Goal: Task Accomplishment & Management: Complete application form

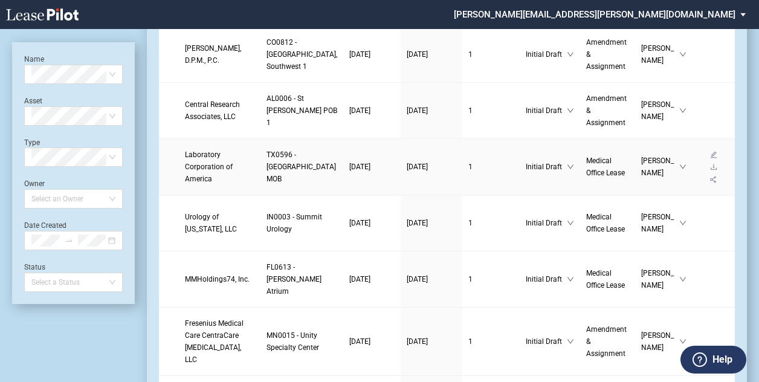
scroll to position [83, 0]
click at [221, 275] on span "MMHoldings74, Inc." at bounding box center [217, 279] width 65 height 8
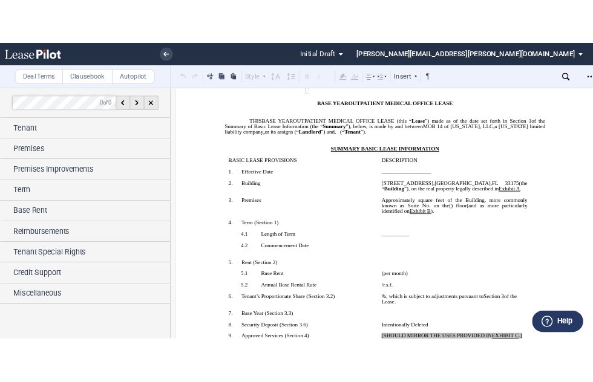
scroll to position [105, 0]
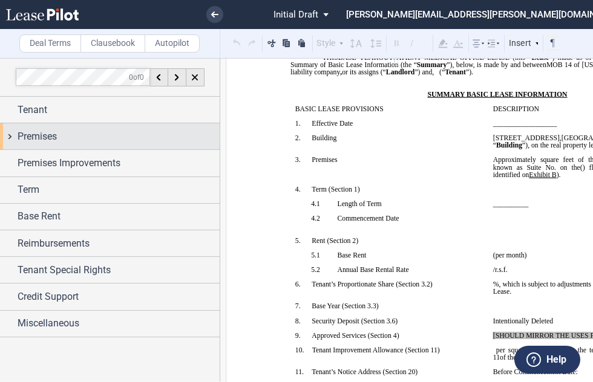
click at [49, 141] on span "Premises" at bounding box center [37, 136] width 39 height 15
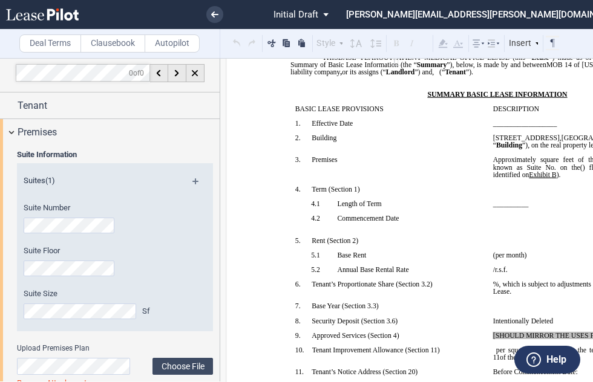
scroll to position [0, 0]
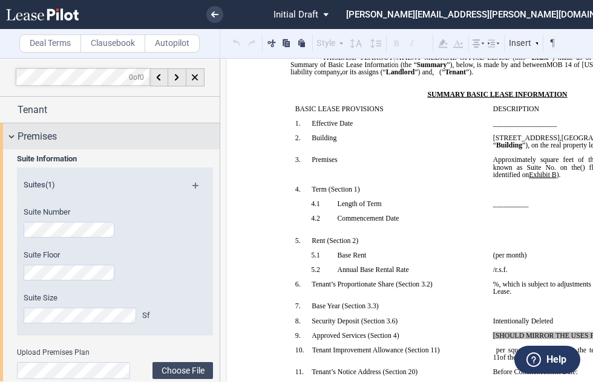
click at [51, 134] on span "Premises" at bounding box center [37, 136] width 39 height 15
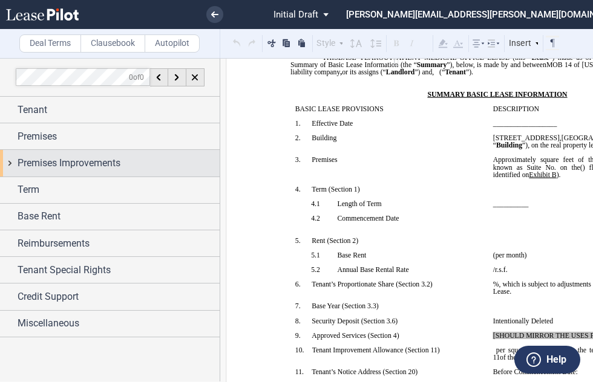
click at [60, 161] on span "Premises Improvements" at bounding box center [69, 163] width 103 height 15
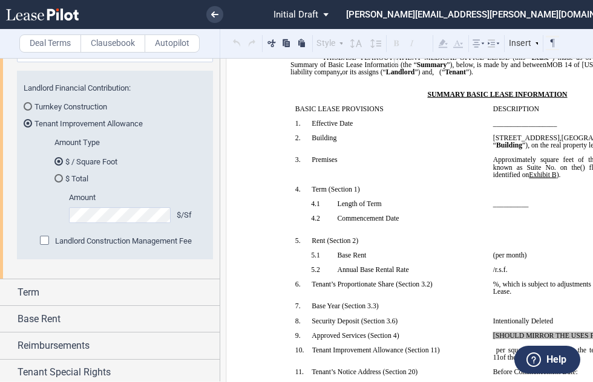
scroll to position [150, 0]
click at [170, 111] on md-radio-group "Turnkey Construction Tenant Improvement Allowance" at bounding box center [115, 114] width 183 height 28
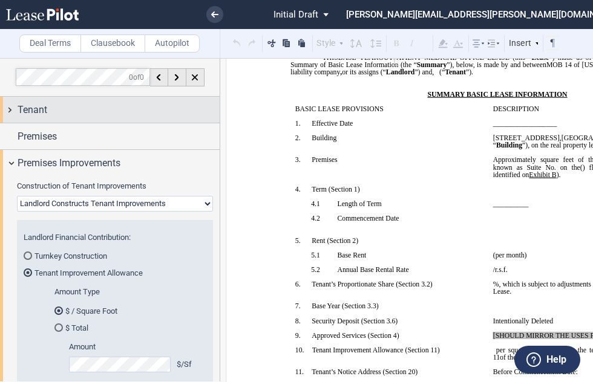
click at [42, 108] on span "Tenant" at bounding box center [33, 110] width 30 height 15
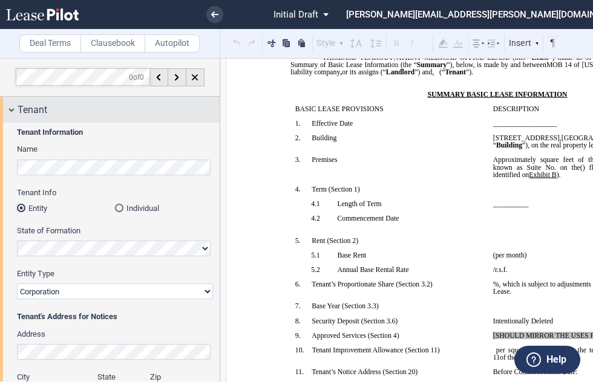
click at [39, 106] on span "Tenant" at bounding box center [33, 110] width 30 height 15
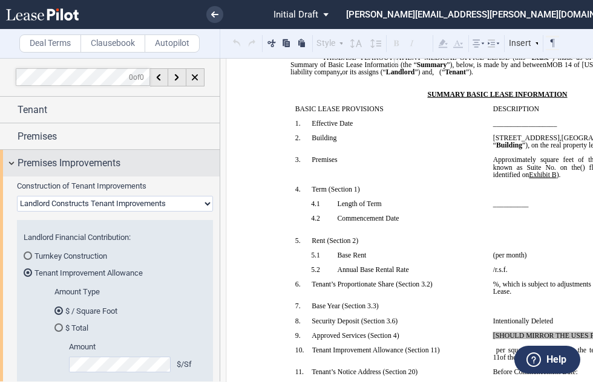
click at [75, 165] on span "Premises Improvements" at bounding box center [69, 163] width 103 height 15
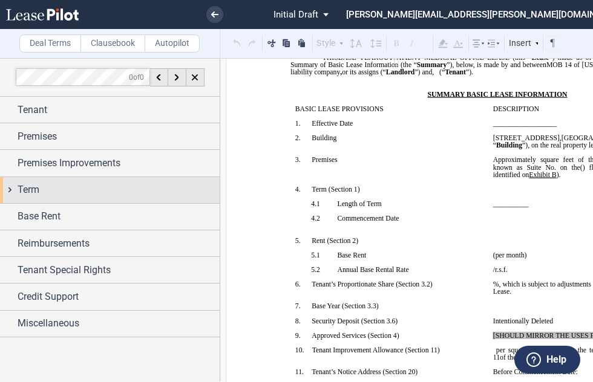
click at [34, 190] on span "Term" at bounding box center [29, 190] width 22 height 15
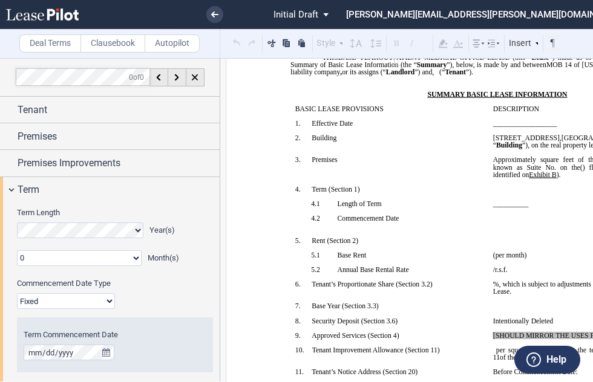
click at [82, 256] on select "0 1 2 3 4 5 6 7 8 9 10 11" at bounding box center [79, 258] width 125 height 16
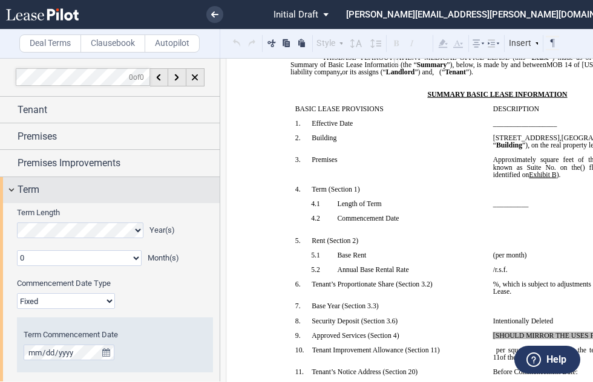
click at [194, 202] on div "Term" at bounding box center [109, 190] width 219 height 26
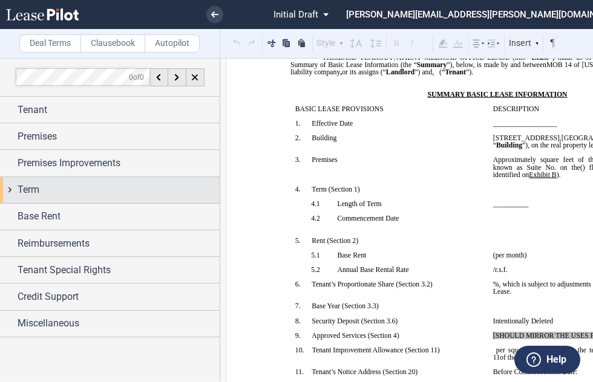
click at [37, 183] on span "Term" at bounding box center [29, 190] width 22 height 15
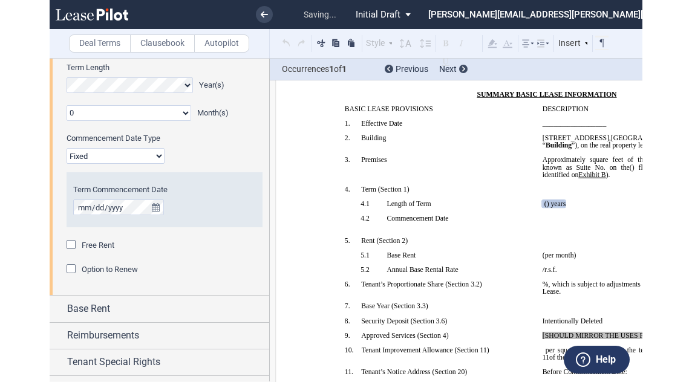
scroll to position [146, 0]
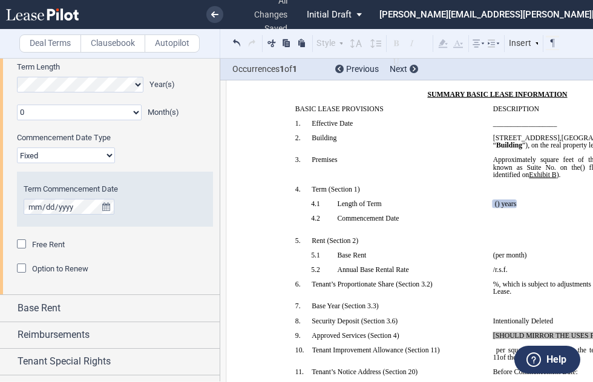
click at [81, 149] on select "Fixed Floating" at bounding box center [66, 156] width 98 height 16
click at [85, 153] on select "Fixed Floating" at bounding box center [66, 156] width 98 height 16
click at [75, 151] on select "Fixed Floating" at bounding box center [66, 156] width 98 height 16
select select "floating"
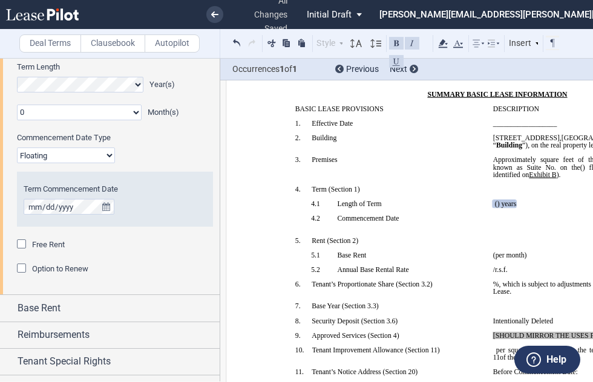
click at [17, 148] on select "Fixed Floating" at bounding box center [66, 156] width 98 height 16
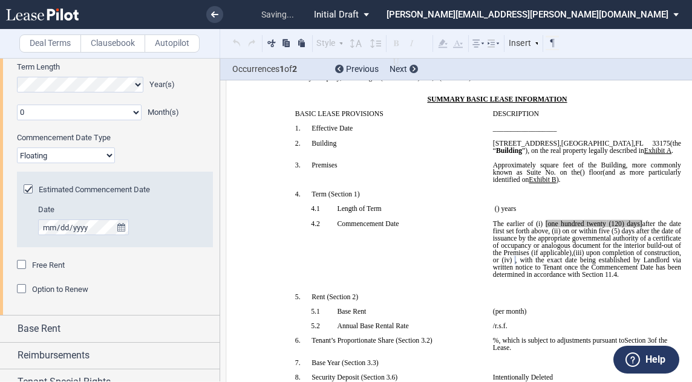
click at [171, 213] on label "Date" at bounding box center [118, 209] width 161 height 11
click at [161, 269] on div "Free Rent" at bounding box center [115, 265] width 196 height 12
click at [589, 213] on p "__________ ﻿ ﻿ ( ﻿ ﻿ ) year s and ﻿ ﻿ ( ﻿ ﻿ ) month s ﻿ ﻿ ( ﻿ ﻿ ) year s ﻿ ﻿ ( …" at bounding box center [587, 209] width 188 height 7
drag, startPoint x: 541, startPoint y: 240, endPoint x: 556, endPoint y: 249, distance: 18.2
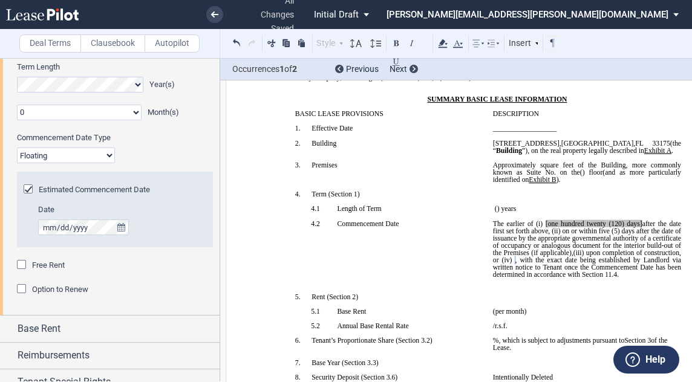
click at [556, 249] on span "The earlier of (i) [one hundred twenty (120) days] after the date first set for…" at bounding box center [588, 238] width 190 height 37
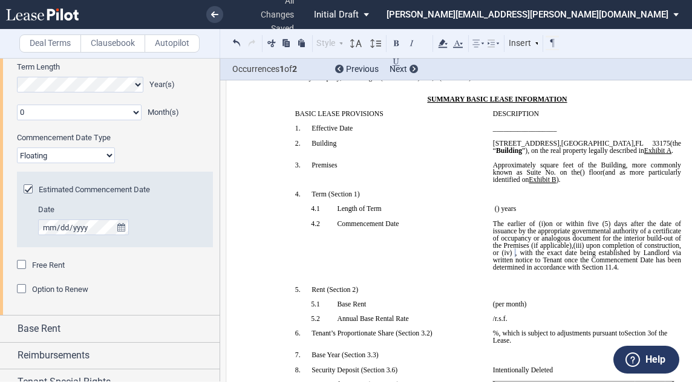
click at [584, 249] on span "(iii)" at bounding box center [578, 245] width 11 height 7
click at [547, 256] on span ", or (iv)" at bounding box center [588, 249] width 190 height 15
click at [582, 249] on span "(ii)" at bounding box center [578, 245] width 8 height 7
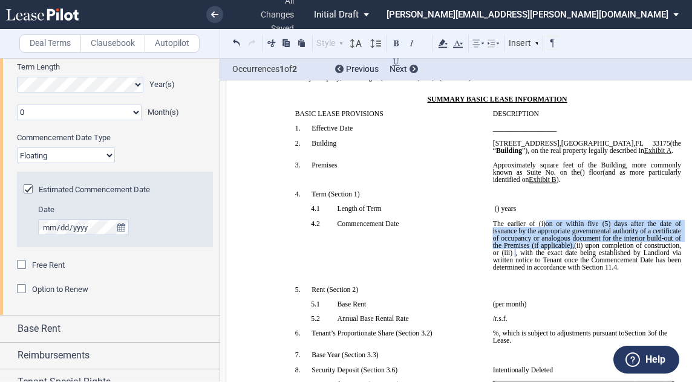
drag, startPoint x: 608, startPoint y: 264, endPoint x: 544, endPoint y: 241, distance: 67.7
click at [544, 241] on span "The earlier of (i) on or within five (5) days after the date of issuance by the…" at bounding box center [588, 245] width 190 height 51
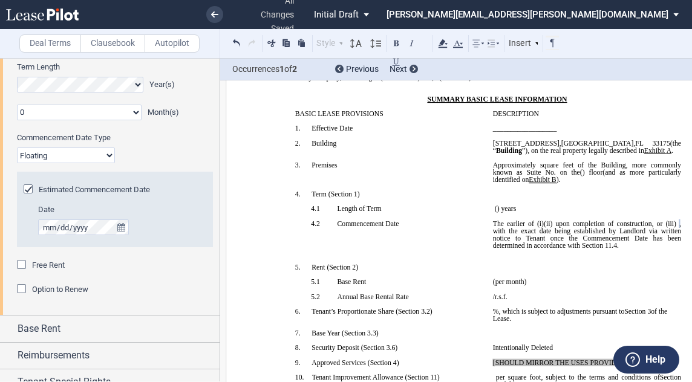
drag, startPoint x: 562, startPoint y: 241, endPoint x: 551, endPoint y: 240, distance: 10.9
click at [551, 227] on span "(ii) upon completion of construction" at bounding box center [598, 223] width 108 height 7
click at [637, 227] on span ", or (iii)" at bounding box center [649, 223] width 24 height 7
click at [575, 249] on span ", with the exact date being established by Landlord via written notice to Tenan…" at bounding box center [588, 234] width 190 height 29
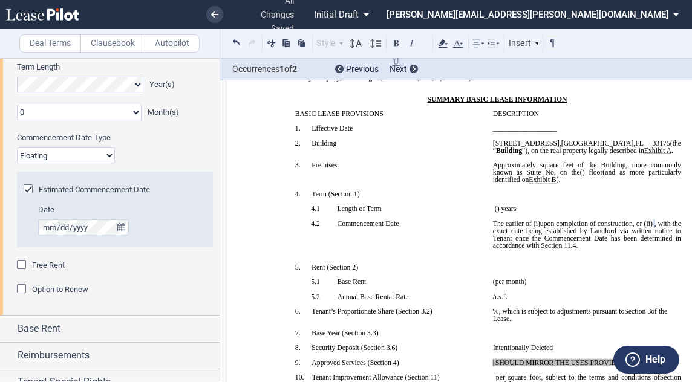
click at [158, 285] on div "Option to Renew" at bounding box center [115, 290] width 196 height 12
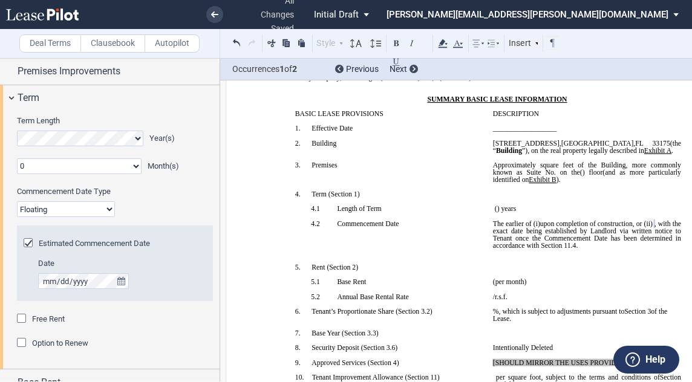
scroll to position [91, 0]
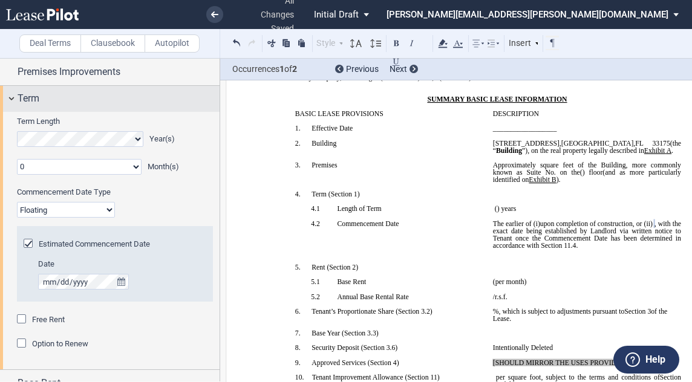
click at [19, 95] on span "Term" at bounding box center [29, 98] width 22 height 15
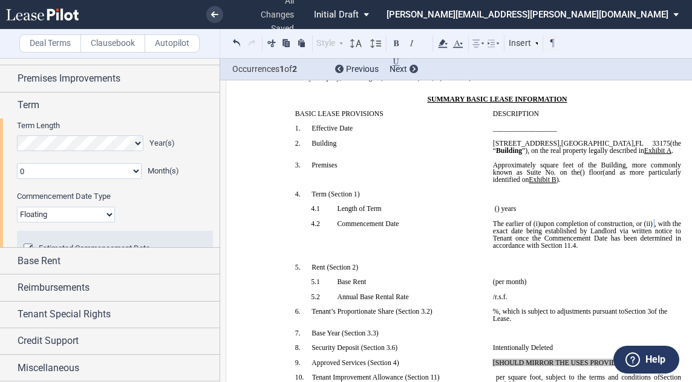
scroll to position [0, 0]
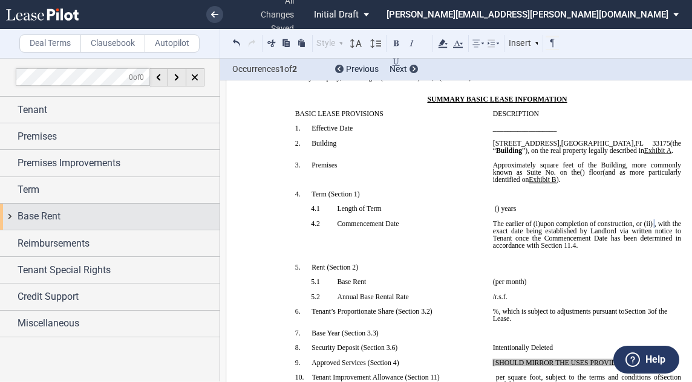
click at [52, 216] on span "Base Rent" at bounding box center [39, 216] width 43 height 15
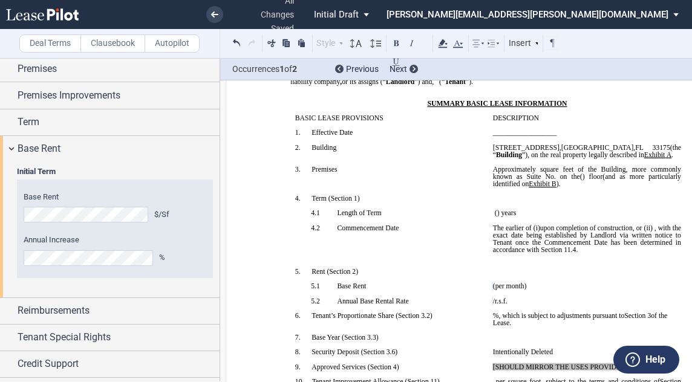
scroll to position [100, 0]
click at [561, 181] on span "square feet of the Building, more commonly known as Suite No." at bounding box center [588, 173] width 190 height 15
click at [549, 276] on p "﻿" at bounding box center [587, 271] width 188 height 7
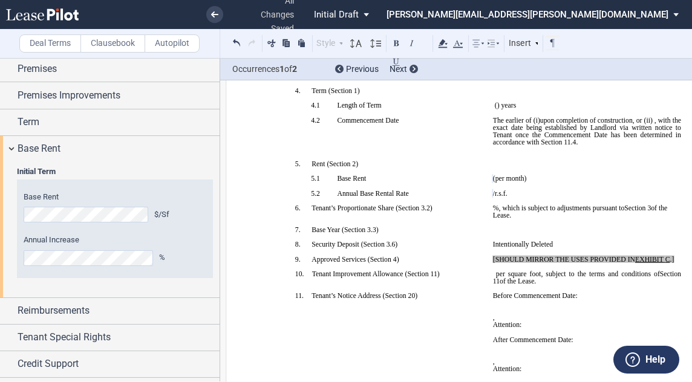
scroll to position [209, 0]
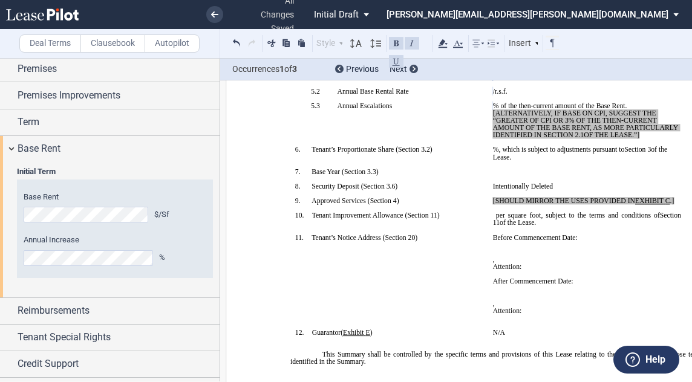
scroll to position [310, 0]
click at [640, 140] on p "﻿ ﻿ % of the then-current amount of the Base Rent. [ALTERNATIVELY, IF BASE ON C…" at bounding box center [587, 121] width 188 height 37
drag, startPoint x: 643, startPoint y: 166, endPoint x: 489, endPoint y: 141, distance: 156.2
click at [489, 141] on td "﻿ ﻿ % of the then-current amount of the Base Rent. [ALTERNATIVELY, IF BASE ON C…" at bounding box center [587, 125] width 198 height 44
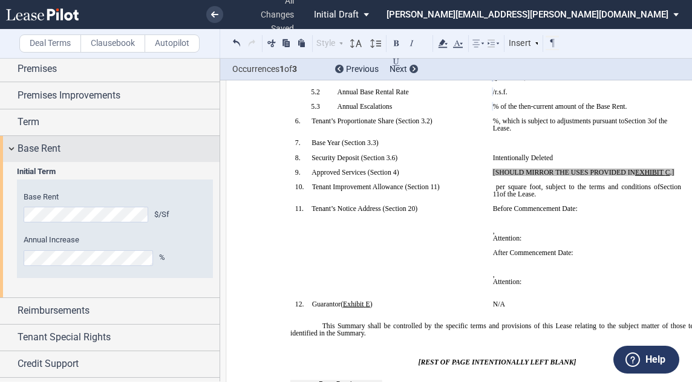
click at [39, 147] on span "Base Rent" at bounding box center [39, 148] width 43 height 15
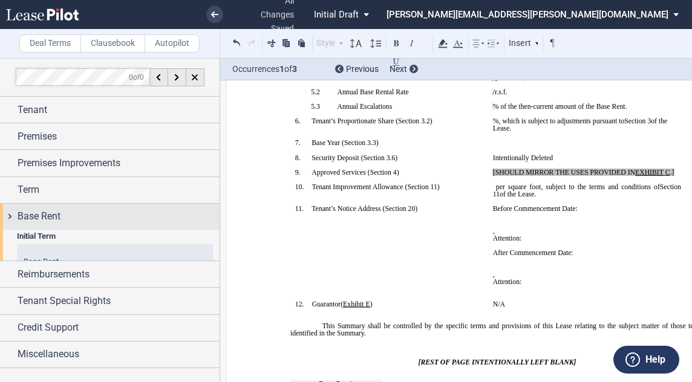
scroll to position [0, 0]
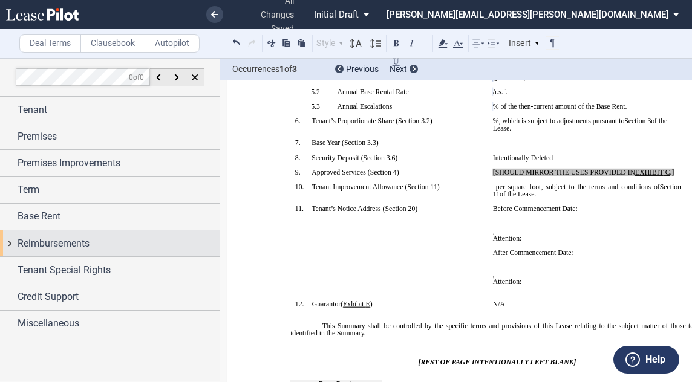
click at [43, 242] on span "Reimbursements" at bounding box center [54, 243] width 72 height 15
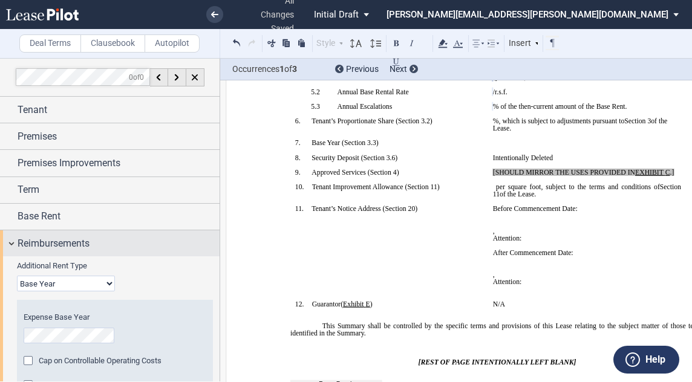
click at [36, 245] on span "Reimbursements" at bounding box center [54, 243] width 72 height 15
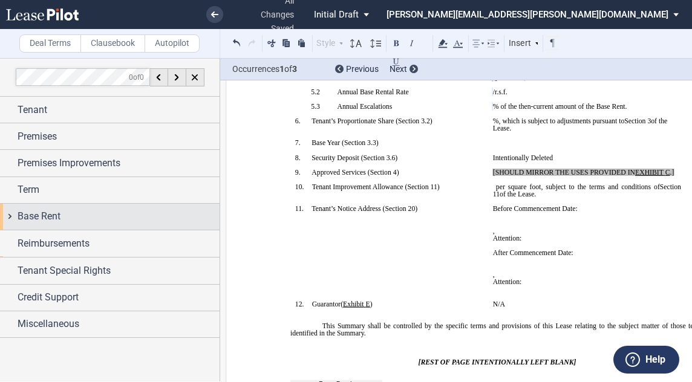
click at [40, 218] on span "Base Rent" at bounding box center [39, 216] width 43 height 15
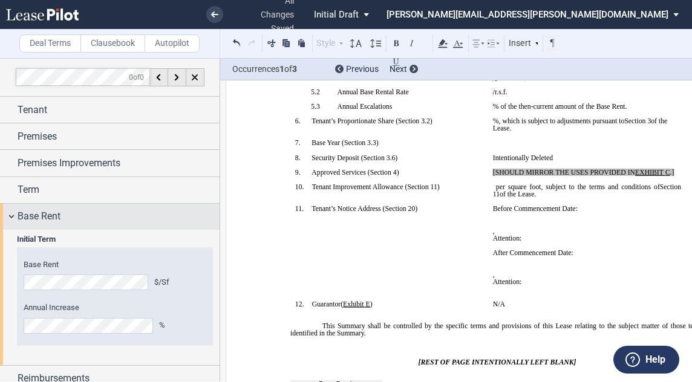
scroll to position [88, 0]
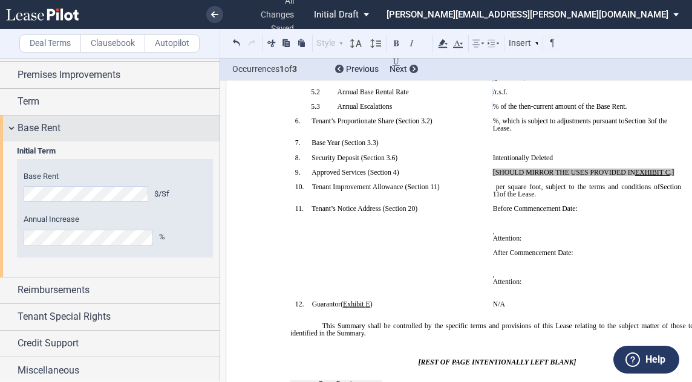
click at [20, 132] on span "Base Rent" at bounding box center [39, 128] width 43 height 15
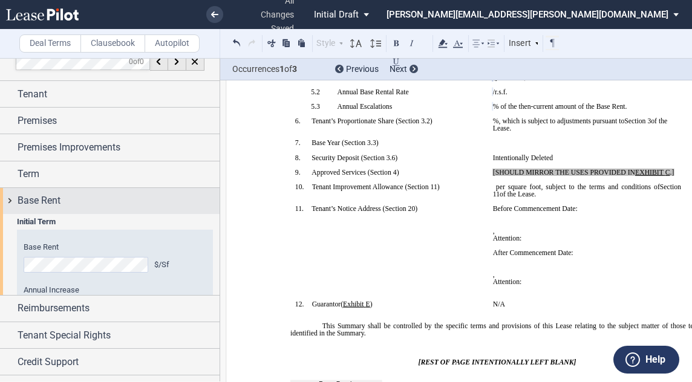
scroll to position [0, 0]
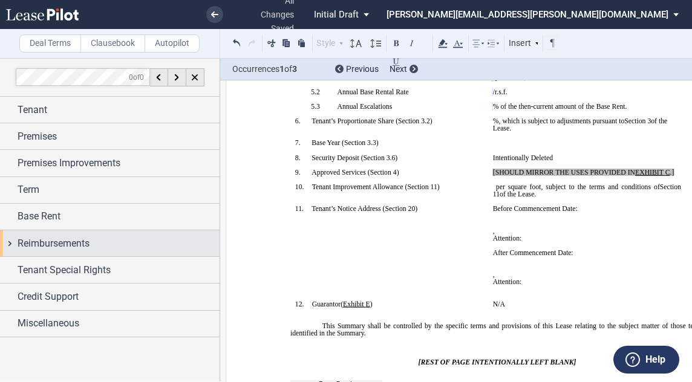
click at [50, 241] on span "Reimbursements" at bounding box center [54, 243] width 72 height 15
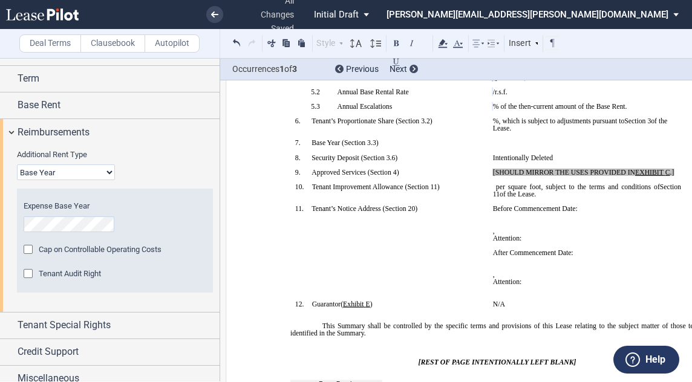
scroll to position [120, 0]
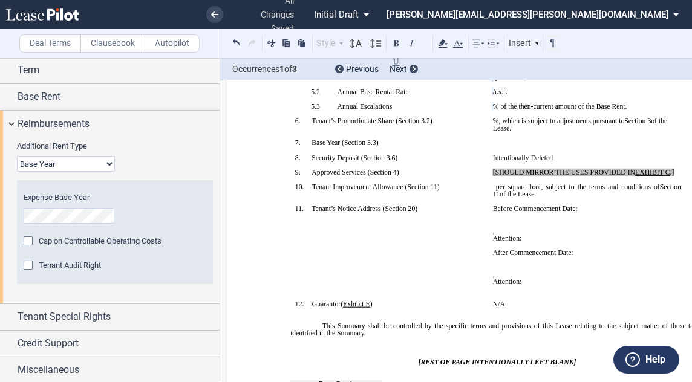
click at [108, 163] on select "Base Year Triple Net" at bounding box center [66, 164] width 98 height 16
select select "triple net"
click at [17, 172] on select "Base Year Triple Net" at bounding box center [66, 164] width 98 height 16
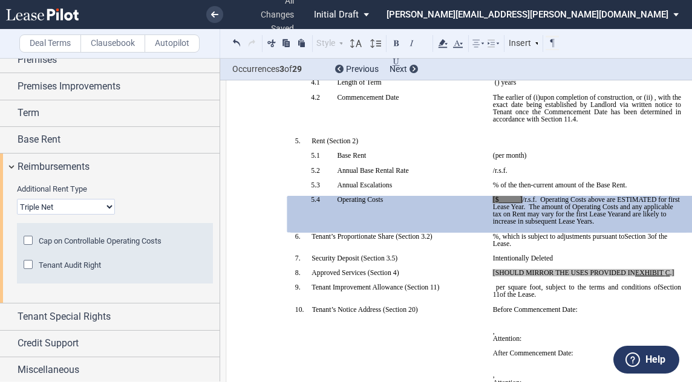
scroll to position [231, 0]
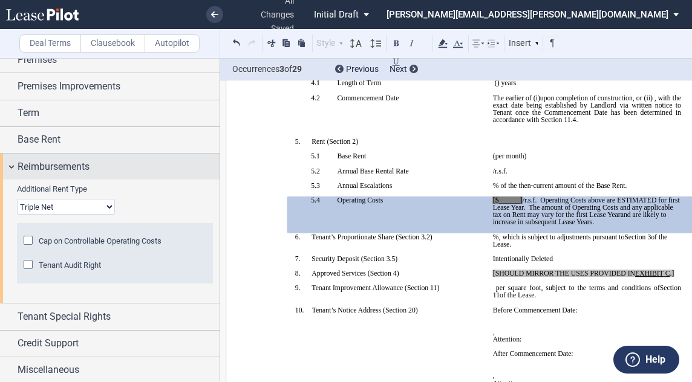
click at [13, 166] on div "Reimbursements" at bounding box center [109, 167] width 219 height 26
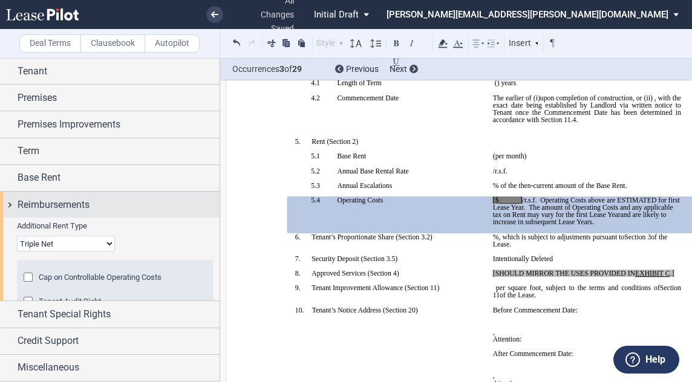
scroll to position [0, 0]
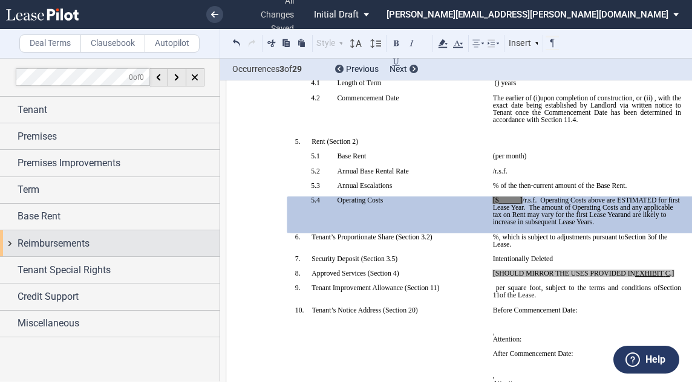
click at [49, 243] on span "Reimbursements" at bounding box center [54, 243] width 72 height 15
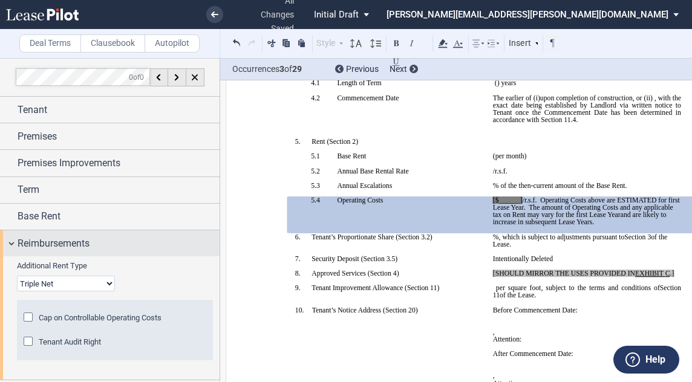
click at [13, 239] on div "Reimbursements" at bounding box center [109, 243] width 219 height 26
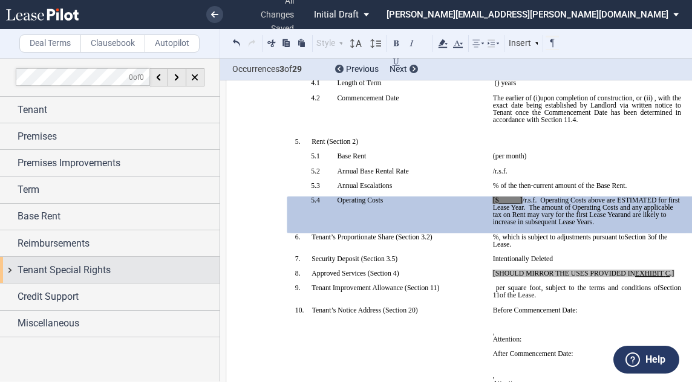
click at [36, 268] on span "Tenant Special Rights" at bounding box center [64, 270] width 93 height 15
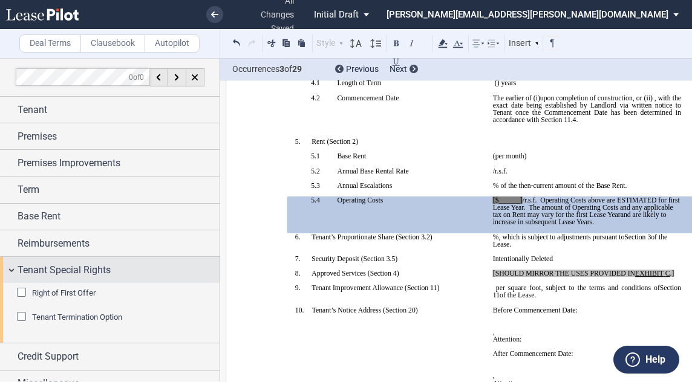
scroll to position [13, 0]
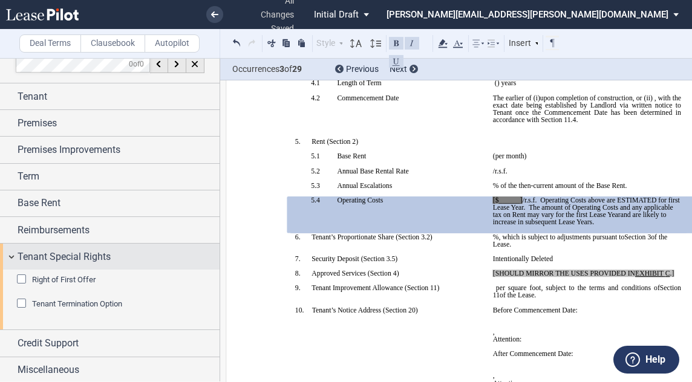
click at [12, 252] on div "Tenant Special Rights" at bounding box center [109, 257] width 219 height 26
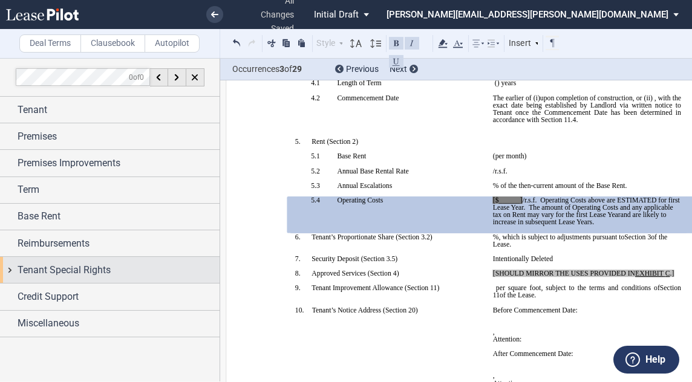
click at [13, 269] on div "Tenant Special Rights" at bounding box center [109, 270] width 219 height 26
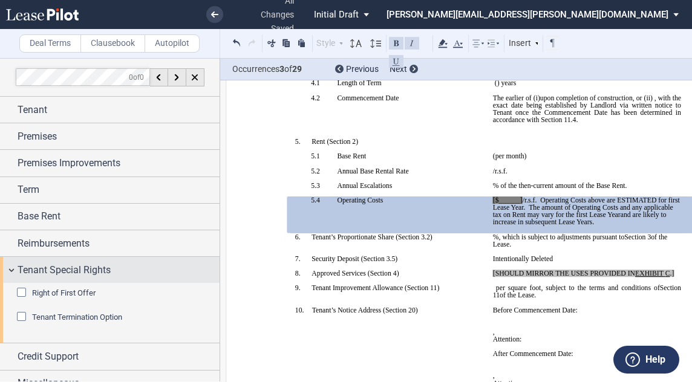
click at [13, 268] on div "Tenant Special Rights" at bounding box center [109, 270] width 219 height 26
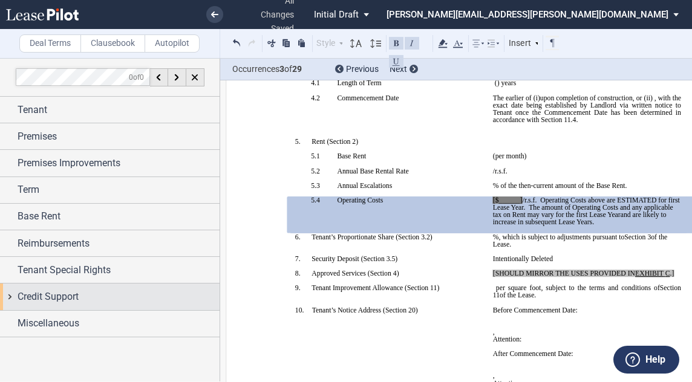
click at [13, 298] on div "Credit Support" at bounding box center [109, 297] width 219 height 26
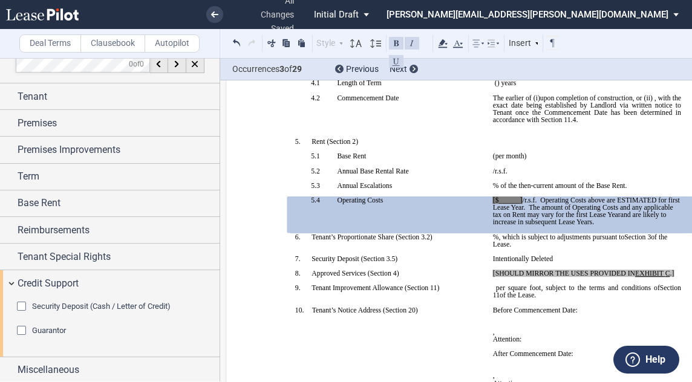
click at [24, 305] on div "Security Deposit (Cash / Letter of Credit)" at bounding box center [23, 308] width 12 height 12
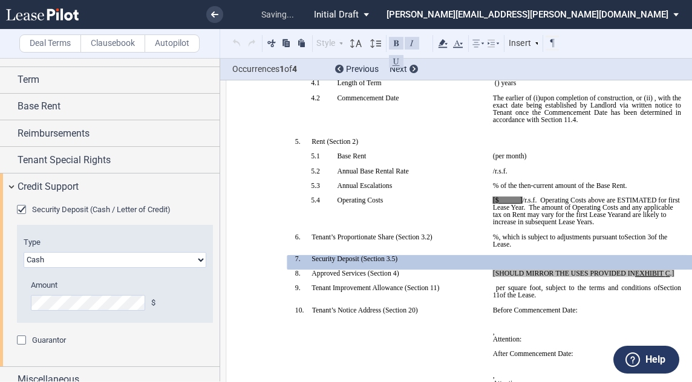
scroll to position [120, 0]
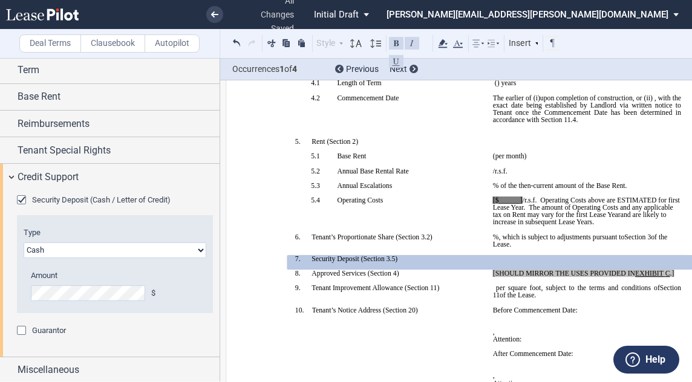
click at [157, 249] on select "Letter of Credit (L/C) Cash Cash and Letter of Credit" at bounding box center [115, 250] width 183 height 16
click at [23, 328] on div "Guarantor" at bounding box center [23, 332] width 12 height 12
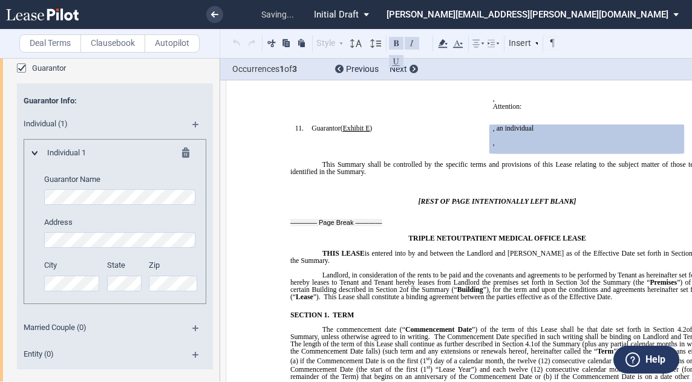
scroll to position [391, 0]
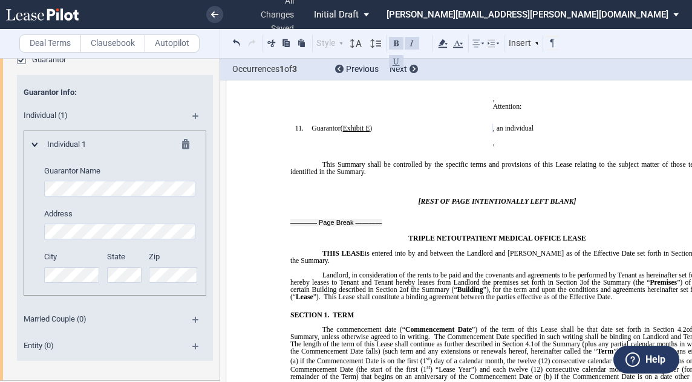
click at [36, 143] on md-icon at bounding box center [34, 145] width 7 height 4
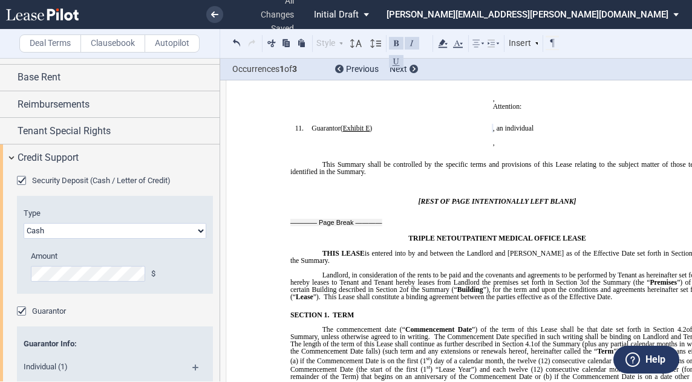
scroll to position [138, 0]
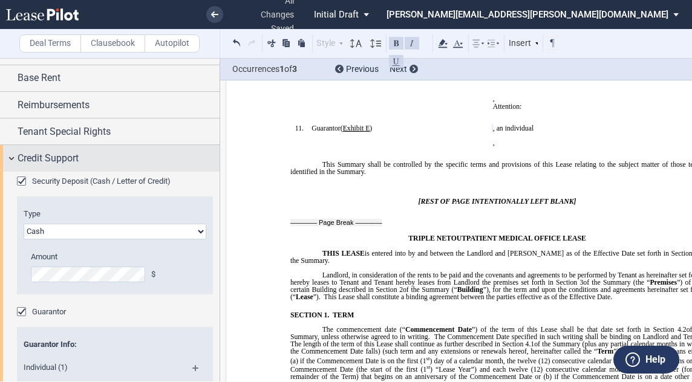
click at [71, 155] on span "Credit Support" at bounding box center [48, 158] width 61 height 15
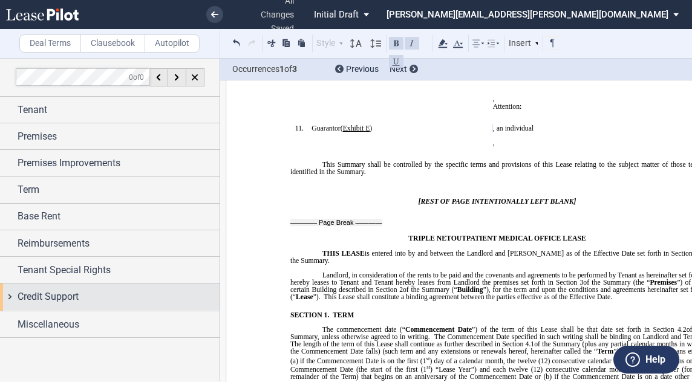
scroll to position [0, 0]
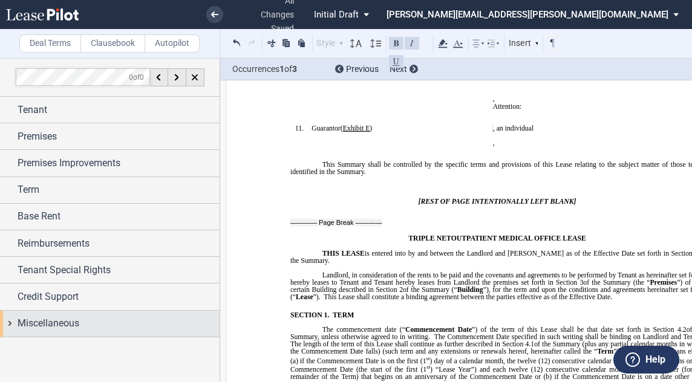
click at [69, 324] on span "Miscellaneous" at bounding box center [49, 323] width 62 height 15
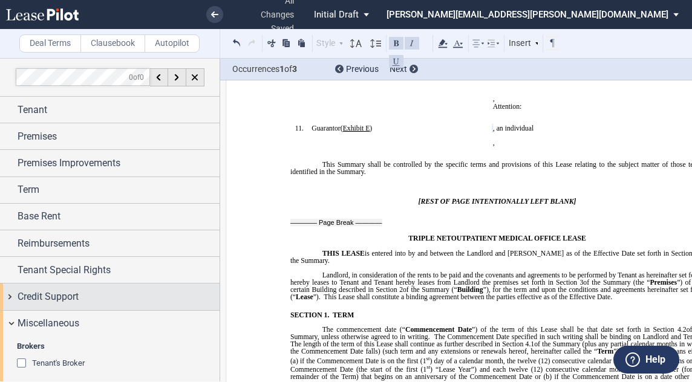
scroll to position [80, 0]
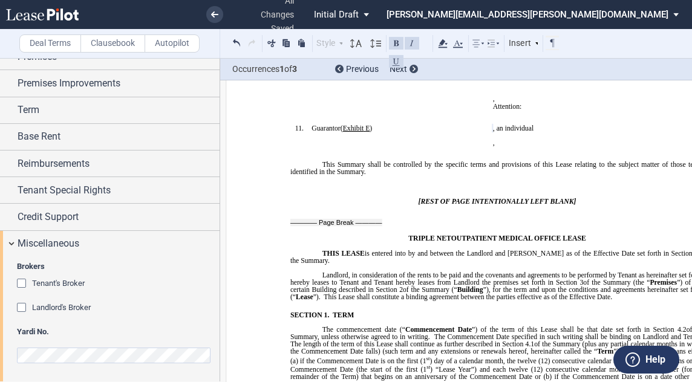
click at [23, 305] on div "Landlord's Broker" at bounding box center [23, 309] width 12 height 12
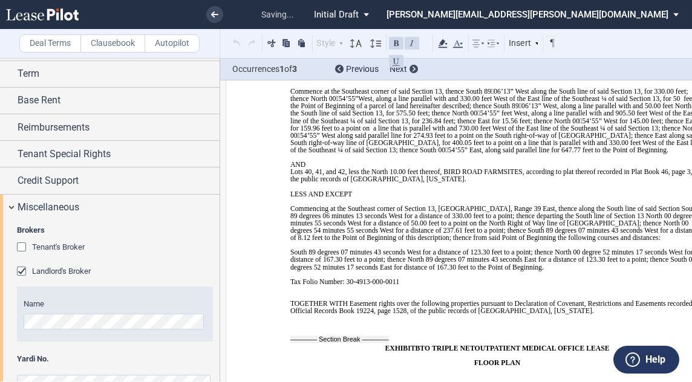
scroll to position [143, 0]
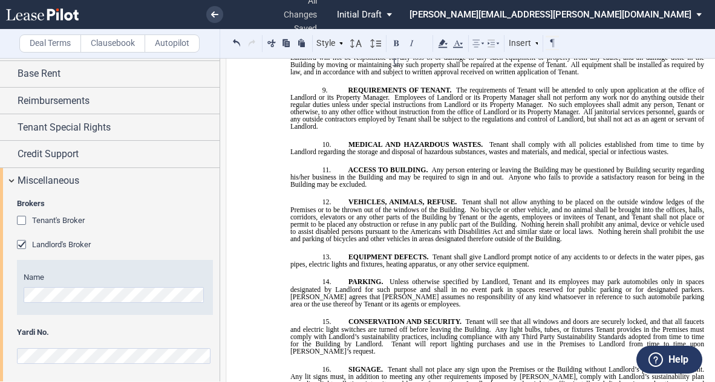
scroll to position [12629, 0]
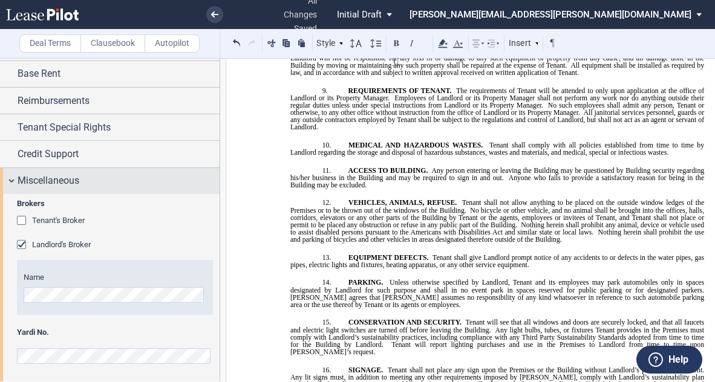
click at [67, 178] on span "Miscellaneous" at bounding box center [49, 181] width 62 height 15
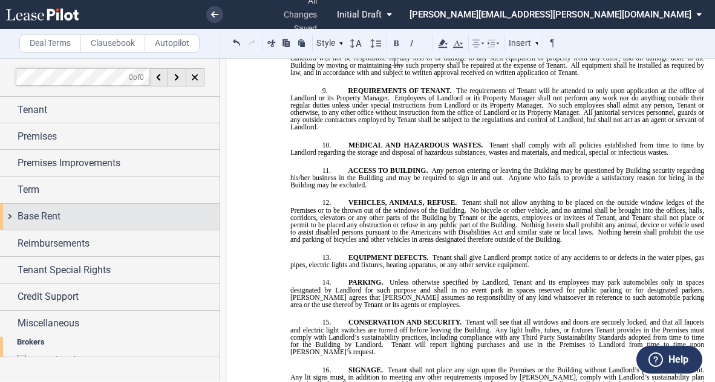
scroll to position [0, 0]
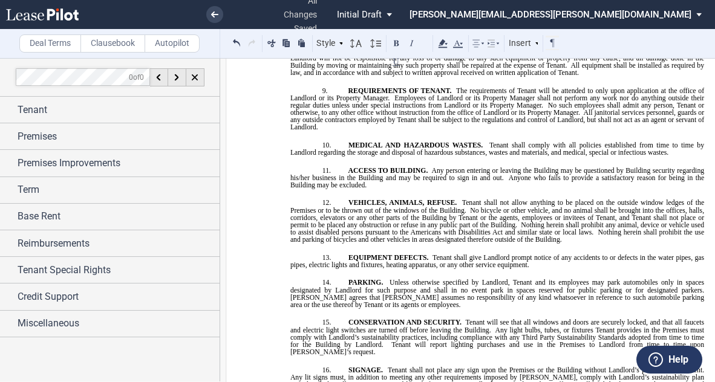
click at [135, 368] on div at bounding box center [109, 220] width 219 height 324
click at [131, 353] on div at bounding box center [109, 220] width 219 height 324
drag, startPoint x: 493, startPoint y: 114, endPoint x: 400, endPoint y: 115, distance: 93.1
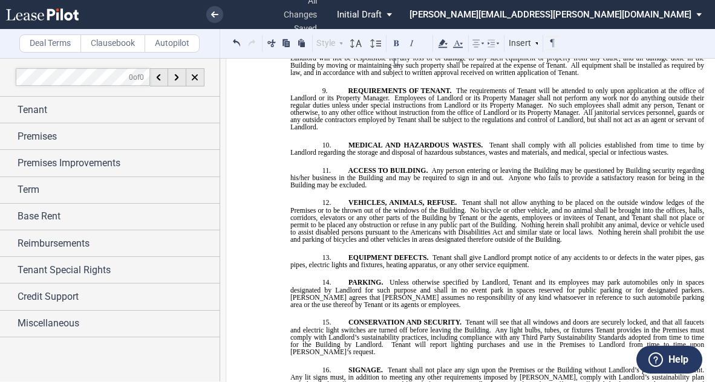
drag, startPoint x: 526, startPoint y: 112, endPoint x: 402, endPoint y: 109, distance: 124.6
click at [445, 42] on icon at bounding box center [442, 43] width 15 height 15
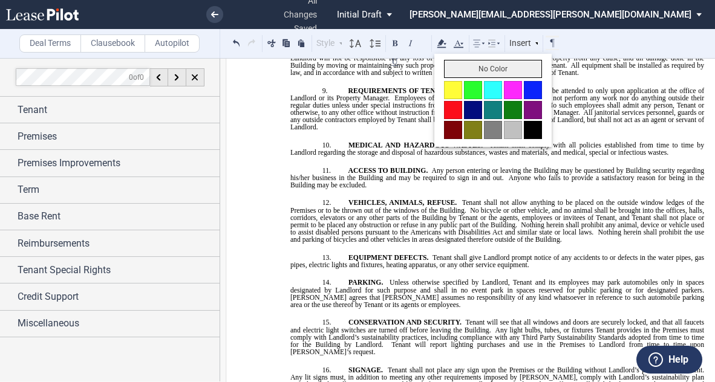
click at [455, 67] on button "No Color" at bounding box center [493, 69] width 98 height 18
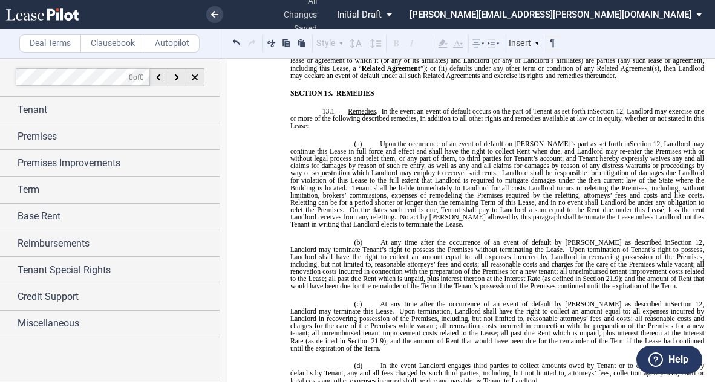
scroll to position [7023, 0]
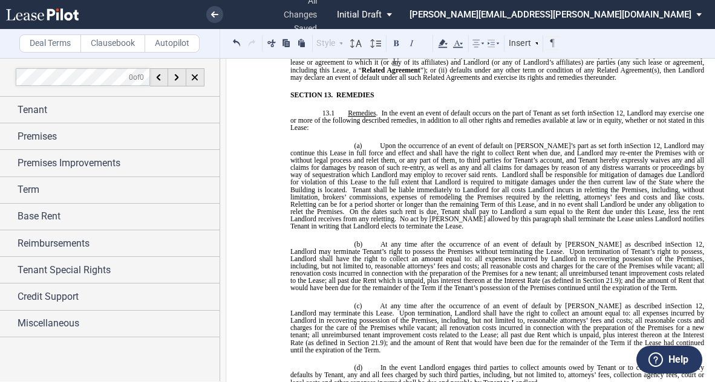
drag, startPoint x: 662, startPoint y: 176, endPoint x: 352, endPoint y: 178, distance: 310.2
click at [444, 42] on use at bounding box center [442, 43] width 9 height 8
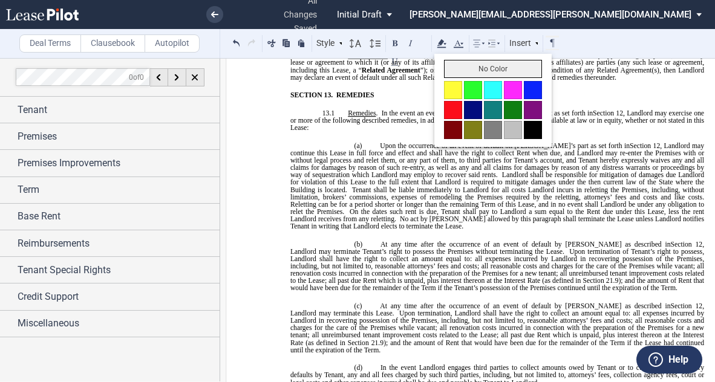
click at [451, 66] on button "No Color" at bounding box center [493, 69] width 98 height 18
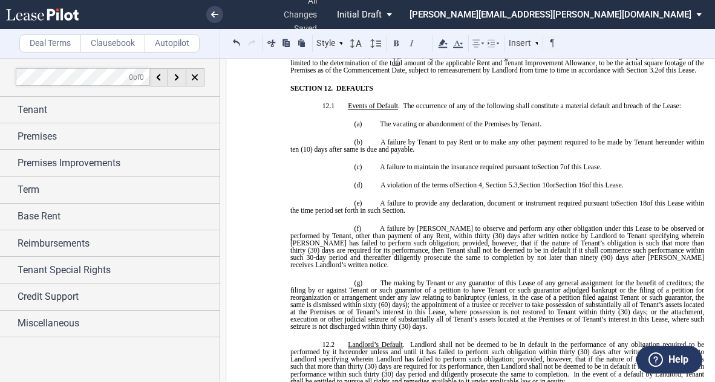
scroll to position [6677, 0]
drag, startPoint x: 700, startPoint y: 183, endPoint x: 324, endPoint y: 175, distance: 376.2
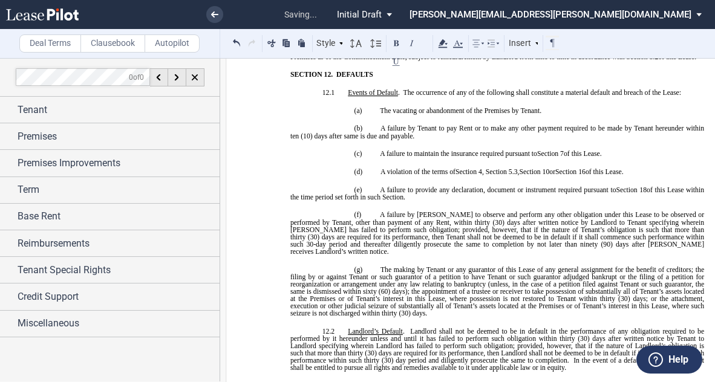
drag, startPoint x: 340, startPoint y: 175, endPoint x: 328, endPoint y: 175, distance: 12.1
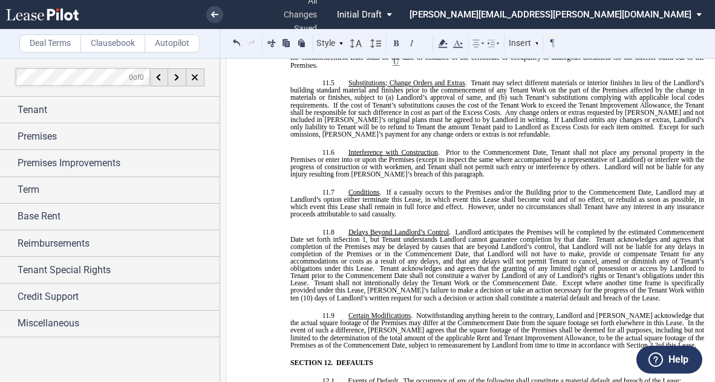
scroll to position [6388, 0]
drag, startPoint x: 453, startPoint y: 160, endPoint x: 411, endPoint y: 146, distance: 43.8
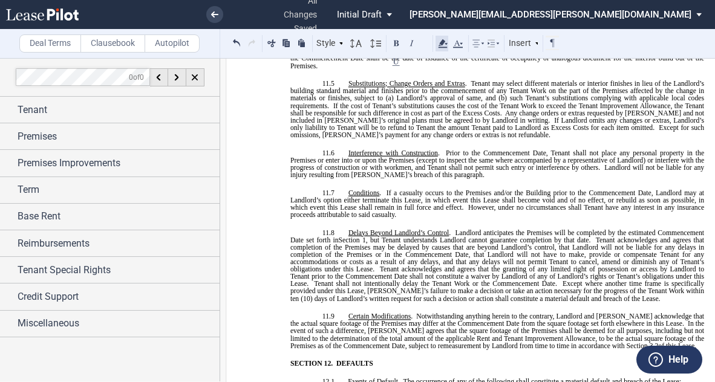
click at [441, 44] on use at bounding box center [442, 43] width 9 height 8
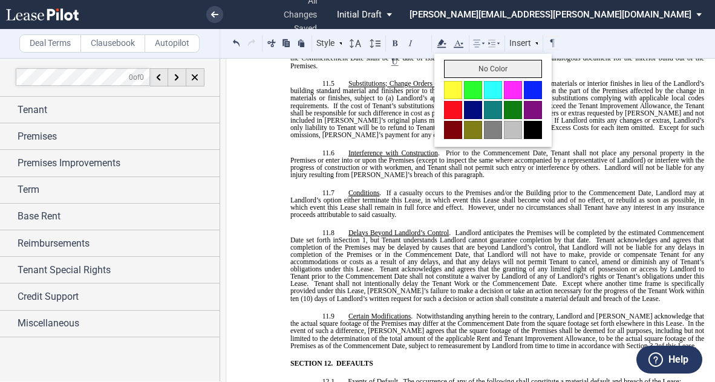
click at [487, 60] on button "No Color" at bounding box center [493, 69] width 98 height 18
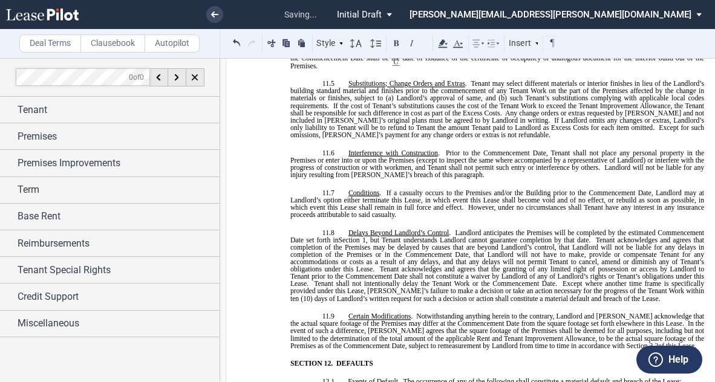
drag, startPoint x: 340, startPoint y: 112, endPoint x: 344, endPoint y: 99, distance: 14.0
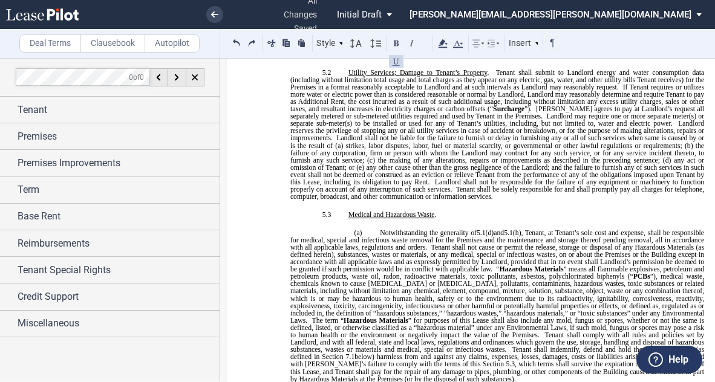
scroll to position [4053, 0]
drag, startPoint x: 700, startPoint y: 156, endPoint x: 681, endPoint y: 156, distance: 18.1
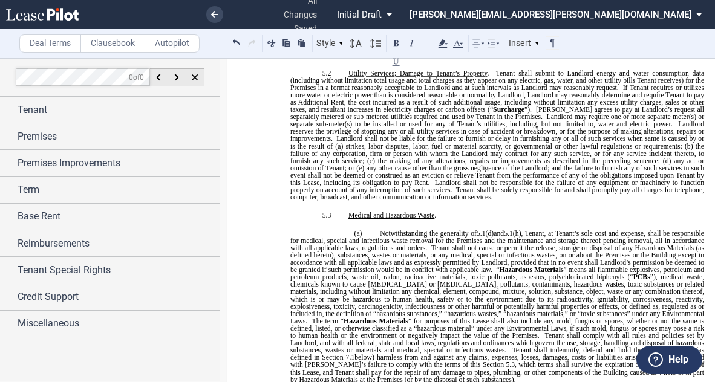
drag, startPoint x: 285, startPoint y: 164, endPoint x: 387, endPoint y: 174, distance: 102.0
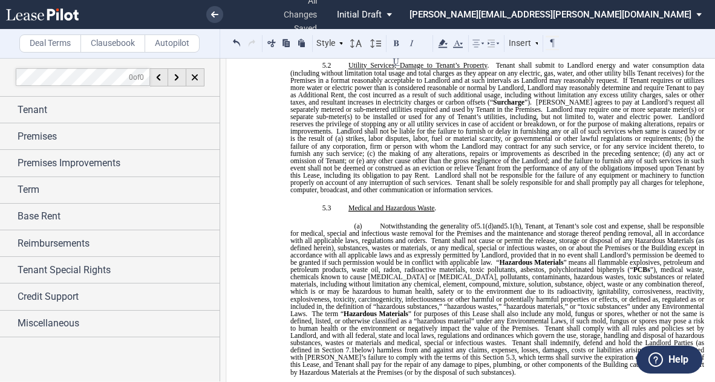
drag, startPoint x: 364, startPoint y: 167, endPoint x: 357, endPoint y: 155, distance: 13.8
click at [447, 45] on icon at bounding box center [442, 43] width 15 height 15
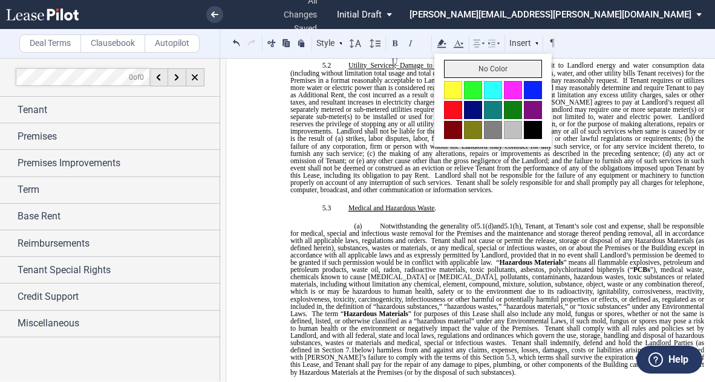
click at [457, 70] on button "No Color" at bounding box center [493, 69] width 98 height 18
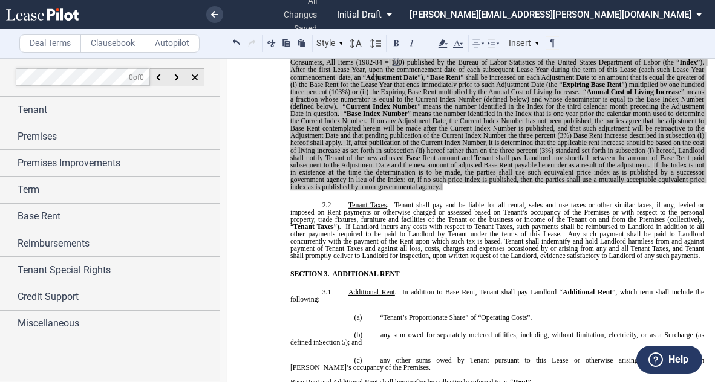
scroll to position [1049, 0]
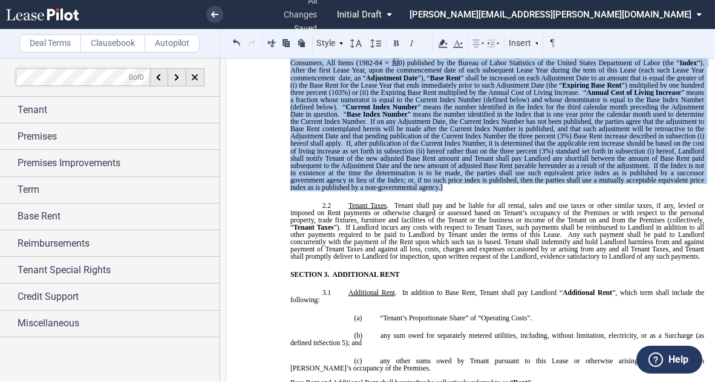
drag, startPoint x: 439, startPoint y: 270, endPoint x: 378, endPoint y: 108, distance: 173.2
click at [378, 108] on span "[ALTERNATIVE LANGUAGE IF INCREASE IS BASED ON CPI: The Base Rent set forth in S…" at bounding box center [498, 114] width 417 height 154
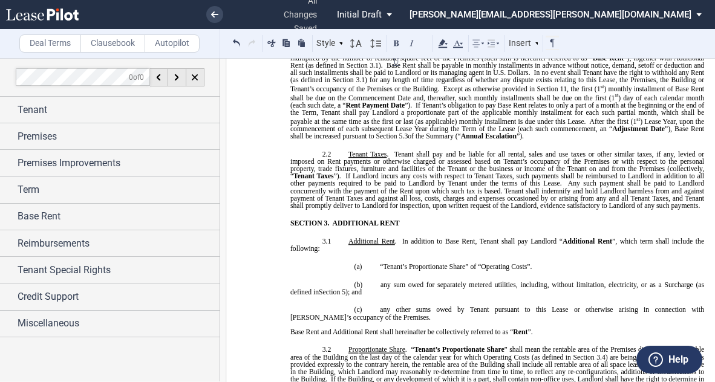
scroll to position [935, 0]
drag, startPoint x: 596, startPoint y: 105, endPoint x: 347, endPoint y: 99, distance: 248.6
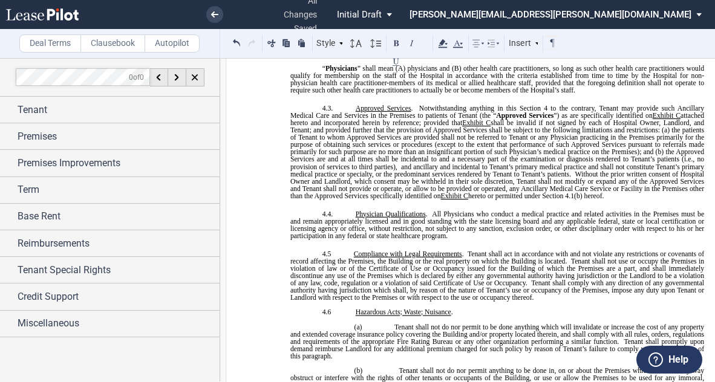
scroll to position [3142, 0]
drag, startPoint x: 414, startPoint y: 215, endPoint x: 512, endPoint y: 219, distance: 97.4
click at [512, 21] on span "” shall mean HCA Florida Northwest Hospital, which is the owner of HCA Florida …" at bounding box center [497, 13] width 414 height 15
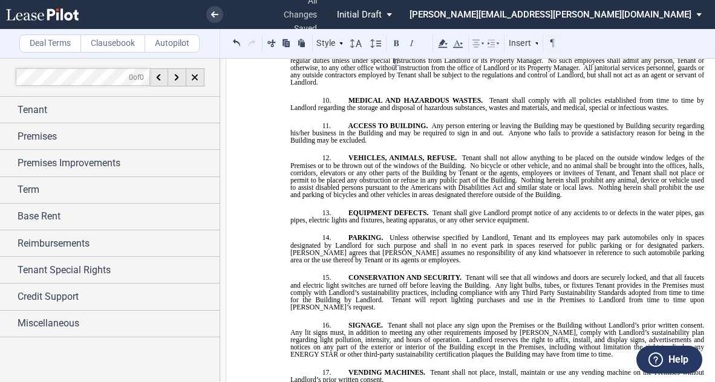
scroll to position [12449, 0]
drag, startPoint x: 290, startPoint y: 170, endPoint x: 447, endPoint y: 212, distance: 162.1
drag, startPoint x: 386, startPoint y: 172, endPoint x: 292, endPoint y: 170, distance: 93.7
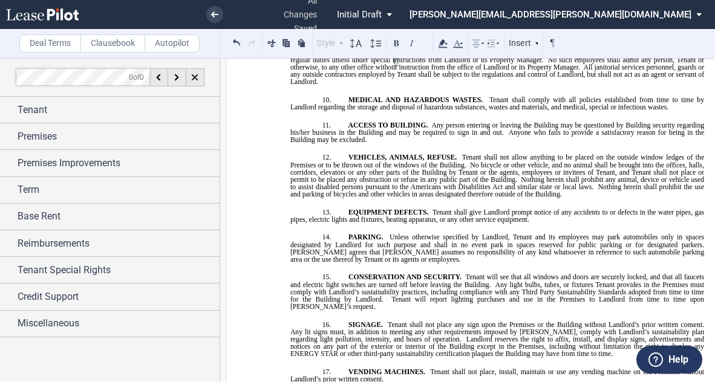
drag, startPoint x: 357, startPoint y: 163, endPoint x: 291, endPoint y: 162, distance: 65.3
click at [395, 45] on button at bounding box center [396, 43] width 15 height 15
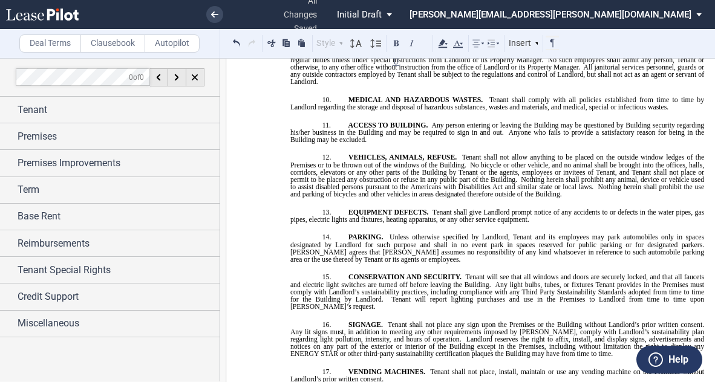
drag, startPoint x: 393, startPoint y: 177, endPoint x: 288, endPoint y: 178, distance: 105.2
click at [444, 44] on icon at bounding box center [442, 43] width 15 height 15
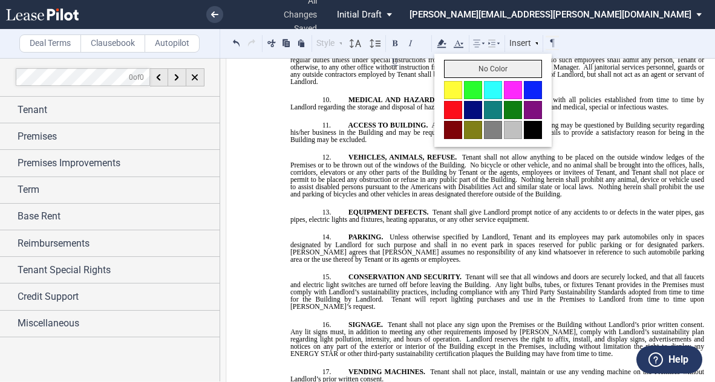
click at [459, 73] on button "No Color" at bounding box center [493, 69] width 98 height 18
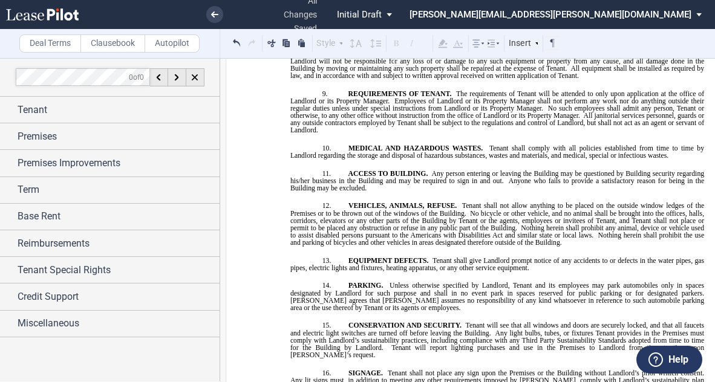
scroll to position [12400, 0]
drag, startPoint x: 691, startPoint y: 179, endPoint x: 501, endPoint y: 179, distance: 189.9
drag, startPoint x: 493, startPoint y: 178, endPoint x: 423, endPoint y: 174, distance: 70.3
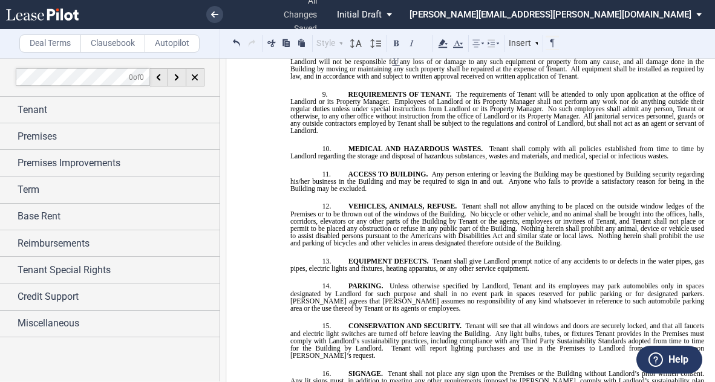
click at [447, 44] on icon at bounding box center [442, 43] width 15 height 15
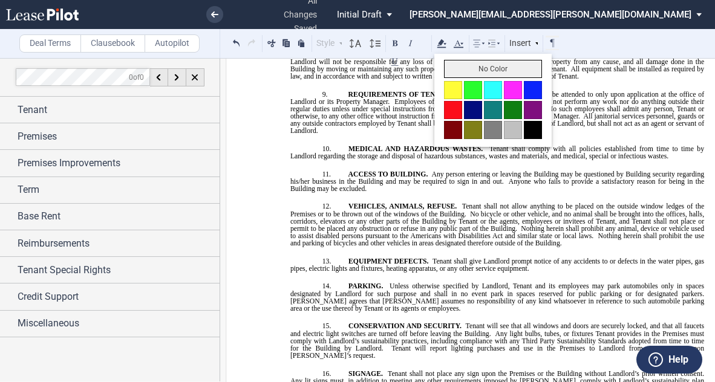
click at [455, 68] on button "No Color" at bounding box center [493, 69] width 98 height 18
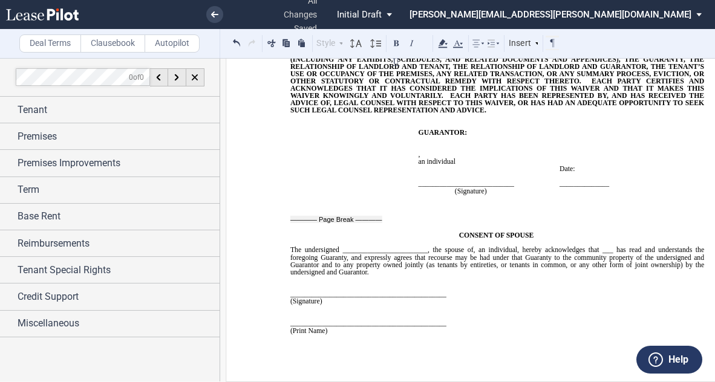
scroll to position [14038, 0]
click at [343, 336] on p at bounding box center [497, 337] width 414 height 7
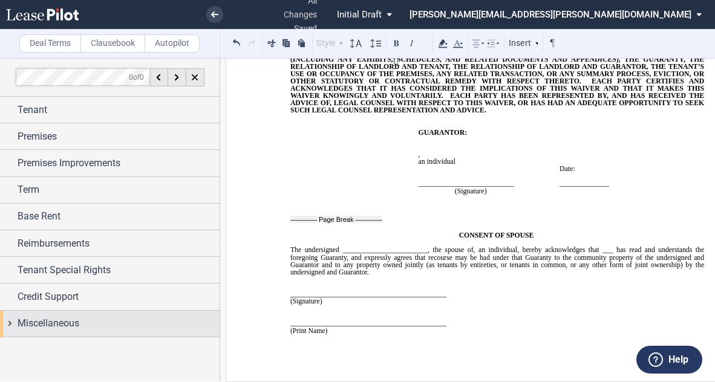
click at [13, 321] on div "Miscellaneous" at bounding box center [109, 324] width 219 height 26
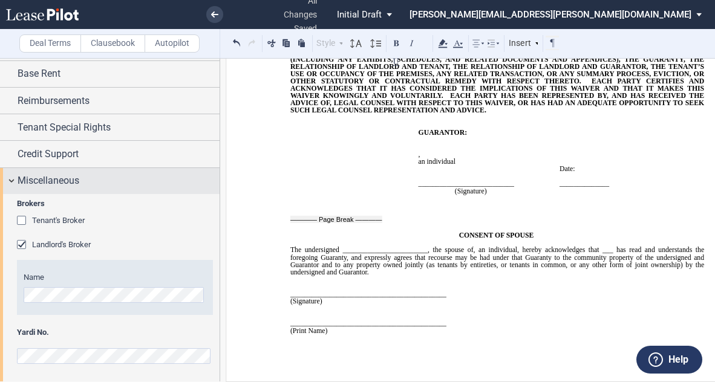
click at [16, 178] on div "Miscellaneous" at bounding box center [109, 181] width 219 height 26
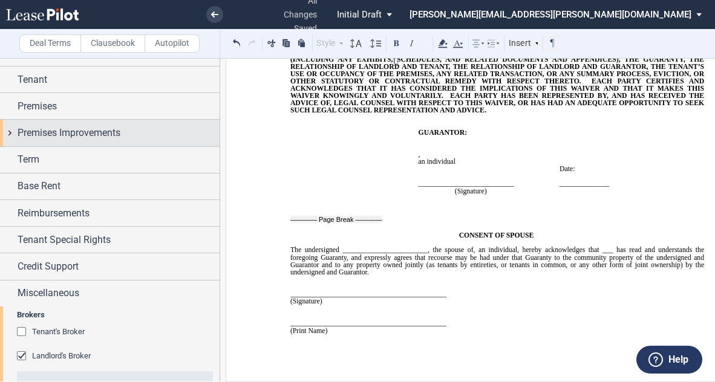
scroll to position [0, 0]
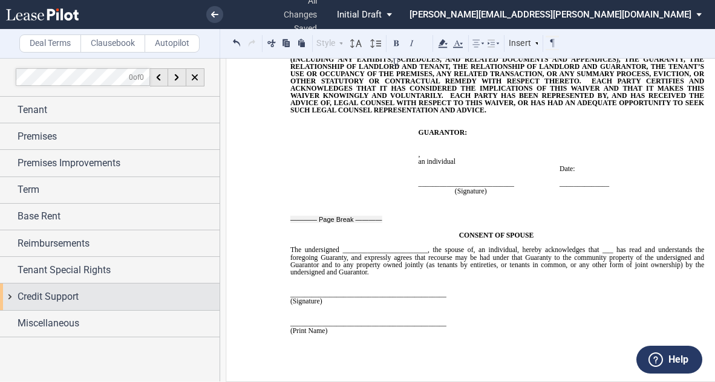
click at [19, 297] on span "Credit Support" at bounding box center [48, 297] width 61 height 15
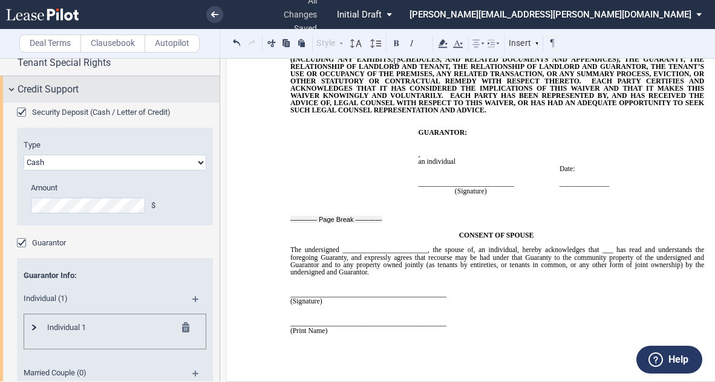
scroll to position [285, 0]
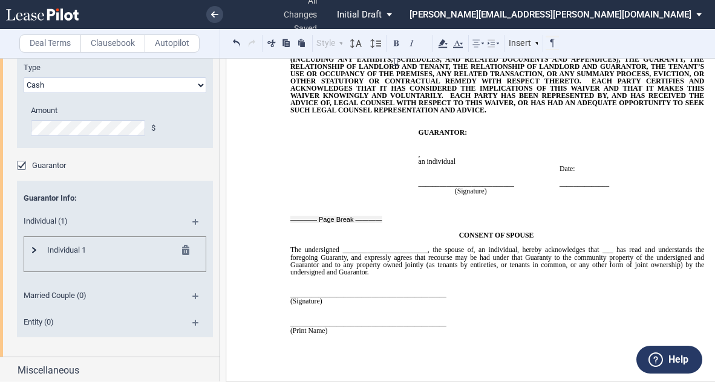
click at [195, 293] on md-icon at bounding box center [200, 300] width 16 height 15
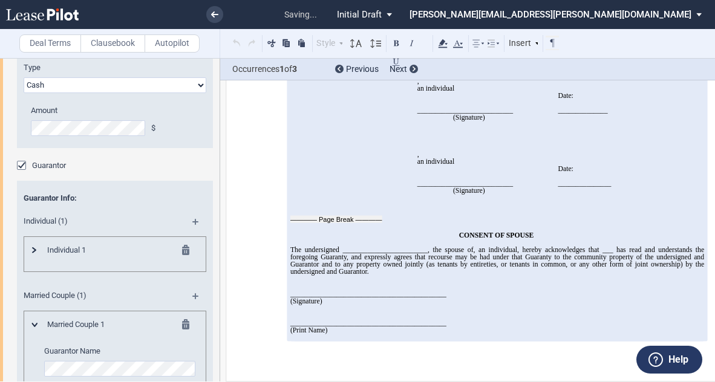
scroll to position [497, 0]
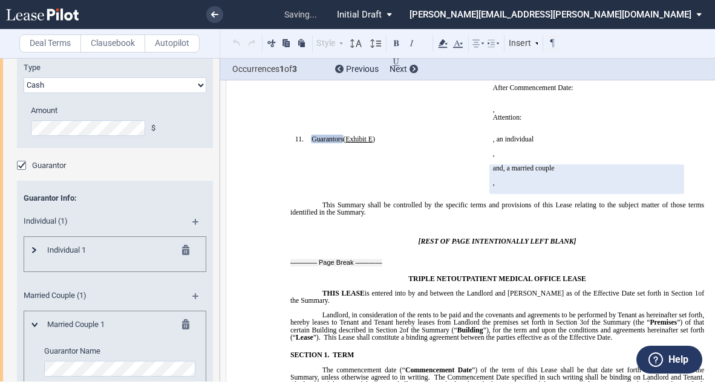
click at [194, 293] on md-icon at bounding box center [200, 300] width 16 height 15
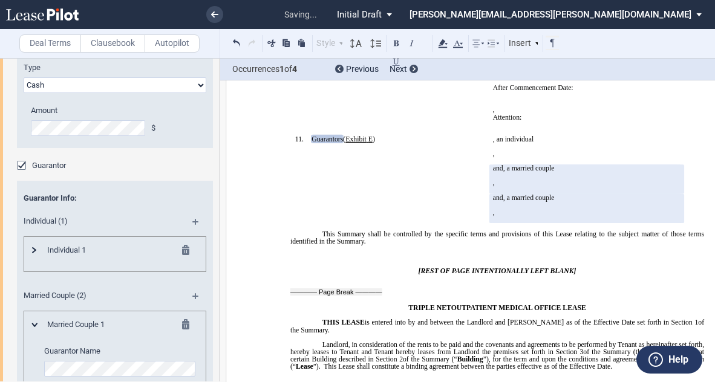
click at [182, 321] on md-icon at bounding box center [189, 326] width 15 height 15
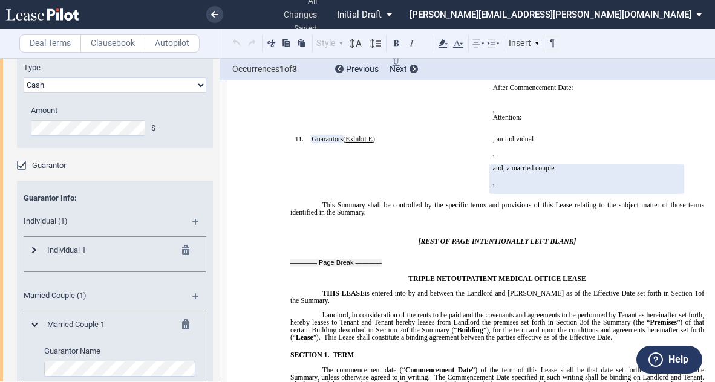
click at [182, 321] on md-icon at bounding box center [189, 326] width 15 height 15
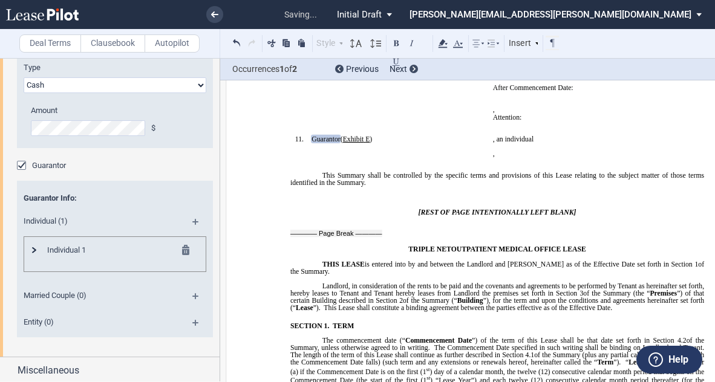
click at [439, 164] on td "!!SET_LEVEL_0!! !!SBL_LEVEL_1!! 11. Guarantors Guarantor ( Exhibit ﻿ E ﻿ ) ﻿" at bounding box center [389, 149] width 198 height 29
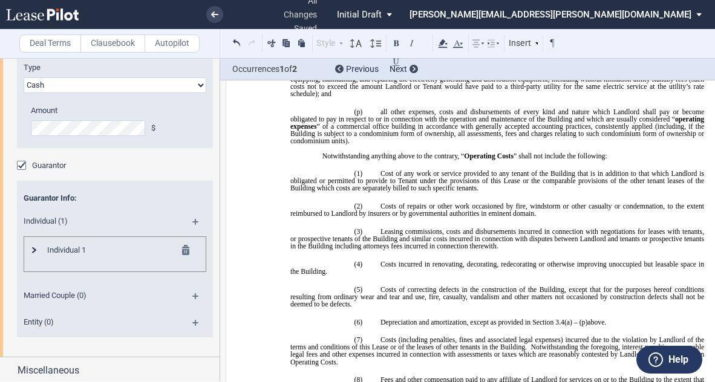
scroll to position [2311, 0]
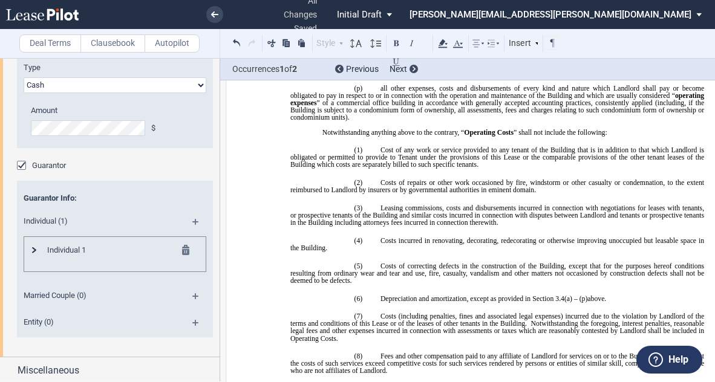
click at [32, 247] on md-icon at bounding box center [34, 250] width 4 height 7
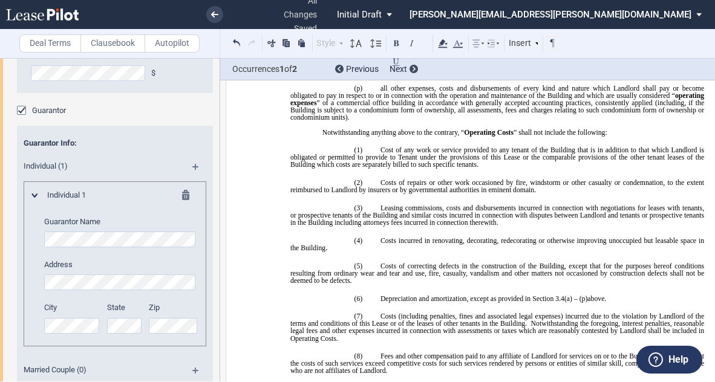
scroll to position [302, 0]
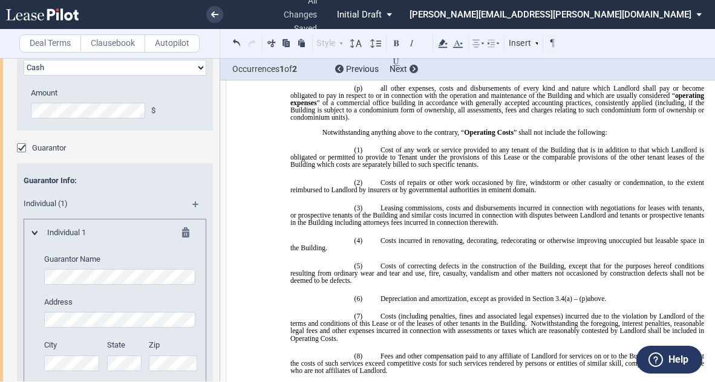
click at [33, 231] on md-icon at bounding box center [34, 233] width 7 height 4
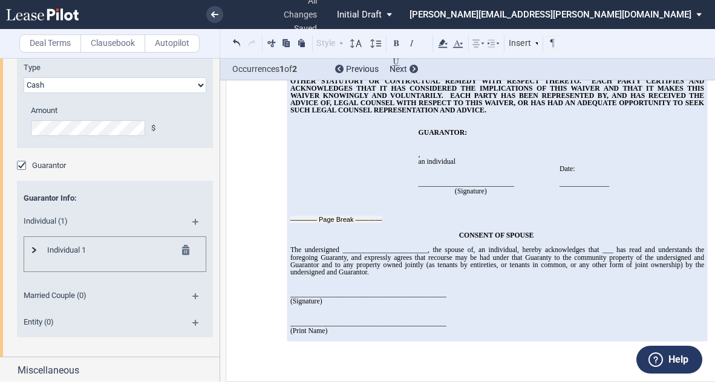
scroll to position [13605, 0]
click at [32, 249] on md-icon at bounding box center [34, 250] width 4 height 7
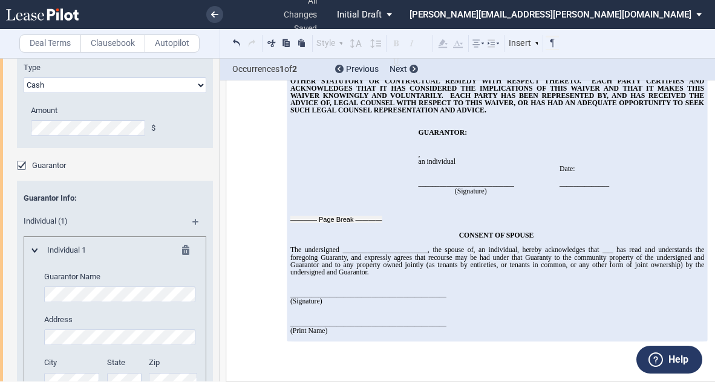
click at [10, 293] on div "Security Deposit (Cash / Letter of Credit) Type Letter of Credit (L/C) Cash Cas…" at bounding box center [109, 255] width 219 height 461
click at [21, 161] on div "Guarantor" at bounding box center [23, 167] width 12 height 12
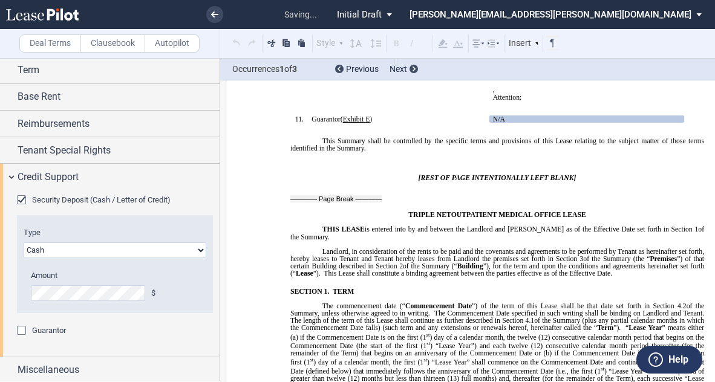
scroll to position [497, 0]
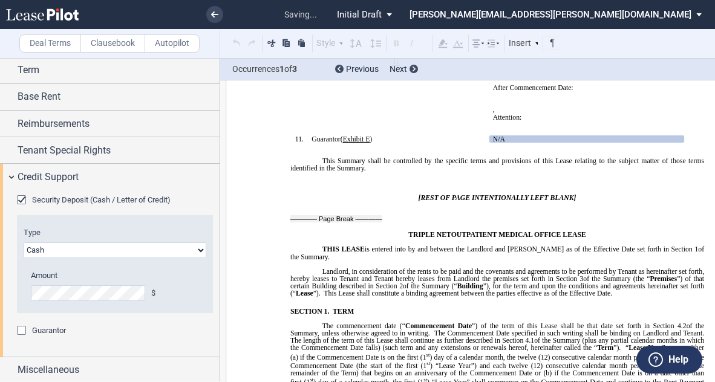
click at [20, 330] on div "Guarantor" at bounding box center [23, 332] width 12 height 12
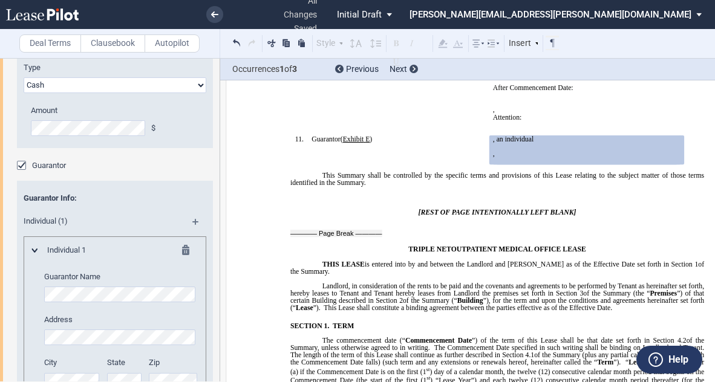
click at [456, 143] on p "11. Guarantors Guarantor ( Exhibit ﻿ E ﻿ )" at bounding box center [397, 138] width 172 height 7
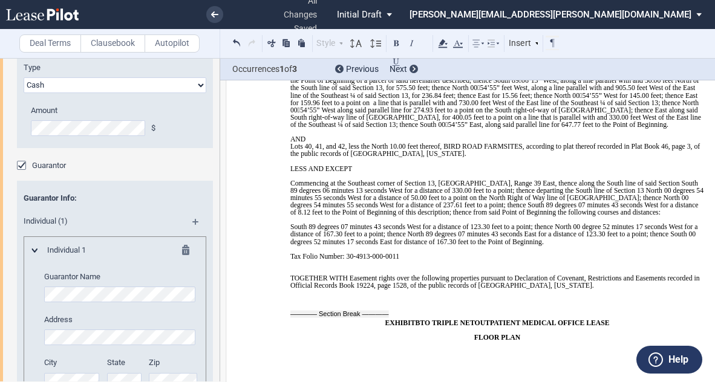
scroll to position [10838, 0]
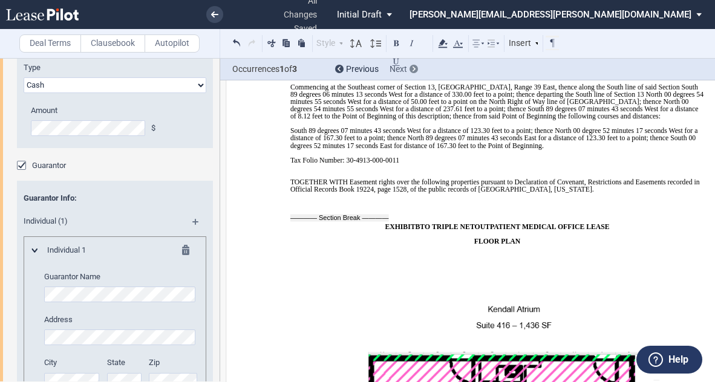
click at [412, 69] on icon at bounding box center [413, 69] width 3 height 5
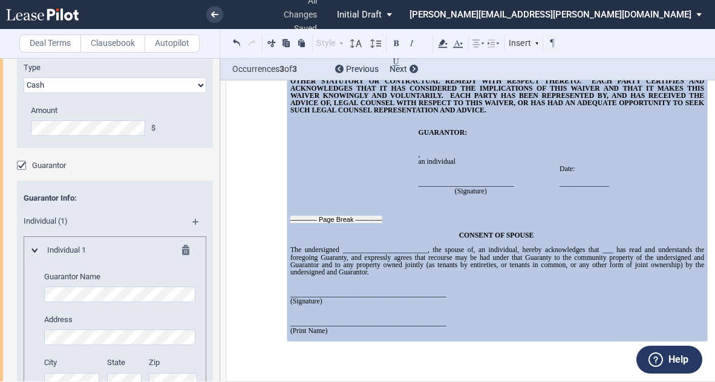
scroll to position [14038, 0]
click at [553, 224] on p at bounding box center [497, 227] width 414 height 7
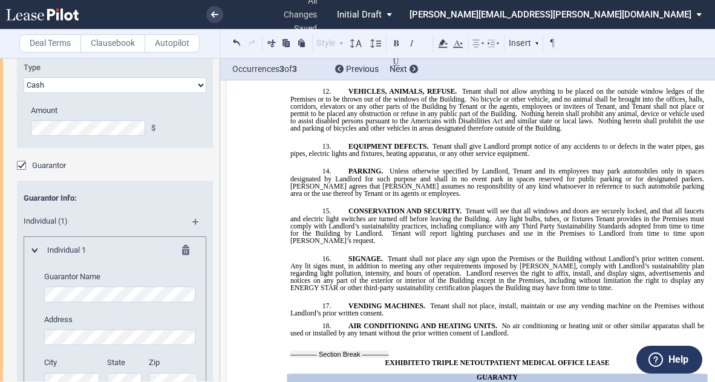
scroll to position [12514, 0]
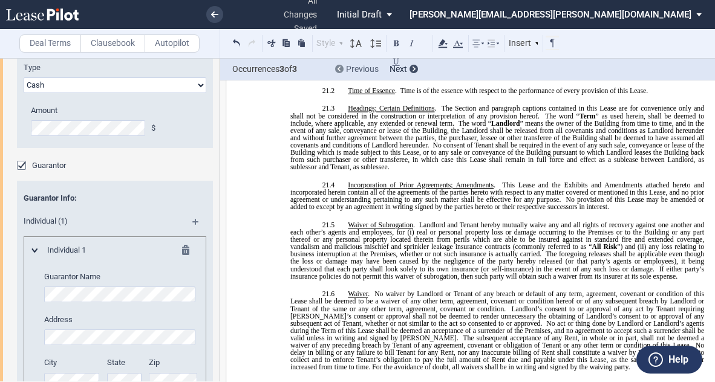
click at [359, 74] on span "Previous" at bounding box center [362, 69] width 33 height 10
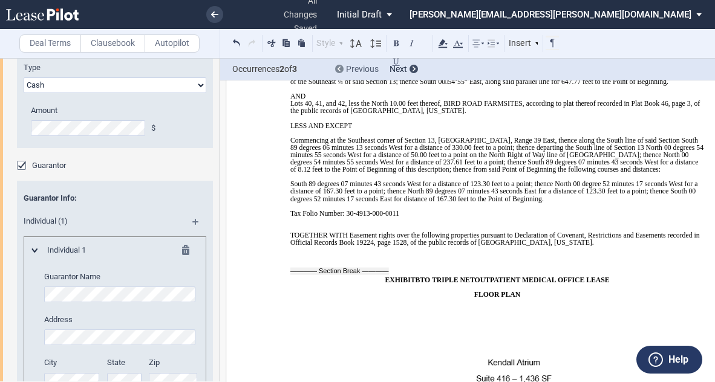
click at [359, 72] on span "Previous" at bounding box center [362, 69] width 33 height 10
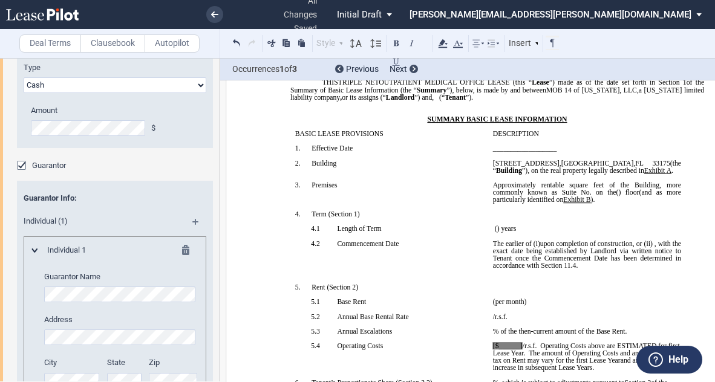
scroll to position [86, 0]
click at [409, 69] on div at bounding box center [413, 69] width 8 height 8
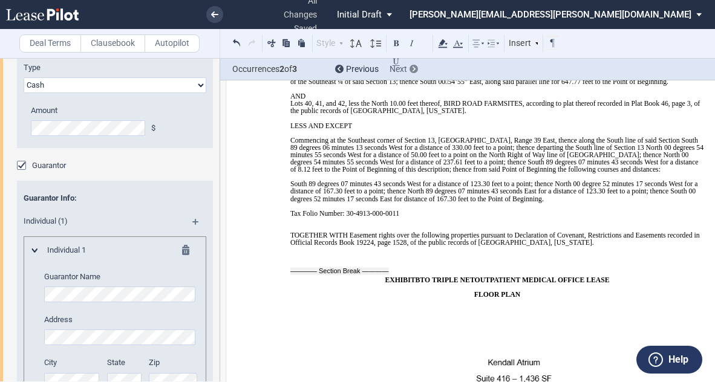
click at [409, 68] on div at bounding box center [413, 69] width 8 height 8
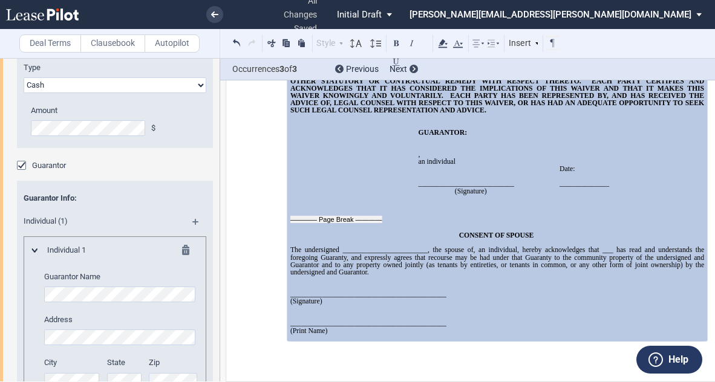
scroll to position [14038, 0]
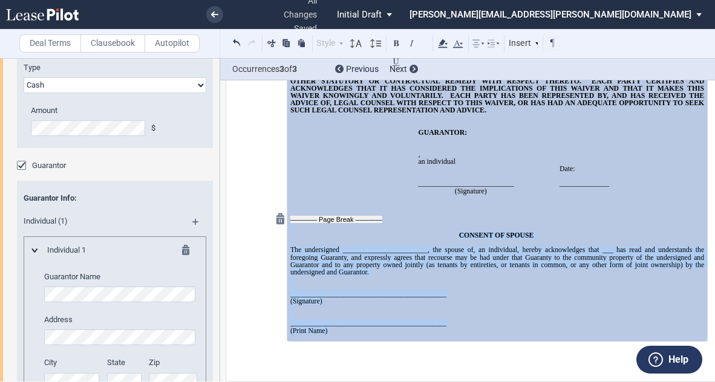
drag, startPoint x: 346, startPoint y: 335, endPoint x: 291, endPoint y: 203, distance: 142.6
click at [291, 203] on div "CONSENT OF SPOUSE The undersigned ________________________, the spouse of ﻿ ﻿ ,…" at bounding box center [497, 272] width 414 height 140
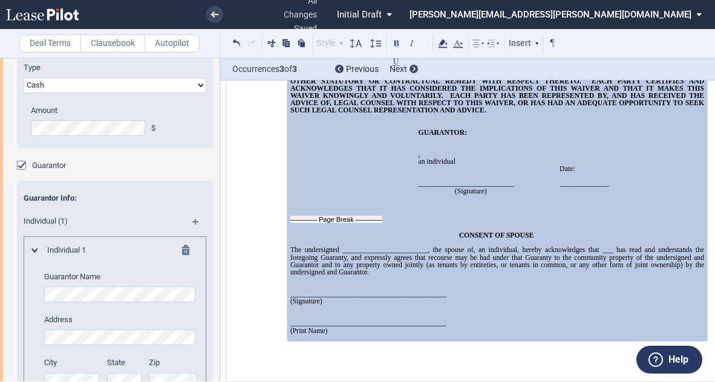
click at [345, 180] on td "WITNESSES: _________________________ (Witness Signature) ______________________…" at bounding box center [367, 165] width 91 height 73
click at [490, 232] on span "CONSENT OF SPOUSE" at bounding box center [496, 235] width 75 height 7
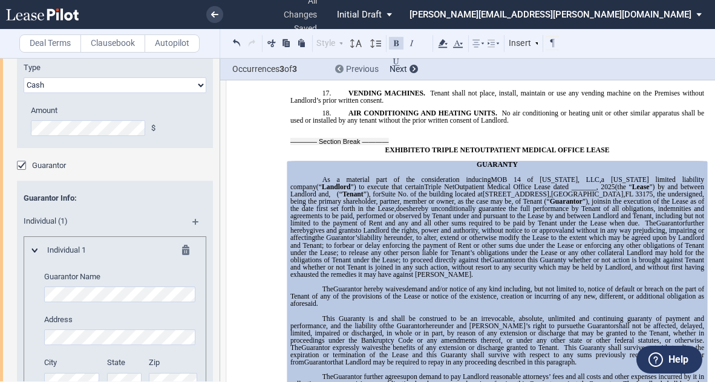
click at [366, 68] on span "Previous" at bounding box center [362, 69] width 33 height 10
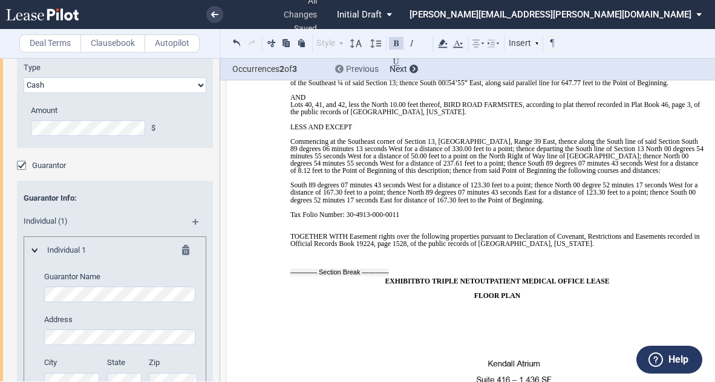
click at [365, 68] on span "Previous" at bounding box center [362, 69] width 33 height 10
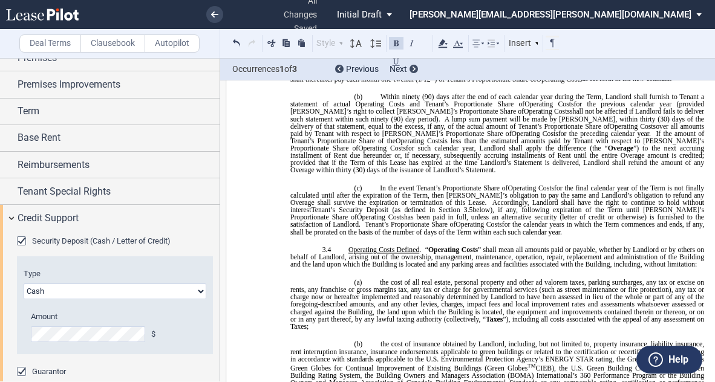
scroll to position [78, 0]
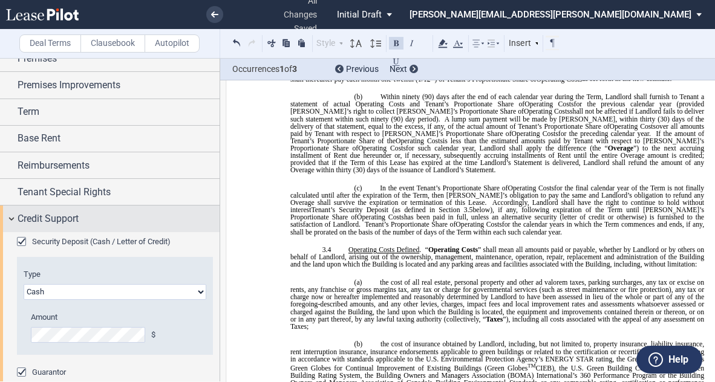
click at [46, 212] on span "Credit Support" at bounding box center [48, 219] width 61 height 15
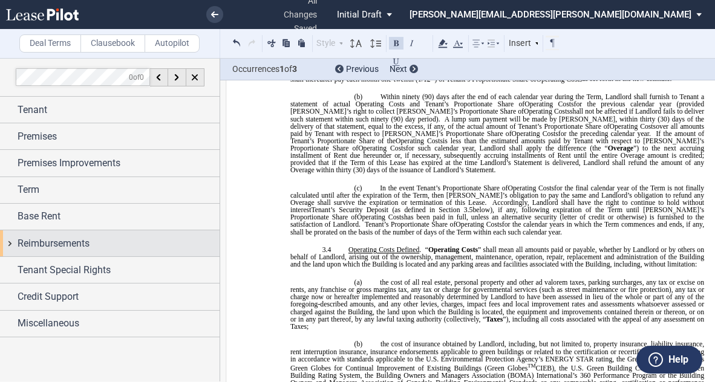
click at [47, 240] on span "Reimbursements" at bounding box center [54, 243] width 72 height 15
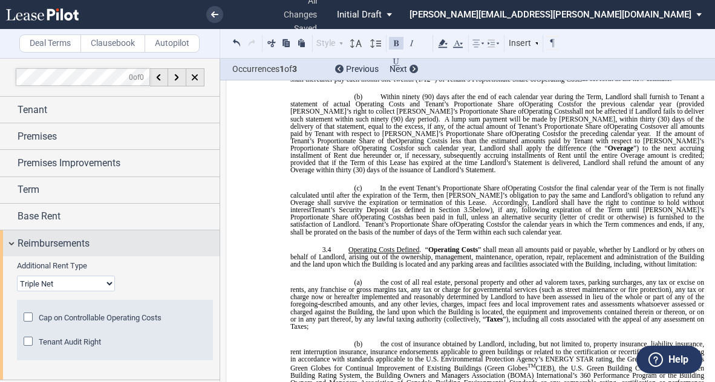
click at [65, 238] on span "Reimbursements" at bounding box center [54, 243] width 72 height 15
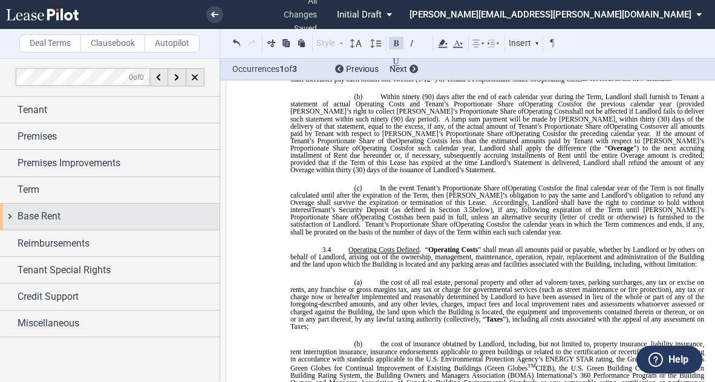
click at [37, 216] on span "Base Rent" at bounding box center [39, 216] width 43 height 15
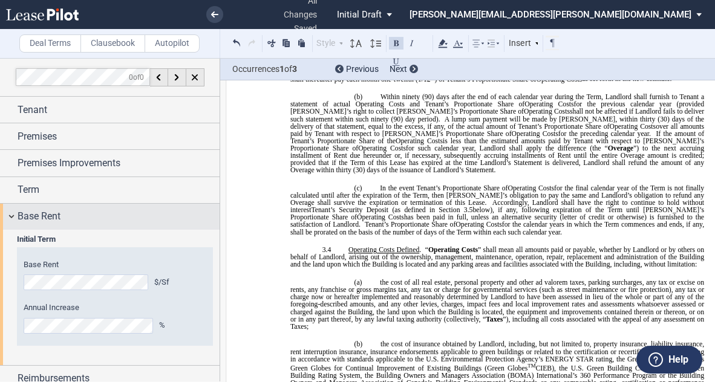
click at [48, 213] on span "Base Rent" at bounding box center [39, 216] width 43 height 15
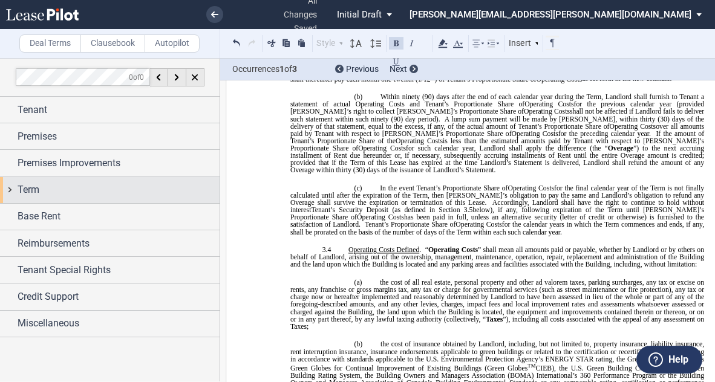
click at [28, 186] on span "Term" at bounding box center [29, 190] width 22 height 15
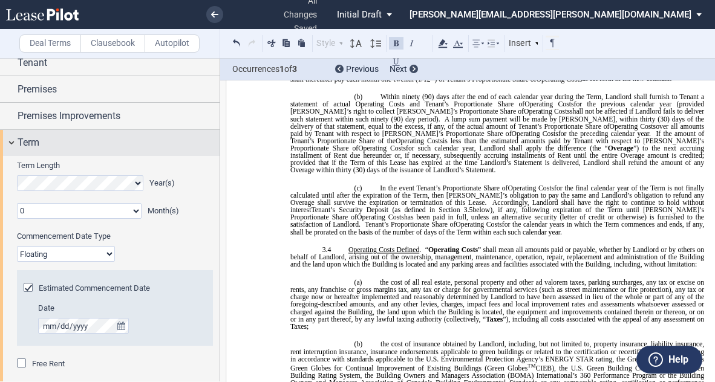
scroll to position [39, 0]
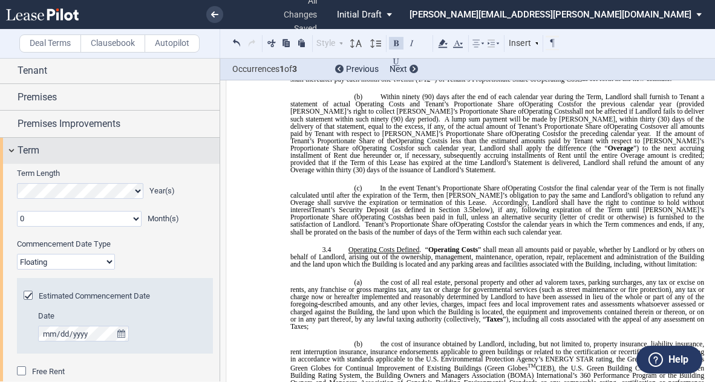
click at [34, 152] on span "Term" at bounding box center [29, 150] width 22 height 15
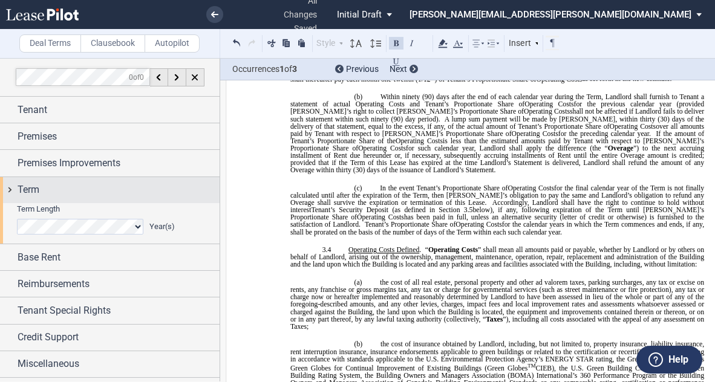
scroll to position [0, 0]
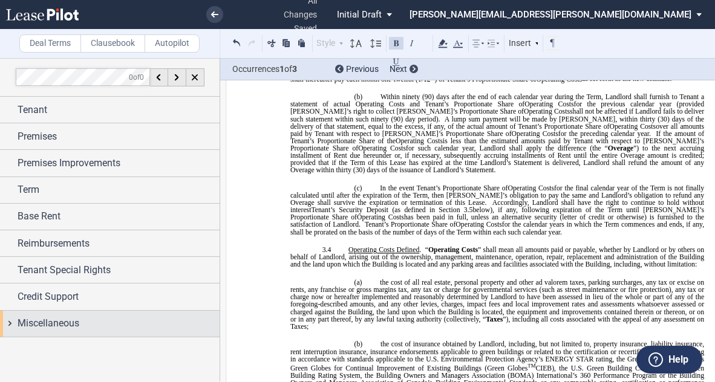
click at [41, 321] on span "Miscellaneous" at bounding box center [49, 323] width 62 height 15
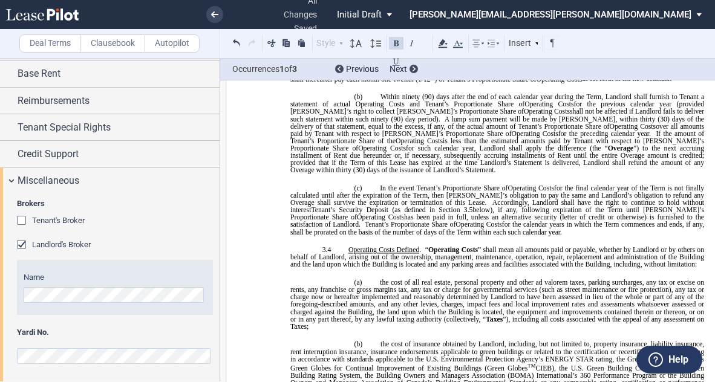
click at [400, 115] on span "for the previous calendar year (provided Landlord’s right to collect Tenant’s P…" at bounding box center [497, 107] width 415 height 15
click at [410, 69] on div at bounding box center [413, 69] width 8 height 8
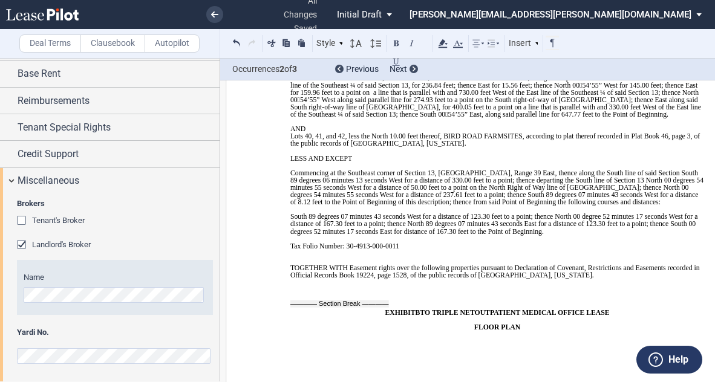
scroll to position [10744, 0]
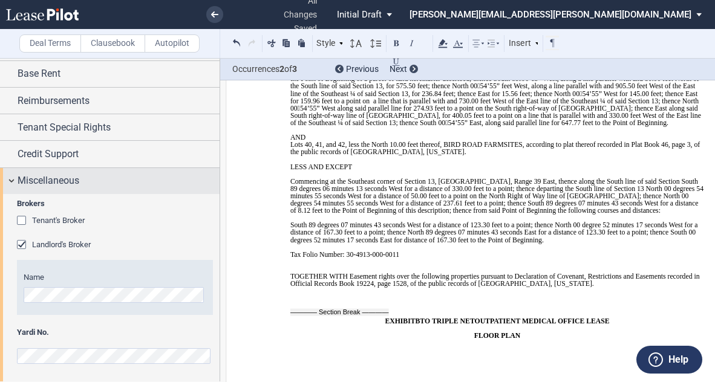
click at [65, 180] on span "Miscellaneous" at bounding box center [49, 181] width 62 height 15
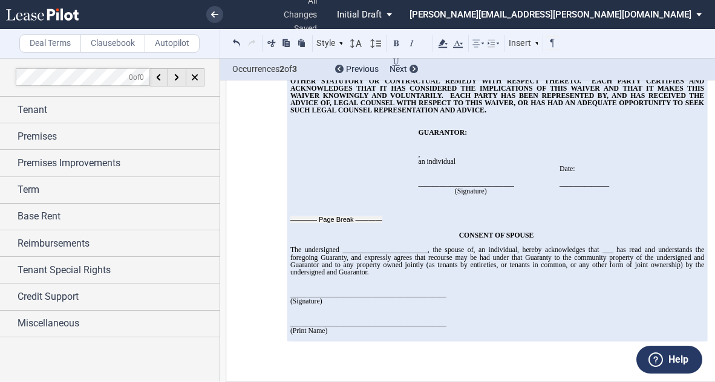
scroll to position [14038, 0]
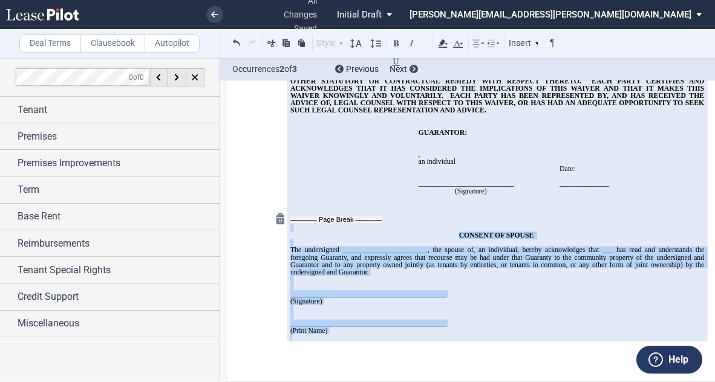
drag, startPoint x: 336, startPoint y: 333, endPoint x: 284, endPoint y: 207, distance: 136.7
click at [290, 207] on div "CONSENT OF SPOUSE The undersigned ________________________, the spouse of ﻿ ﻿ ,…" at bounding box center [497, 272] width 414 height 140
click at [278, 209] on div at bounding box center [280, 219] width 20 height 20
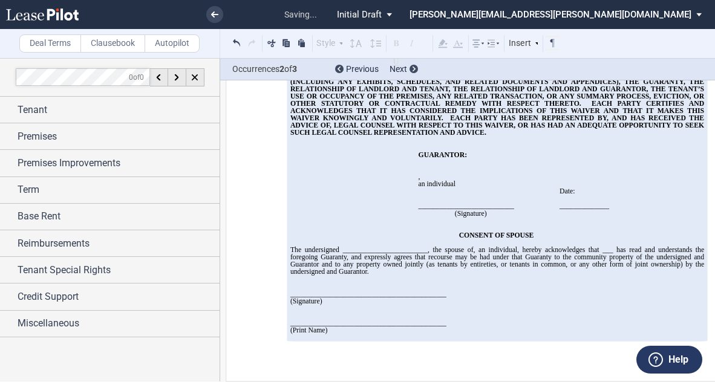
scroll to position [14015, 0]
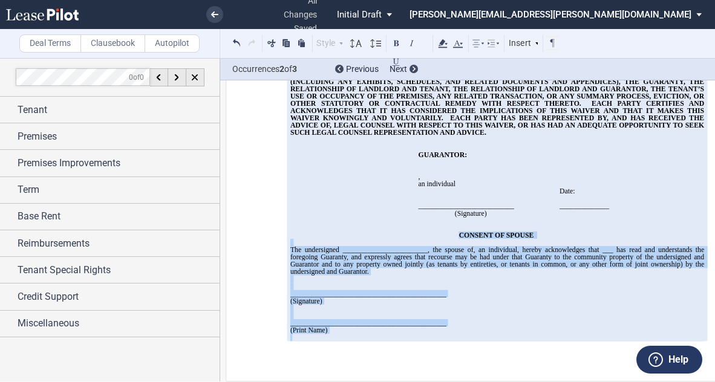
drag, startPoint x: 379, startPoint y: 334, endPoint x: 318, endPoint y: 221, distance: 128.8
click at [318, 224] on div "CONSENT OF SPOUSE The undersigned ________________________, the spouse of ﻿ ﻿ ,…" at bounding box center [497, 282] width 414 height 117
click at [450, 239] on p at bounding box center [497, 242] width 414 height 7
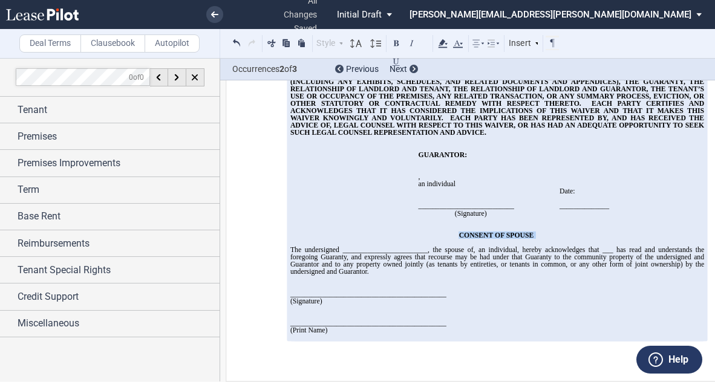
drag, startPoint x: 532, startPoint y: 226, endPoint x: 447, endPoint y: 224, distance: 85.3
click at [447, 232] on p "CONSENT OF SPOUSE" at bounding box center [497, 235] width 414 height 7
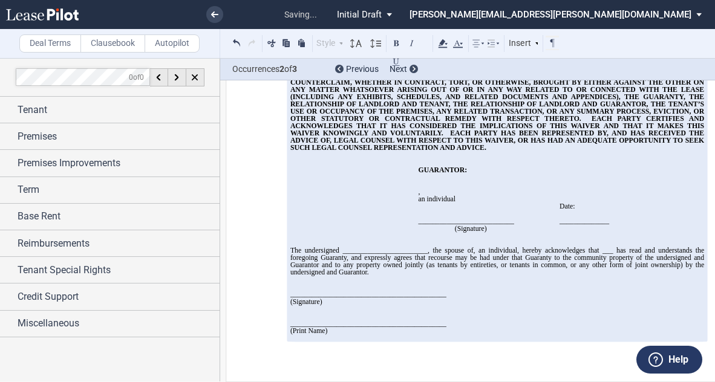
scroll to position [14000, 0]
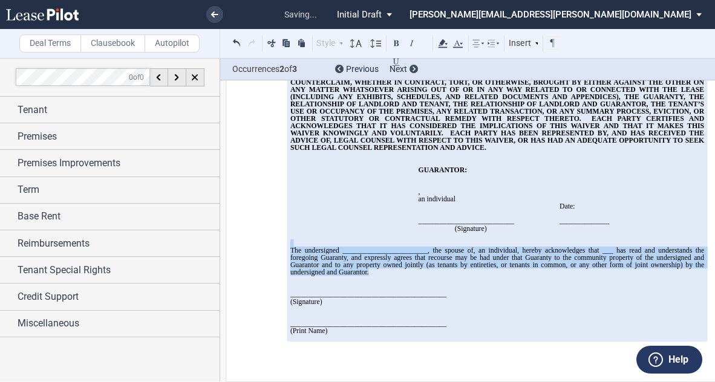
drag, startPoint x: 429, startPoint y: 268, endPoint x: 274, endPoint y: 235, distance: 158.8
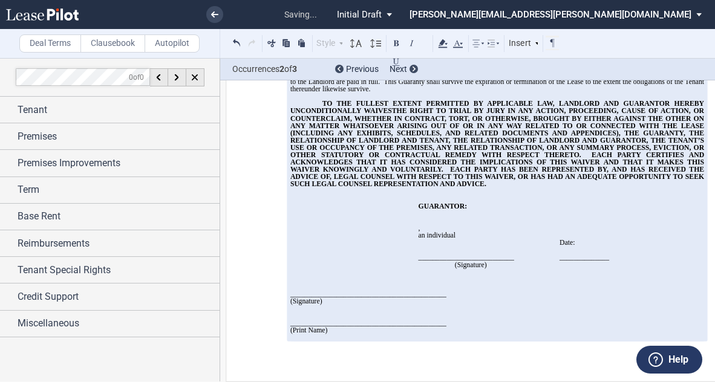
scroll to position [13960, 0]
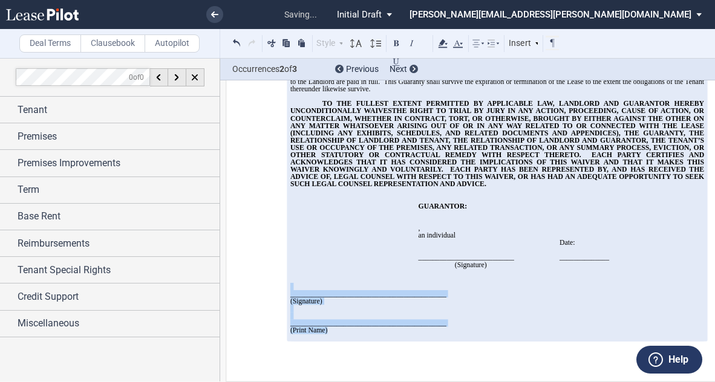
drag, startPoint x: 352, startPoint y: 331, endPoint x: 274, endPoint y: 281, distance: 92.8
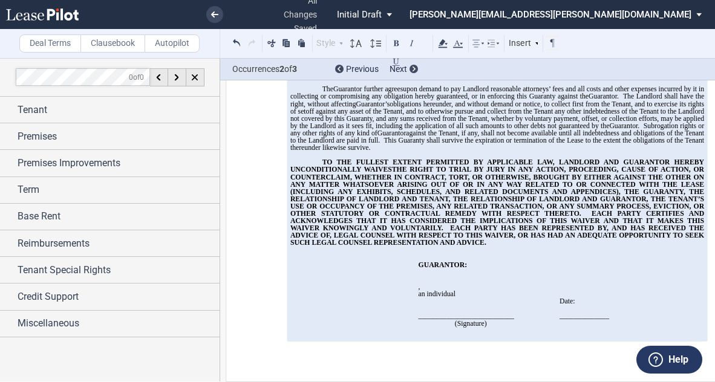
scroll to position [13896, 0]
click at [509, 224] on span "EACH PARTY HAS BEEN REPRESENTED BY, AND HAS RECEIVED THE ADVICE OF, LEGAL COUNS…" at bounding box center [497, 235] width 415 height 22
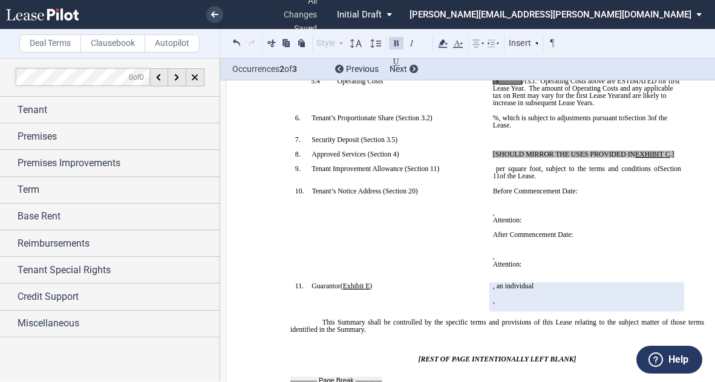
scroll to position [350, 0]
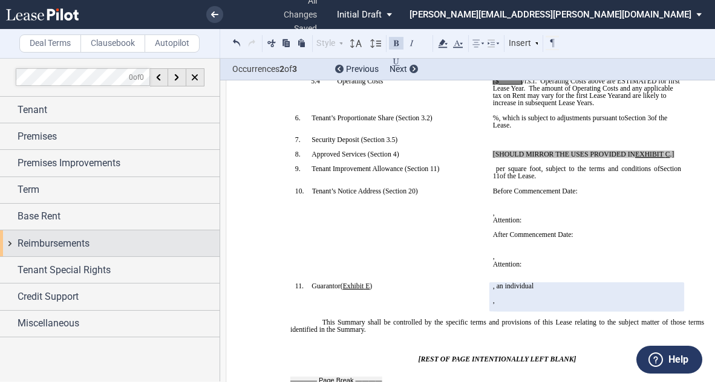
click at [44, 236] on span "Reimbursements" at bounding box center [54, 243] width 72 height 15
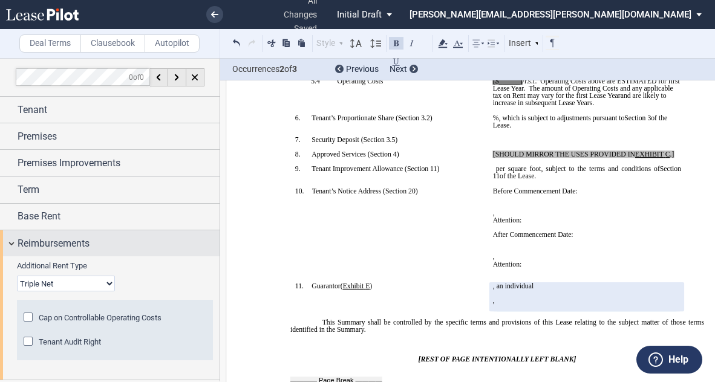
scroll to position [77, 0]
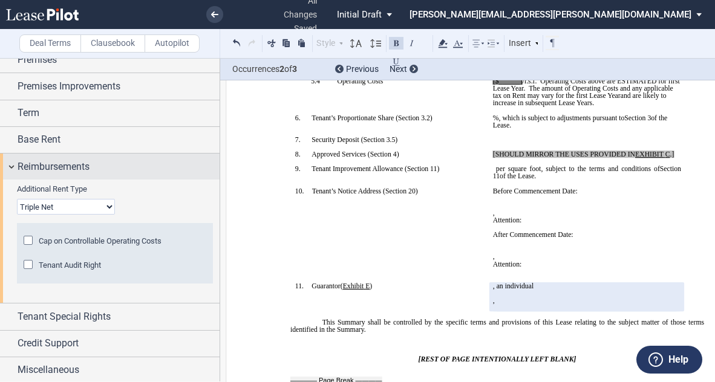
click at [24, 163] on span "Reimbursements" at bounding box center [54, 167] width 72 height 15
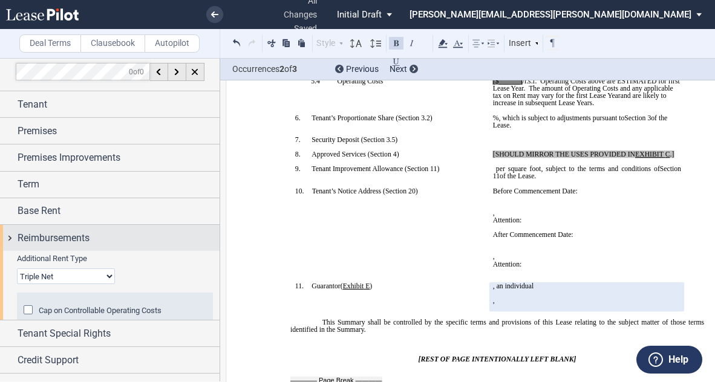
scroll to position [0, 0]
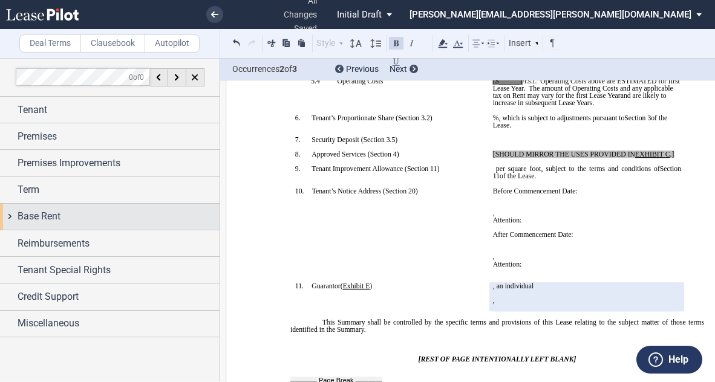
click at [39, 213] on span "Base Rent" at bounding box center [39, 216] width 43 height 15
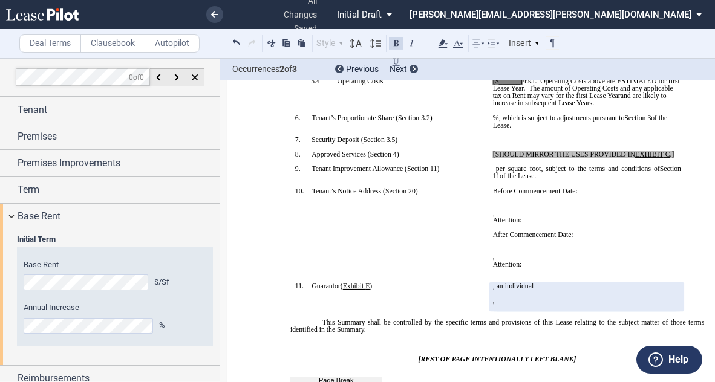
scroll to position [88, 0]
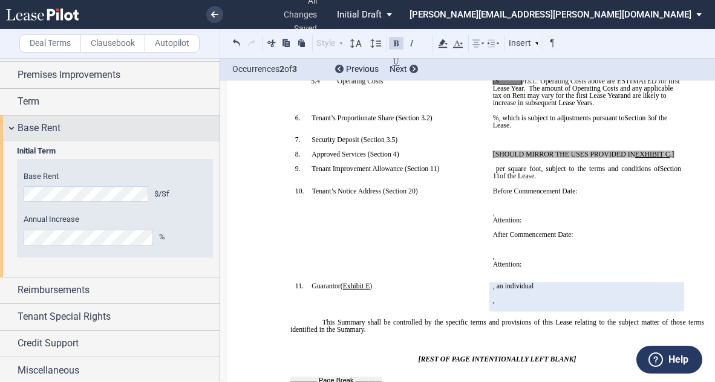
click at [48, 125] on span "Base Rent" at bounding box center [39, 128] width 43 height 15
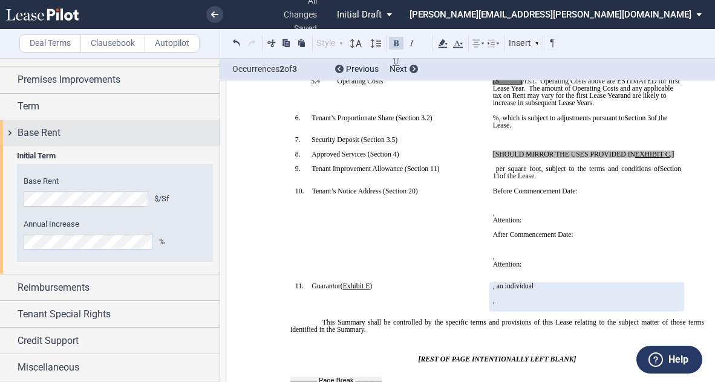
scroll to position [0, 0]
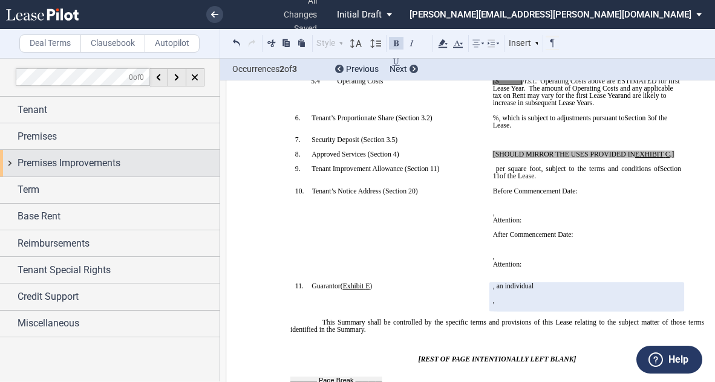
click at [33, 172] on div "Premises Improvements" at bounding box center [109, 163] width 219 height 26
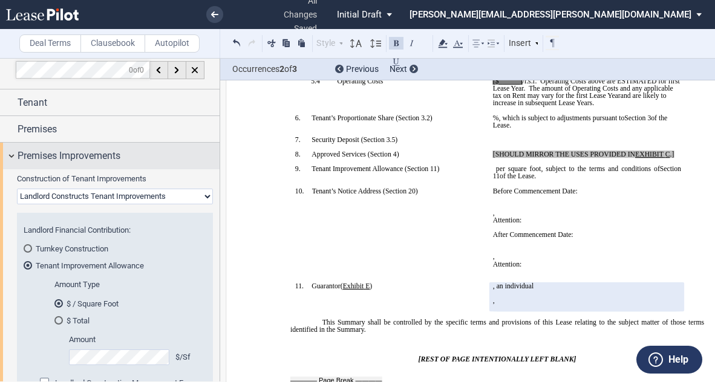
scroll to position [6, 0]
click at [44, 155] on span "Premises Improvements" at bounding box center [69, 157] width 103 height 15
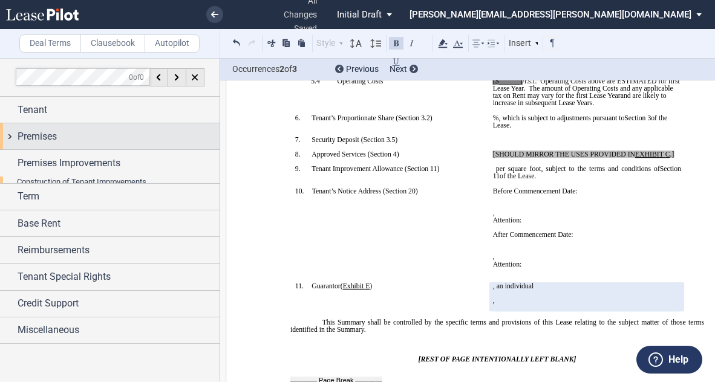
scroll to position [0, 0]
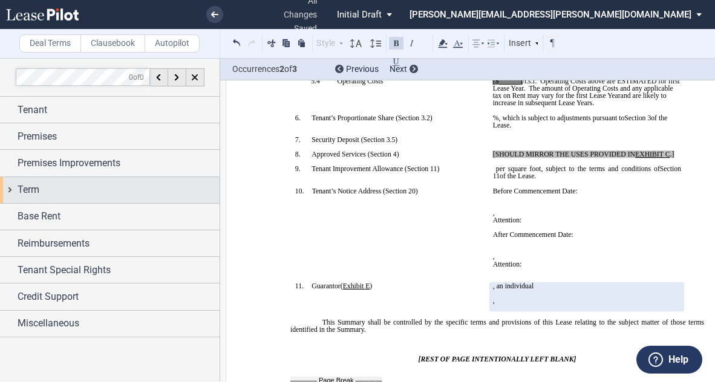
click at [27, 193] on span "Term" at bounding box center [29, 190] width 22 height 15
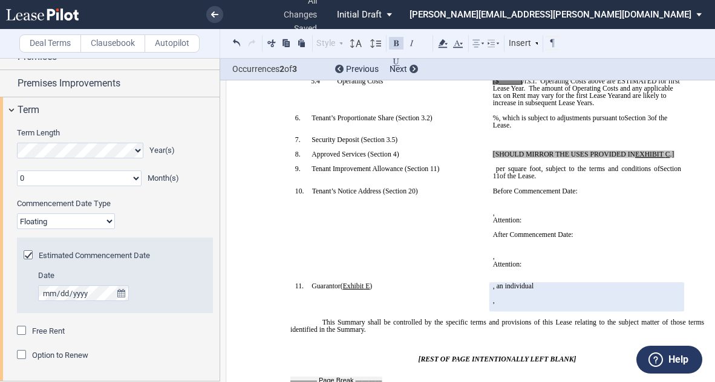
scroll to position [77, 0]
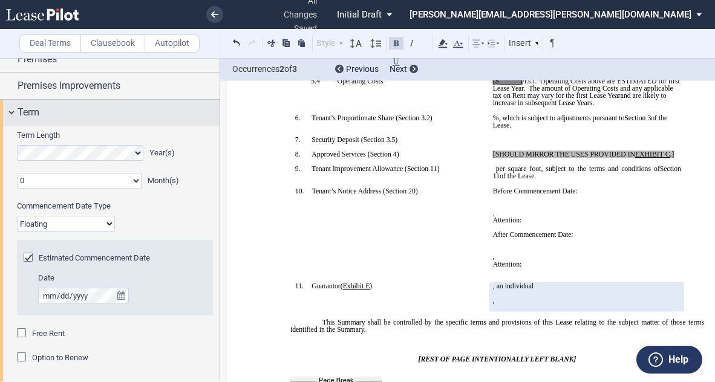
click at [34, 111] on span "Term" at bounding box center [29, 112] width 22 height 15
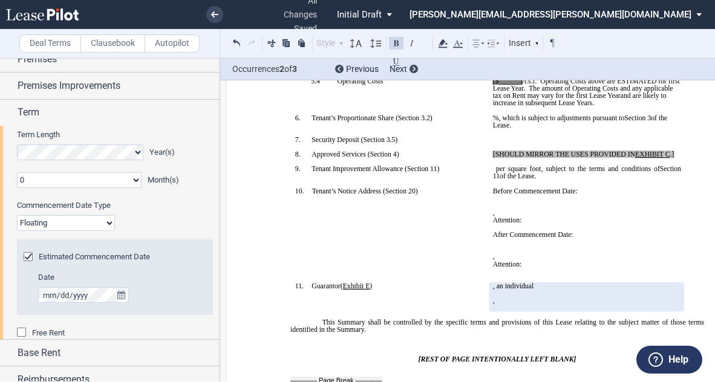
scroll to position [0, 0]
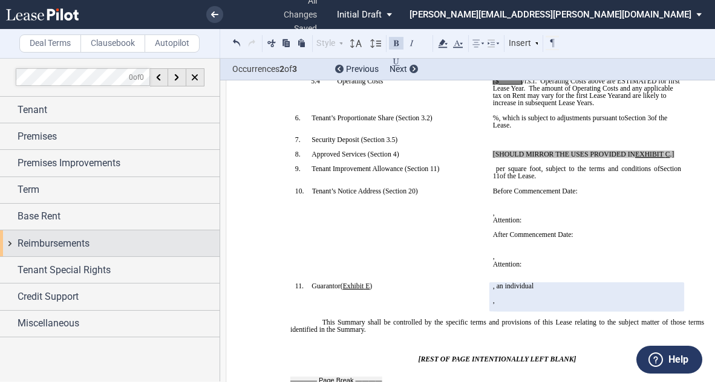
click at [37, 240] on span "Reimbursements" at bounding box center [54, 243] width 72 height 15
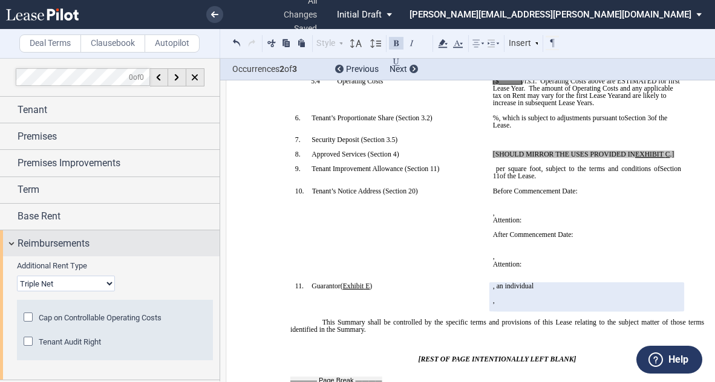
scroll to position [77, 0]
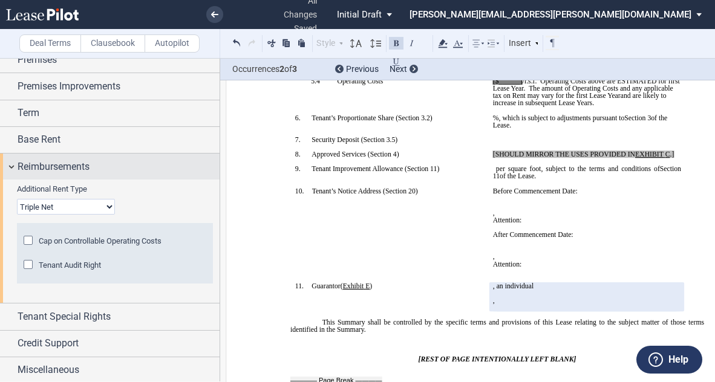
click at [64, 167] on span "Reimbursements" at bounding box center [54, 167] width 72 height 15
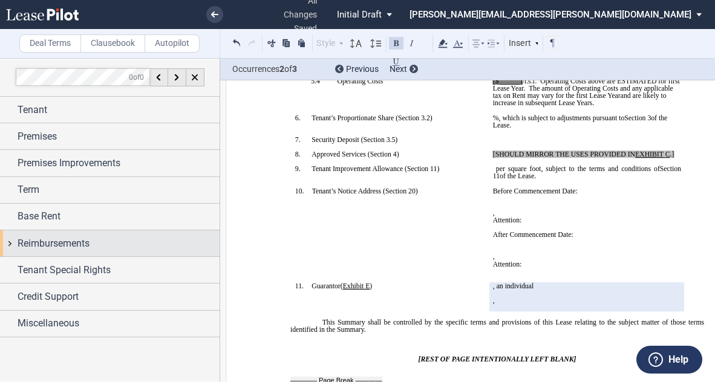
click at [48, 239] on span "Reimbursements" at bounding box center [54, 243] width 72 height 15
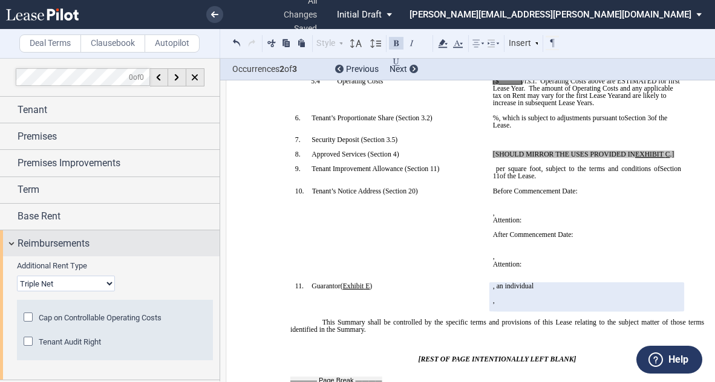
click at [60, 239] on span "Reimbursements" at bounding box center [54, 243] width 72 height 15
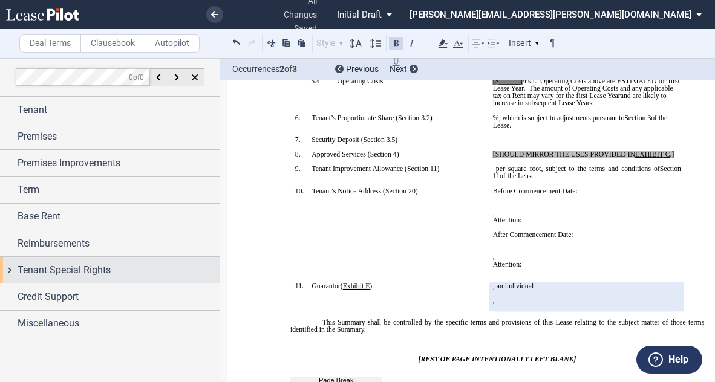
click at [58, 272] on span "Tenant Special Rights" at bounding box center [64, 270] width 93 height 15
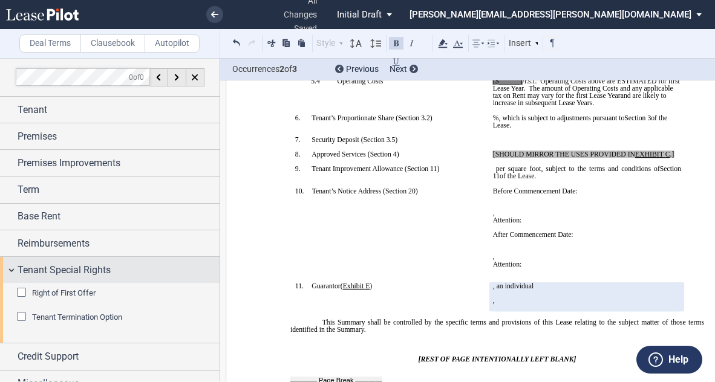
scroll to position [13, 0]
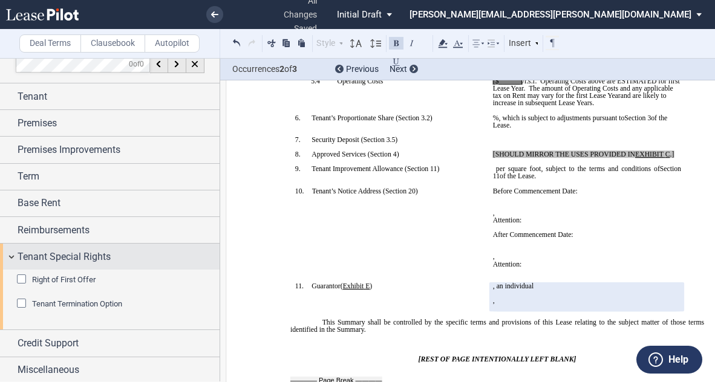
click at [89, 256] on span "Tenant Special Rights" at bounding box center [64, 257] width 93 height 15
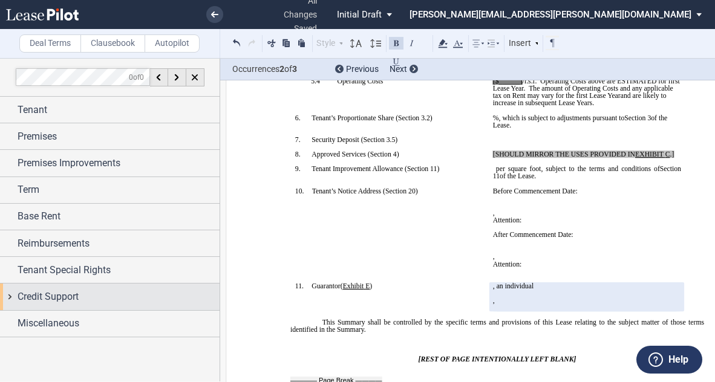
click at [45, 293] on span "Credit Support" at bounding box center [48, 297] width 61 height 15
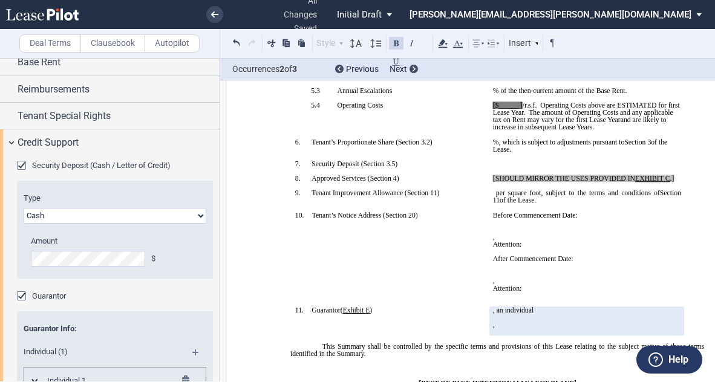
scroll to position [325, 0]
drag, startPoint x: 674, startPoint y: 212, endPoint x: 489, endPoint y: 213, distance: 185.0
click at [489, 190] on td "[SHOULD MIRROR THE USES PROVIDED IN EXHIBIT ﻿ C ﻿ .] ﻿" at bounding box center [587, 182] width 198 height 15
drag, startPoint x: 626, startPoint y: 212, endPoint x: 481, endPoint y: 213, distance: 145.1
click at [481, 190] on tr "!!SET_LEVEL_0!! !!SBL_LEVEL_1!! 8. Approved Services ( ﻿ Section 4 ﻿ ) ﻿ ﻿ Card…" at bounding box center [487, 182] width 395 height 15
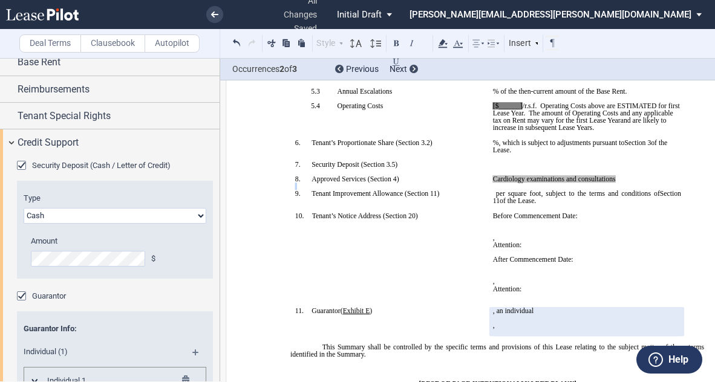
click at [449, 45] on div "Style 1. Section 1.1 Subsection Normal Normal 8pt 9pt 10pt 10.5pt 11pt 12pt 14p…" at bounding box center [395, 44] width 330 height 16
click at [444, 42] on use at bounding box center [442, 43] width 9 height 8
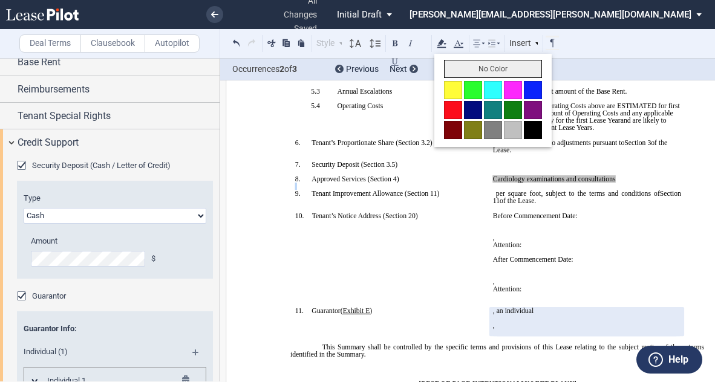
click at [464, 66] on button "No Color" at bounding box center [493, 69] width 98 height 18
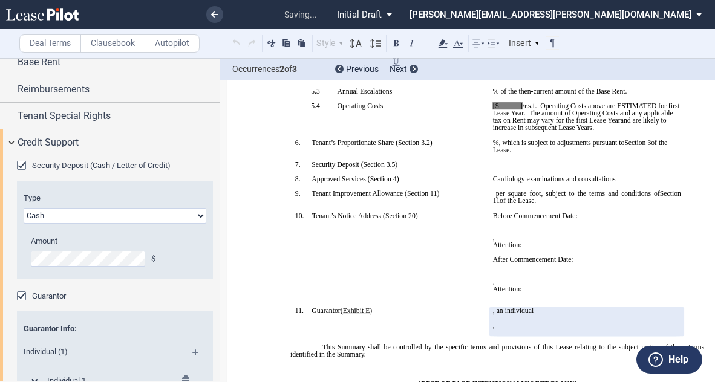
click at [538, 161] on p "﻿" at bounding box center [587, 157] width 188 height 7
click at [533, 168] on p "﻿ ﻿ ﻿ ﻿" at bounding box center [587, 164] width 188 height 7
click at [538, 117] on span "Operating Costs above are ESTIMATED for first Lease Year." at bounding box center [587, 109] width 189 height 15
click at [513, 109] on span "[$______]" at bounding box center [508, 105] width 30 height 7
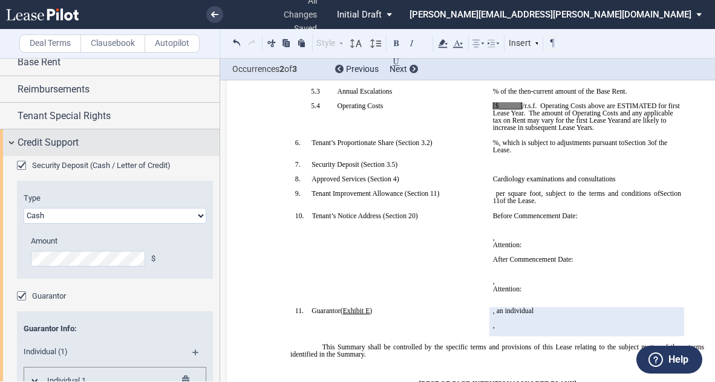
click at [32, 143] on span "Credit Support" at bounding box center [48, 142] width 61 height 15
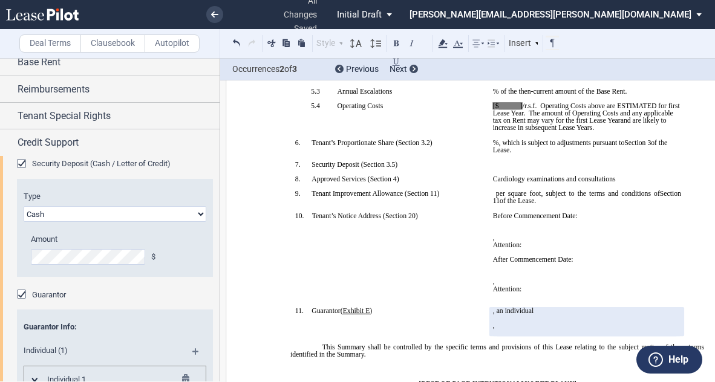
scroll to position [0, 0]
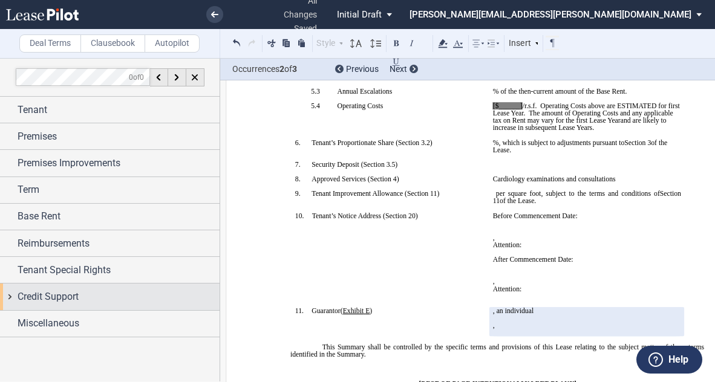
click at [74, 293] on span "Credit Support" at bounding box center [48, 297] width 61 height 15
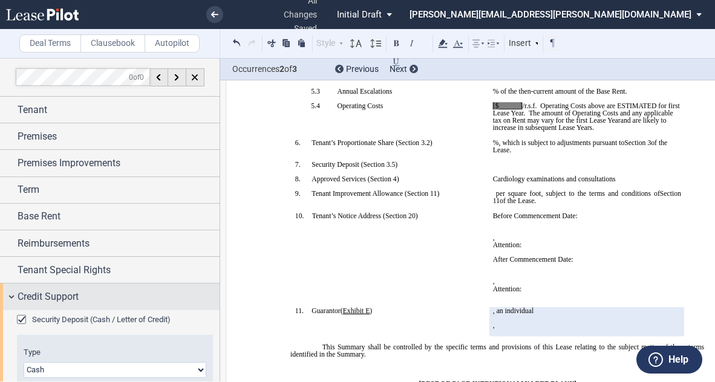
scroll to position [159, 0]
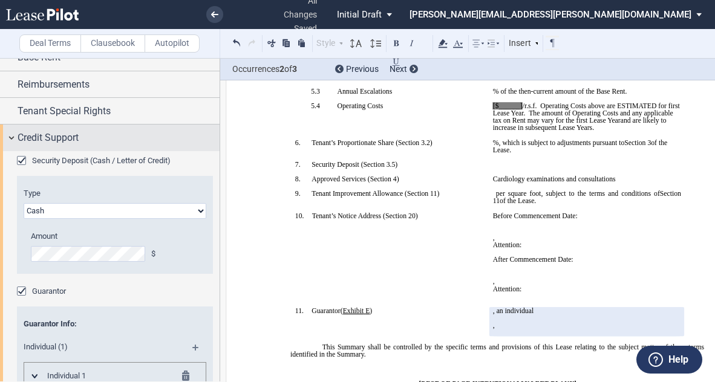
click at [57, 132] on span "Credit Support" at bounding box center [48, 138] width 61 height 15
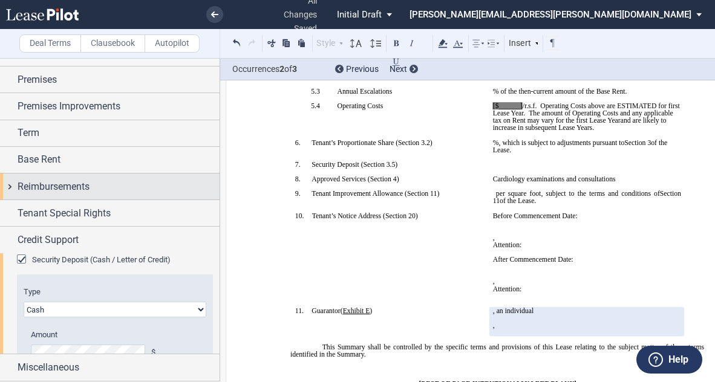
scroll to position [0, 0]
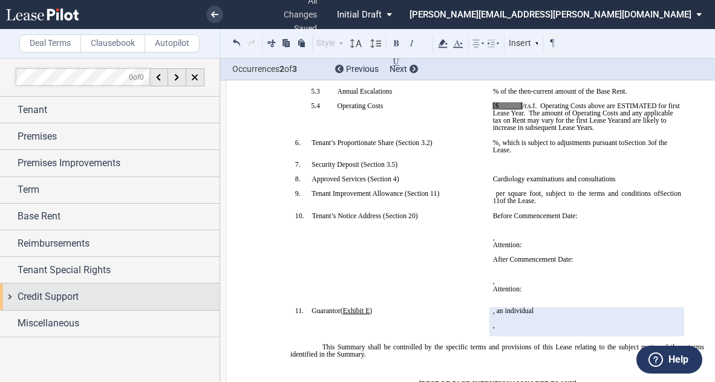
click at [62, 294] on span "Credit Support" at bounding box center [48, 297] width 61 height 15
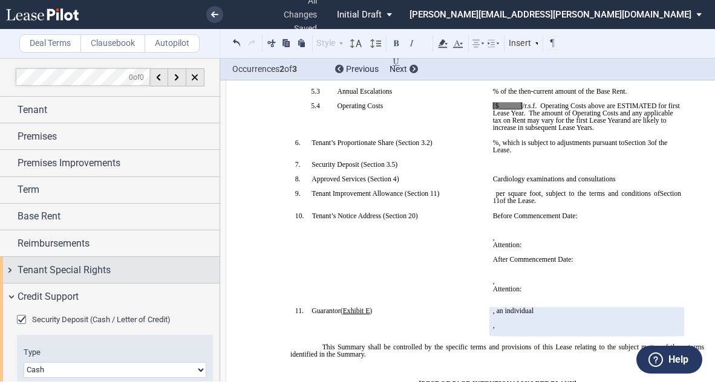
click at [88, 265] on span "Tenant Special Rights" at bounding box center [64, 270] width 93 height 15
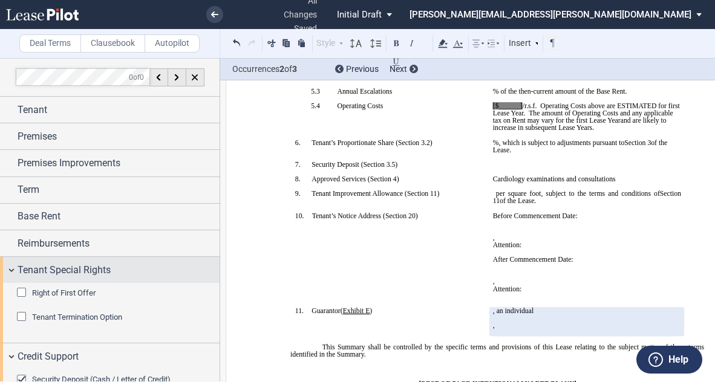
click at [99, 267] on span "Tenant Special Rights" at bounding box center [64, 270] width 93 height 15
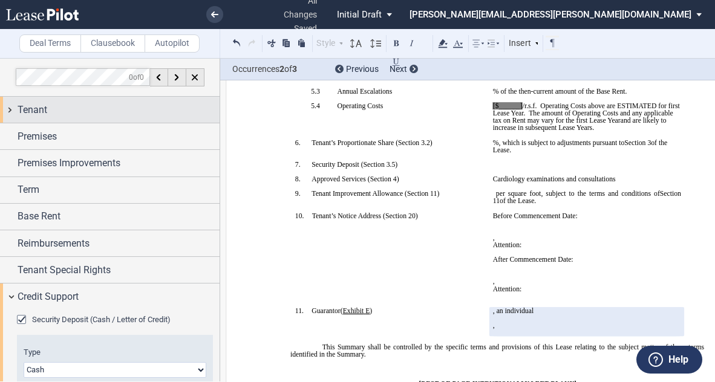
click at [48, 108] on div "Tenant" at bounding box center [119, 110] width 202 height 15
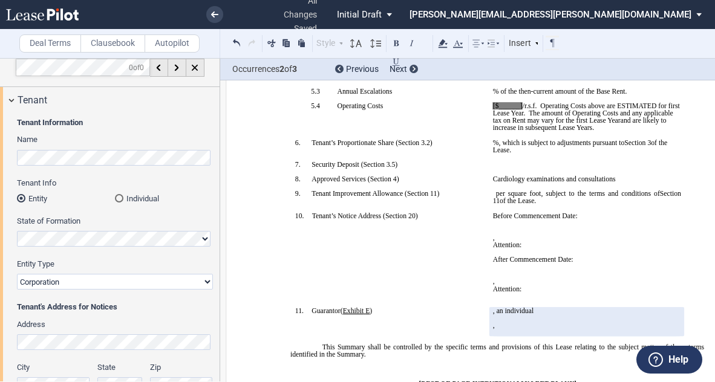
scroll to position [8, 0]
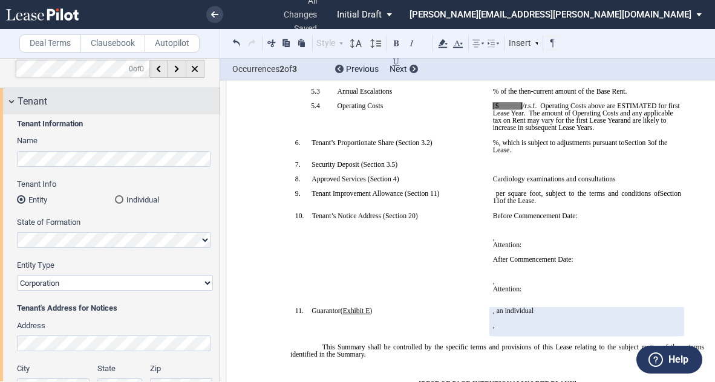
click at [45, 103] on span "Tenant" at bounding box center [33, 101] width 30 height 15
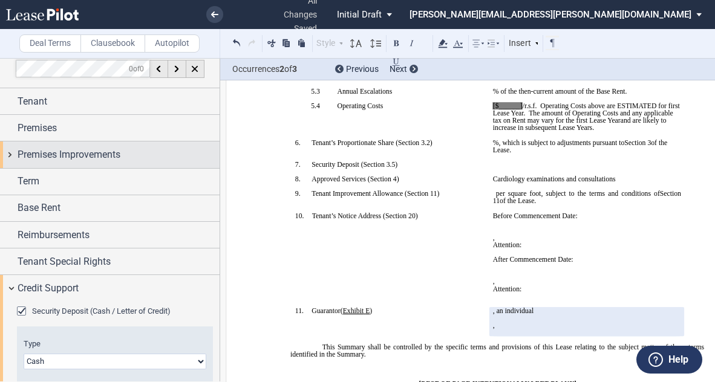
click at [63, 157] on span "Premises Improvements" at bounding box center [69, 155] width 103 height 15
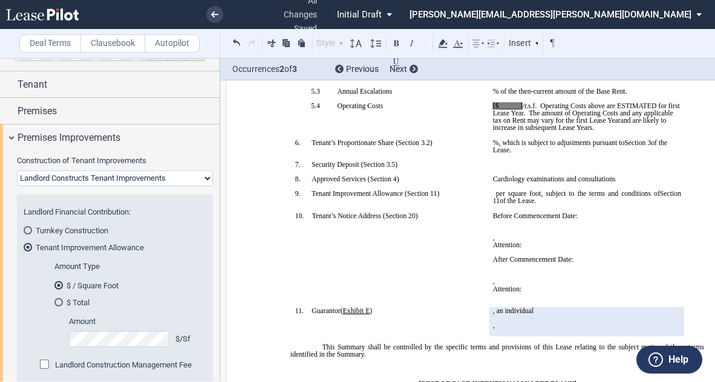
scroll to position [24, 0]
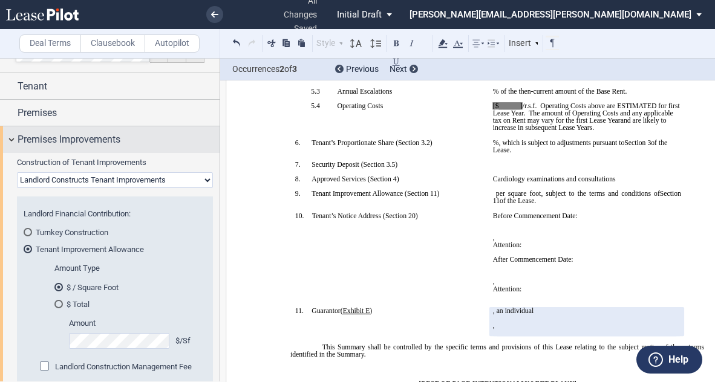
click at [85, 132] on span "Premises Improvements" at bounding box center [69, 139] width 103 height 15
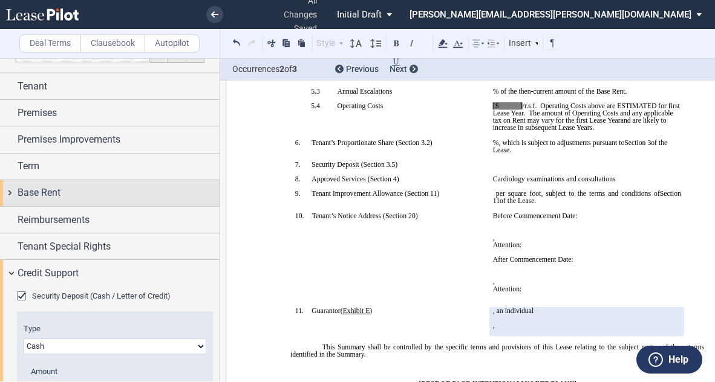
click at [45, 191] on span "Base Rent" at bounding box center [39, 193] width 43 height 15
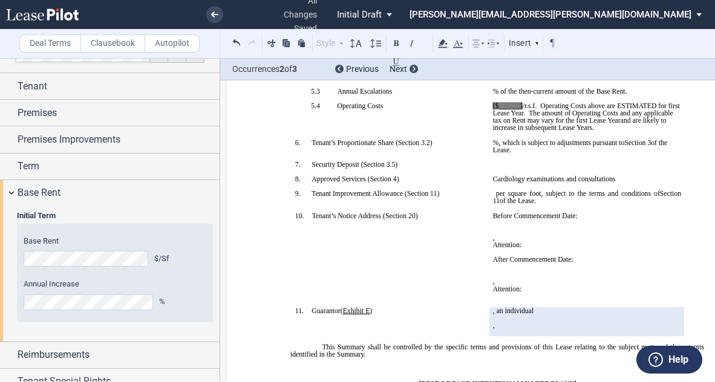
scroll to position [85, 0]
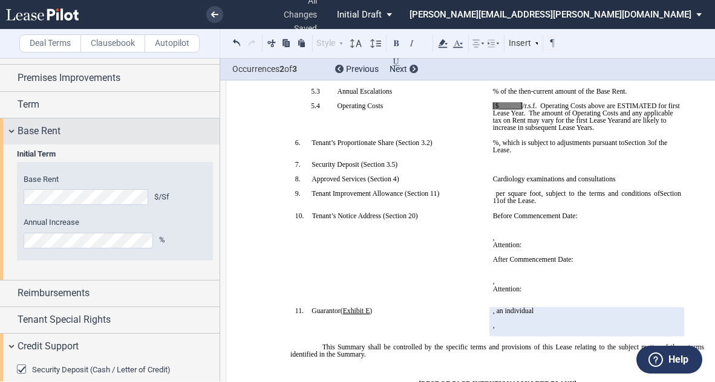
click at [43, 131] on span "Base Rent" at bounding box center [39, 131] width 43 height 15
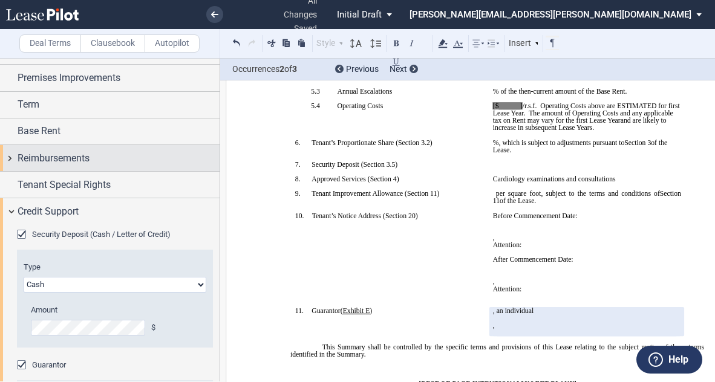
click at [66, 155] on span "Reimbursements" at bounding box center [54, 158] width 72 height 15
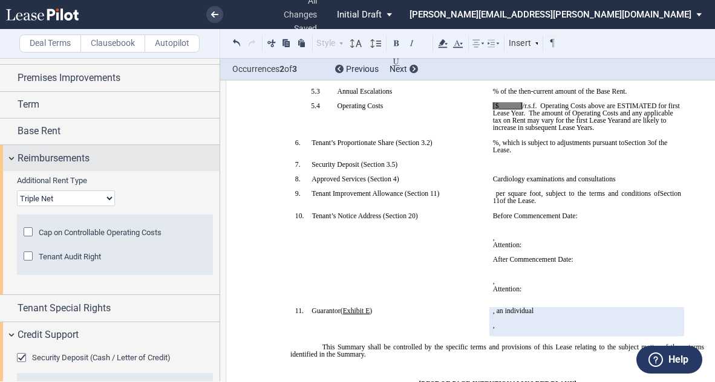
click at [71, 157] on span "Reimbursements" at bounding box center [54, 158] width 72 height 15
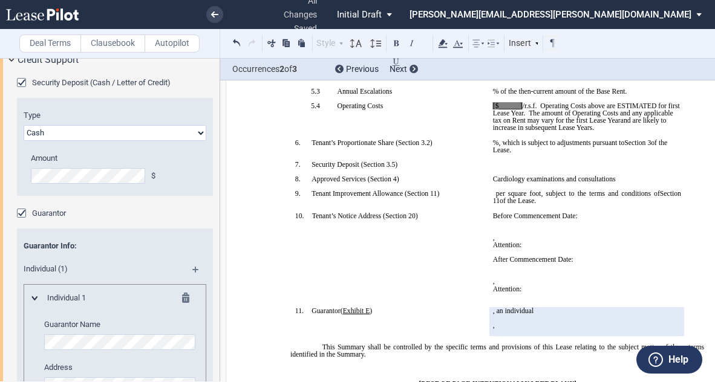
scroll to position [414, 0]
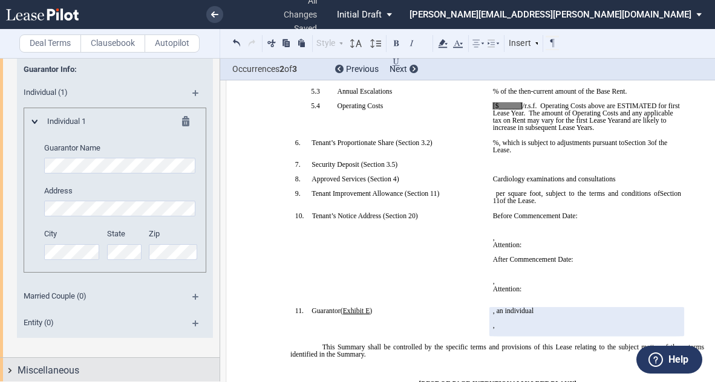
click at [106, 366] on div "Miscellaneous" at bounding box center [119, 370] width 202 height 15
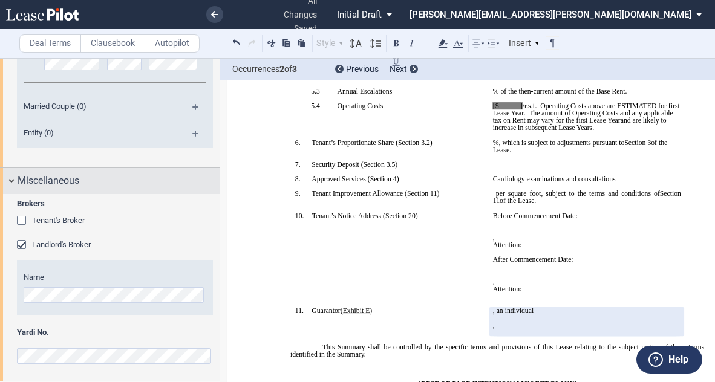
click at [60, 178] on span "Miscellaneous" at bounding box center [49, 181] width 62 height 15
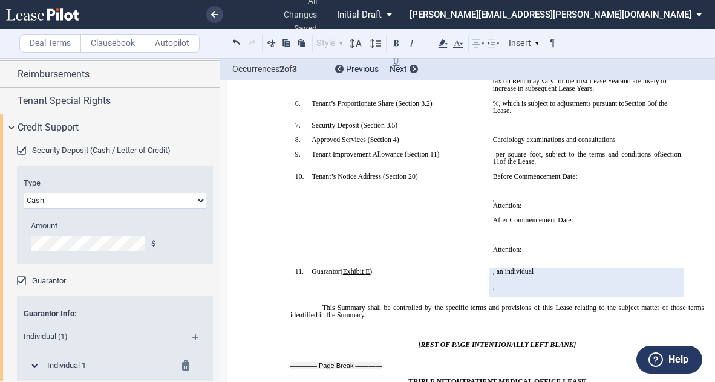
scroll to position [365, 0]
drag, startPoint x: 519, startPoint y: 93, endPoint x: 494, endPoint y: 93, distance: 24.8
click at [494, 84] on span "[$______] /r.s.f. Operating Costs above are ESTIMATED for first Lease Year. The…" at bounding box center [587, 73] width 189 height 22
click at [493, 70] on span "[$﻿10.66" at bounding box center [504, 65] width 22 height 7
drag, startPoint x: 530, startPoint y: 93, endPoint x: 485, endPoint y: 91, distance: 45.4
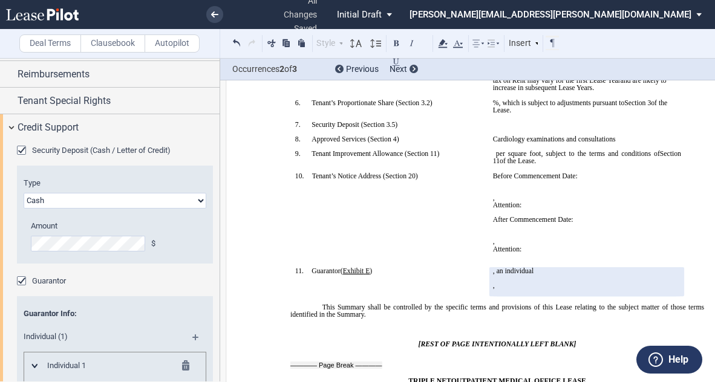
click at [488, 91] on td "$﻿10.66 /r.s.f. Operating Costs above are ESTIMATED for first Lease Year. The a…" at bounding box center [587, 80] width 198 height 37
click at [443, 45] on use at bounding box center [442, 43] width 9 height 8
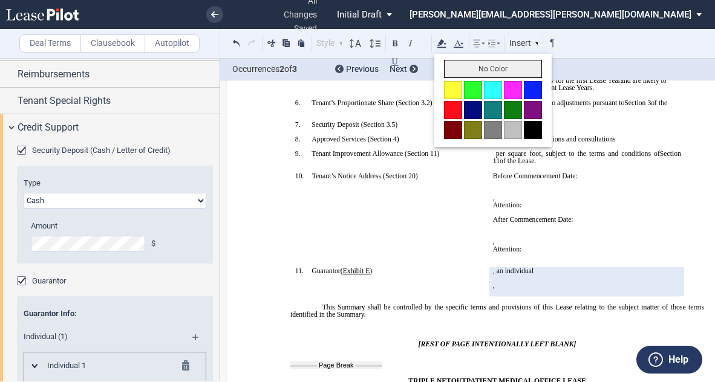
click at [465, 69] on button "No Color" at bounding box center [493, 69] width 98 height 18
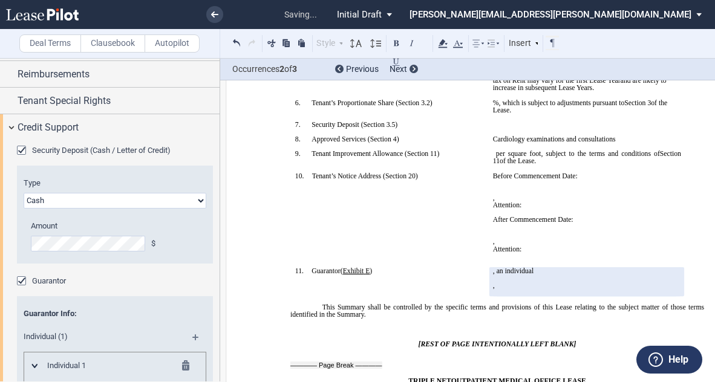
click at [535, 99] on p at bounding box center [587, 95] width 188 height 7
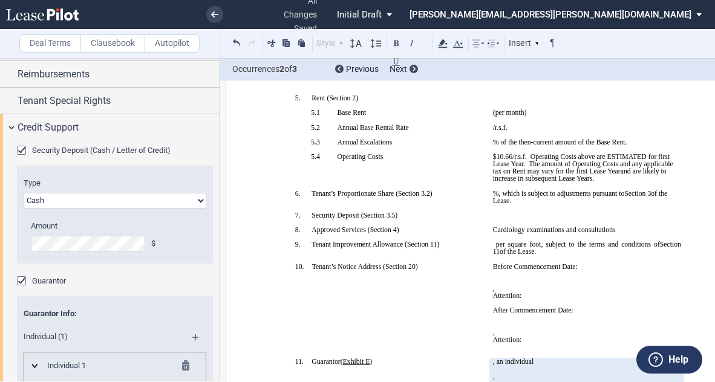
scroll to position [276, 0]
click at [512, 159] on span "/r.s.f." at bounding box center [519, 155] width 15 height 7
click at [500, 159] on span "$﻿10.65" at bounding box center [502, 155] width 19 height 7
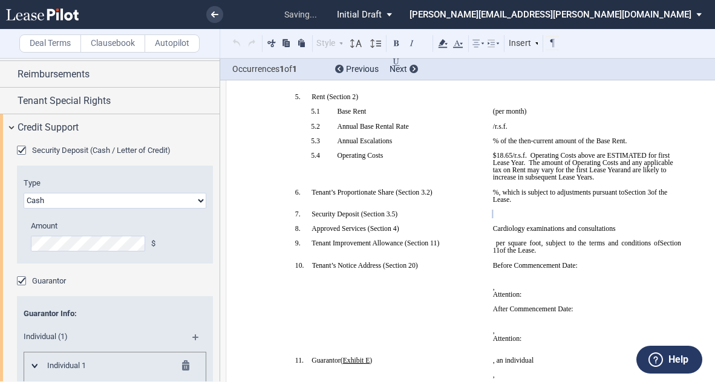
click at [91, 204] on select "Letter of Credit (L/C) Cash Cash and Letter of Credit" at bounding box center [115, 201] width 183 height 16
click at [90, 203] on select "Letter of Credit (L/C) Cash Cash and Letter of Credit" at bounding box center [115, 201] width 183 height 16
click at [545, 218] on p "﻿ ﻿ ﻿ ﻿" at bounding box center [587, 213] width 188 height 7
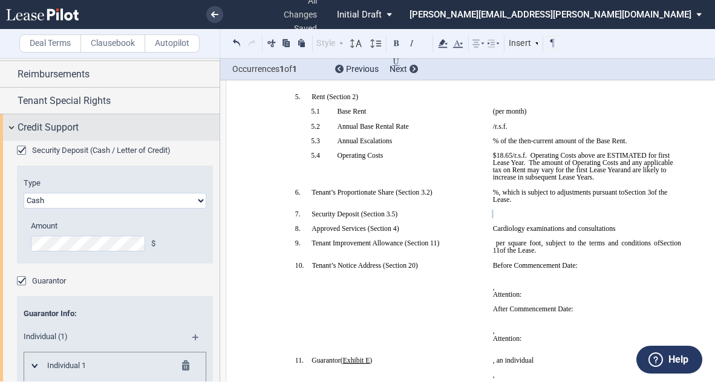
click at [33, 128] on span "Credit Support" at bounding box center [48, 127] width 61 height 15
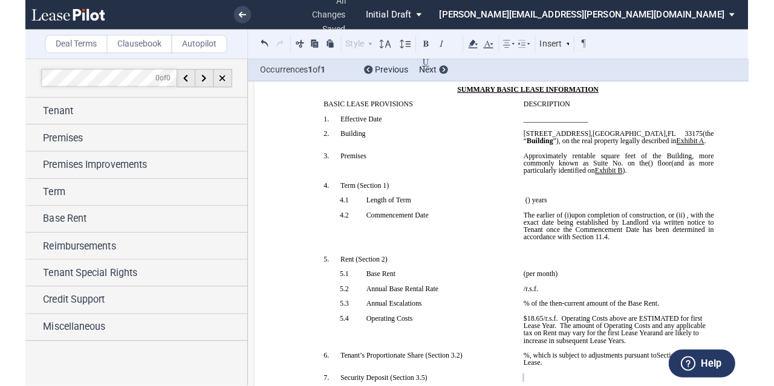
scroll to position [0, 0]
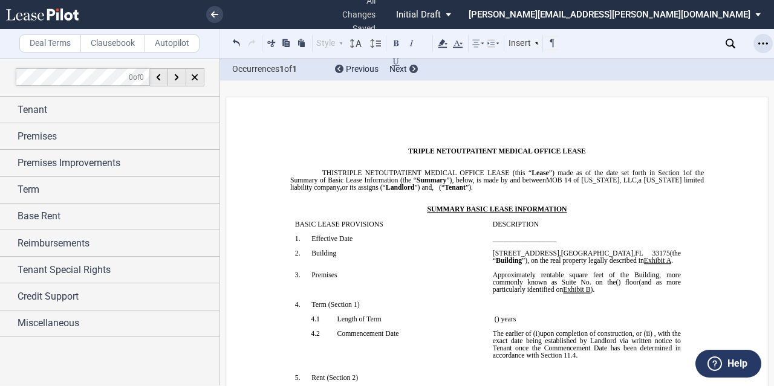
click at [765, 42] on icon "Open Lease options menu" at bounding box center [763, 44] width 10 height 10
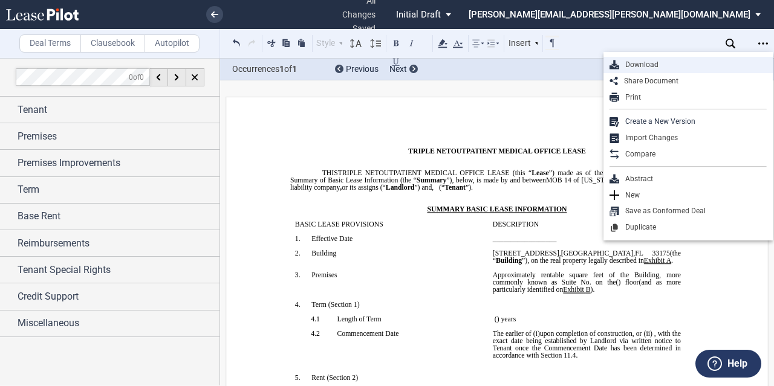
click at [636, 64] on div "Download" at bounding box center [693, 65] width 148 height 10
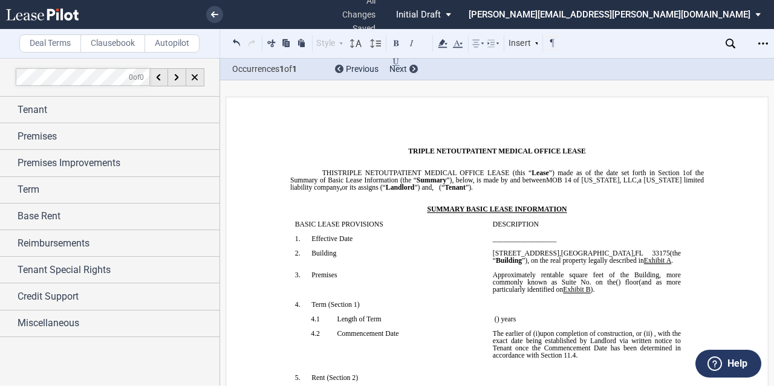
click at [461, 15] on md-select-value "Initial Draft" at bounding box center [428, 14] width 67 height 30
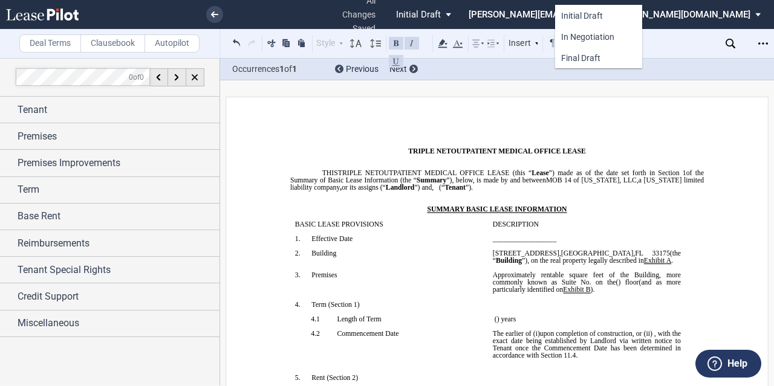
click at [582, 138] on md-backdrop at bounding box center [387, 193] width 774 height 386
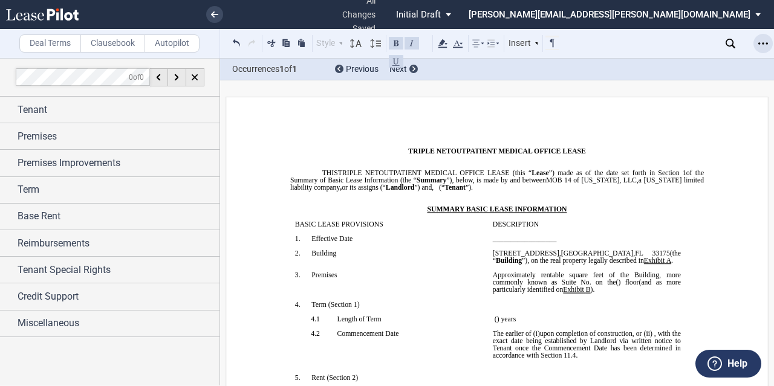
click at [761, 44] on icon "Open Lease options menu" at bounding box center [763, 44] width 10 height 10
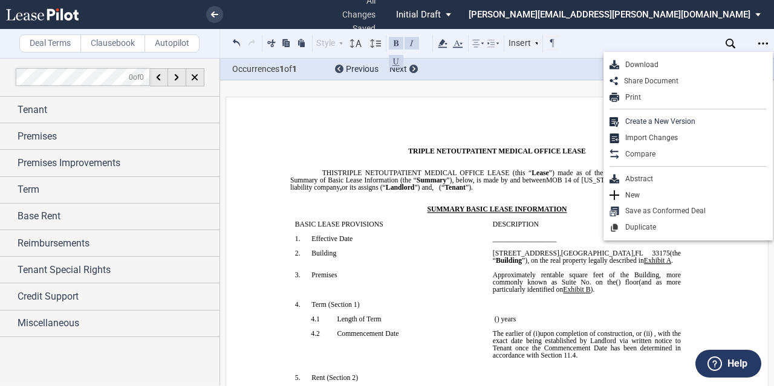
click at [330, 154] on p "BASE YEAR TRIPLE NET OUTPATIENT MEDICAL OFFICE LEASE" at bounding box center [497, 151] width 414 height 7
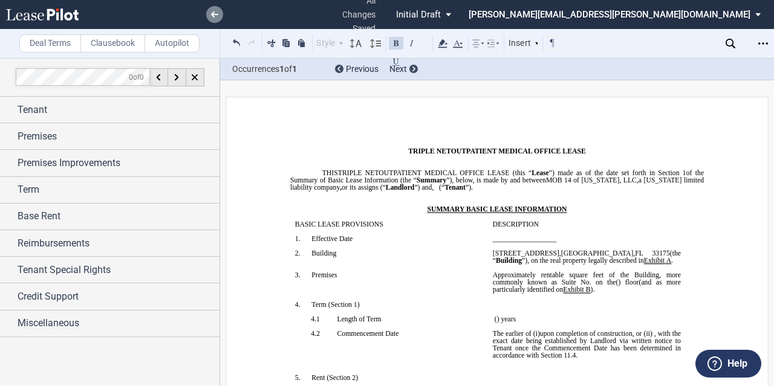
click at [215, 13] on icon at bounding box center [214, 14] width 7 height 6
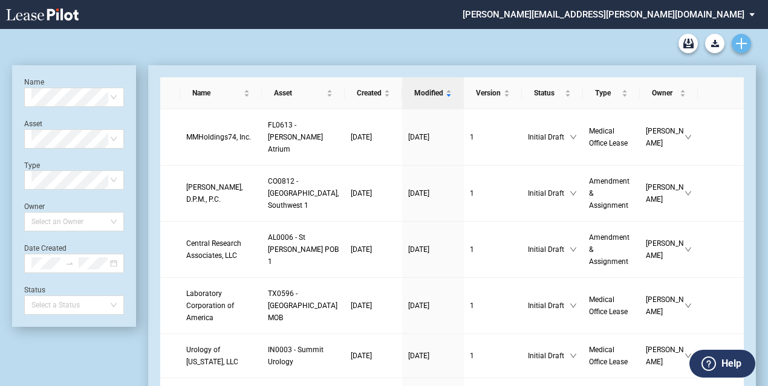
click at [743, 47] on icon "Create new document" at bounding box center [741, 43] width 11 height 11
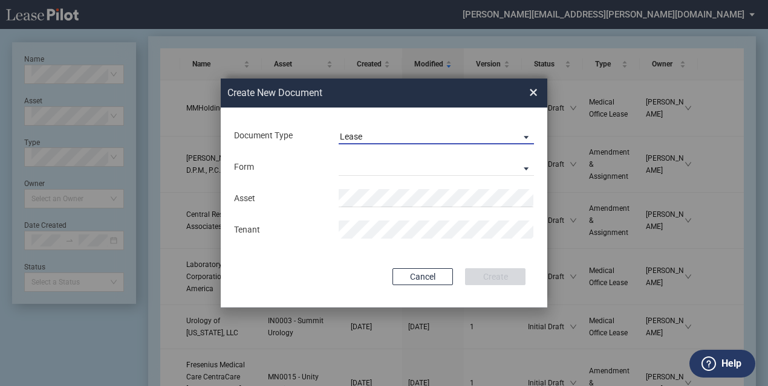
click at [411, 138] on span "Lease" at bounding box center [427, 137] width 174 height 12
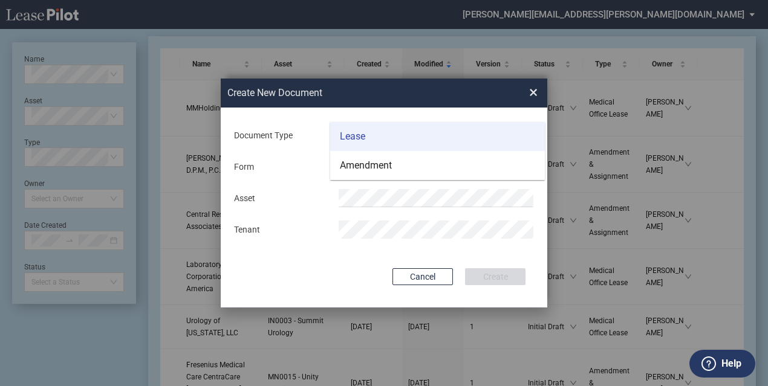
click at [411, 138] on md-option "Lease" at bounding box center [437, 136] width 215 height 29
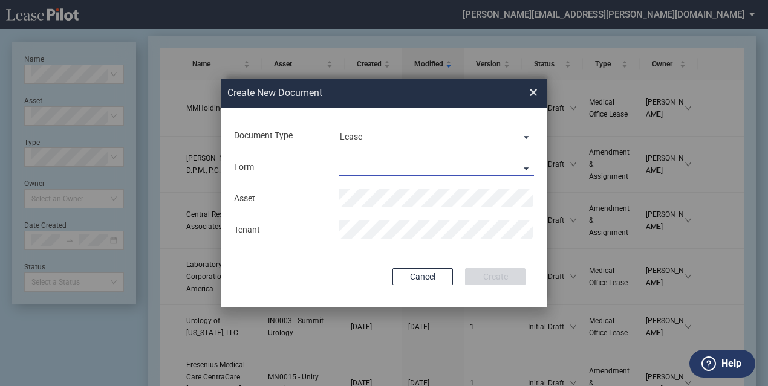
click at [346, 169] on md-select "Medical Office Lease Scottsdale Lease Louisville Lease 1370 Medical Place Lease…" at bounding box center [436, 167] width 195 height 18
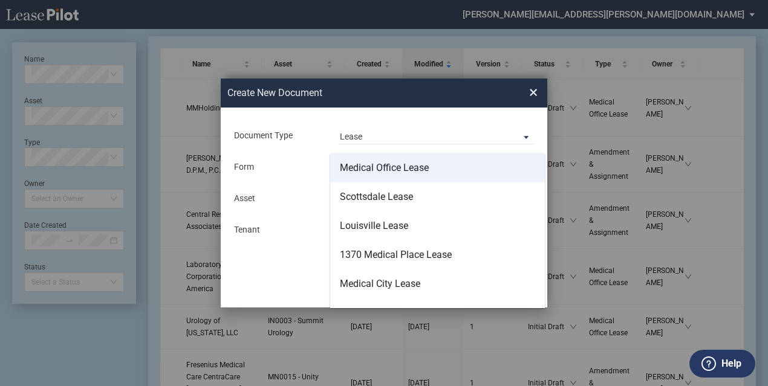
click at [384, 167] on div "Medical Office Lease" at bounding box center [384, 167] width 89 height 13
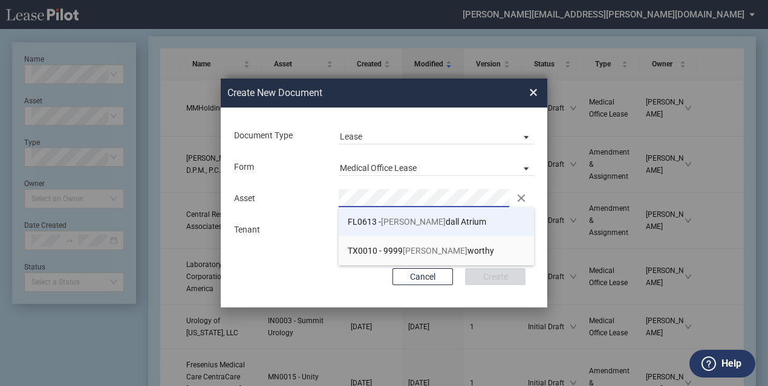
click at [398, 223] on span "FL0613 - Ken dall Atrium" at bounding box center [417, 222] width 138 height 10
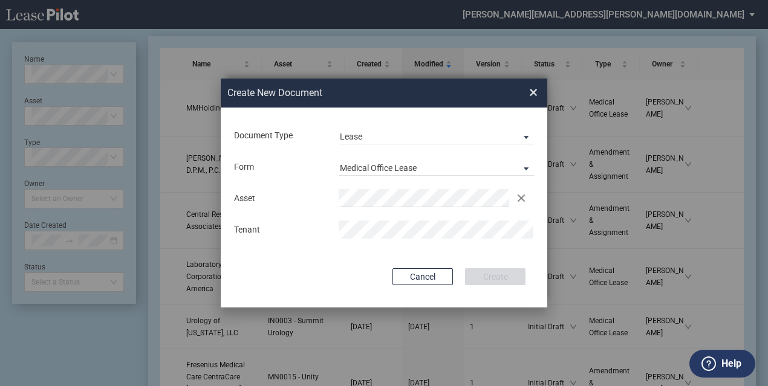
drag, startPoint x: 333, startPoint y: 91, endPoint x: 386, endPoint y: 83, distance: 53.2
click at [386, 83] on div "Create New Document Create New Conformed Deal" at bounding box center [357, 94] width 272 height 30
click at [301, 227] on div "Tenant" at bounding box center [384, 230] width 314 height 18
click at [498, 278] on button "Create" at bounding box center [495, 276] width 60 height 17
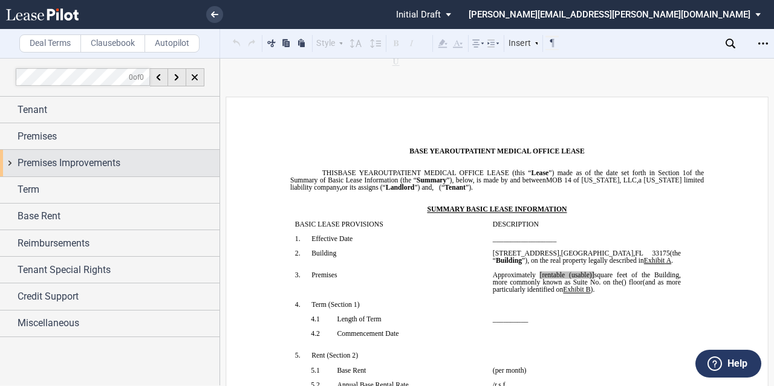
click at [42, 165] on span "Premises Improvements" at bounding box center [69, 163] width 103 height 15
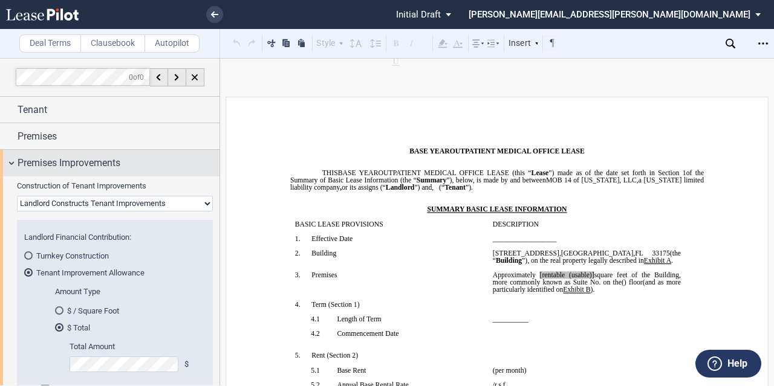
click at [42, 165] on span "Premises Improvements" at bounding box center [69, 163] width 103 height 15
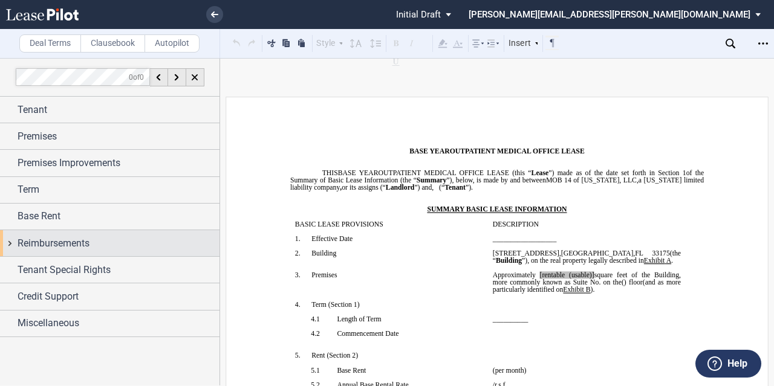
click at [37, 239] on span "Reimbursements" at bounding box center [54, 243] width 72 height 15
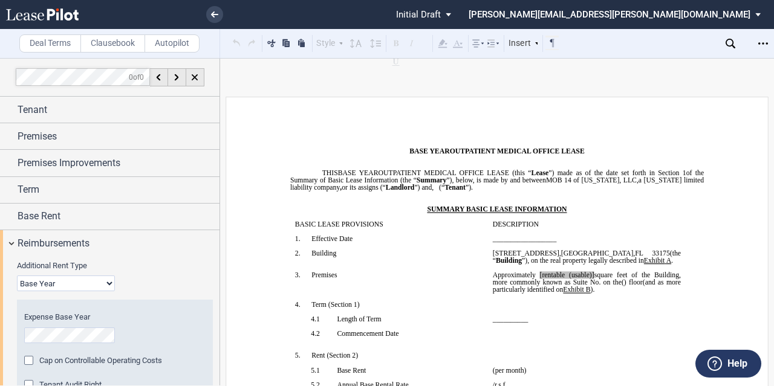
click at [59, 285] on select "Base Year Triple Net" at bounding box center [66, 284] width 98 height 16
select select "triple net"
click at [17, 276] on select "Base Year Triple Net" at bounding box center [66, 284] width 98 height 16
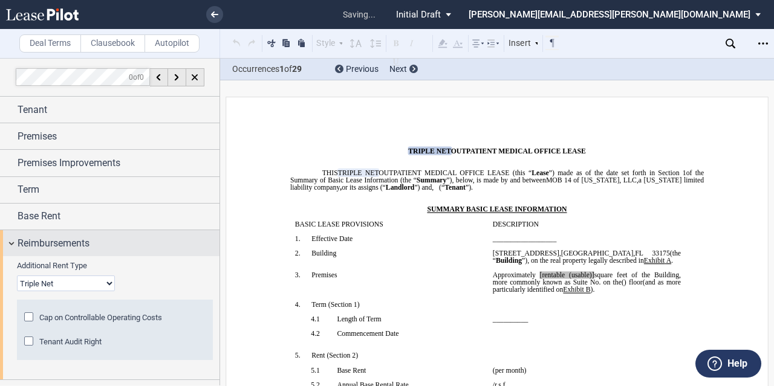
click at [63, 246] on span "Reimbursements" at bounding box center [54, 243] width 72 height 15
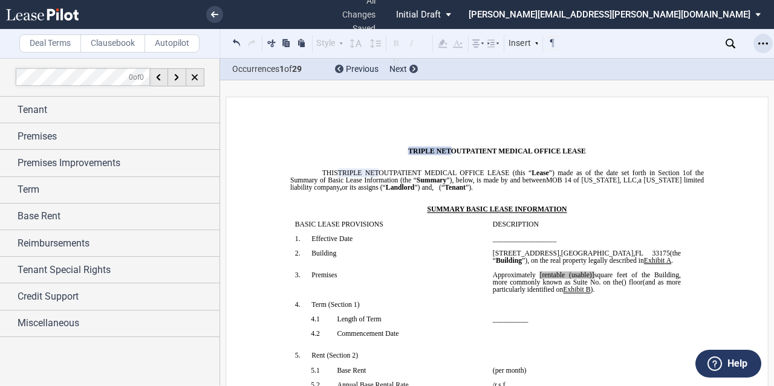
click at [763, 42] on icon "Open Lease options menu" at bounding box center [763, 44] width 10 height 10
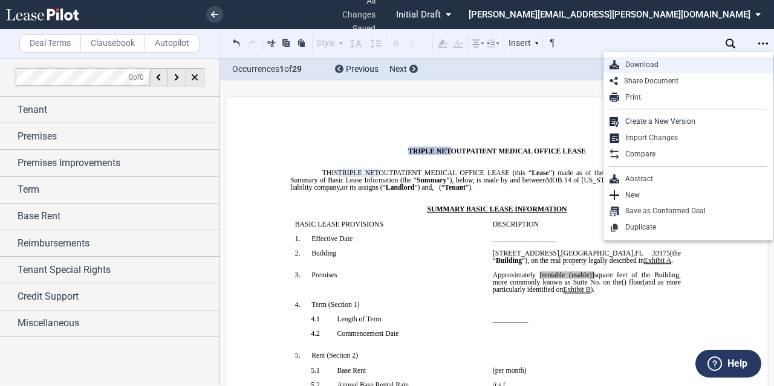
click at [643, 62] on div "Download" at bounding box center [693, 65] width 148 height 10
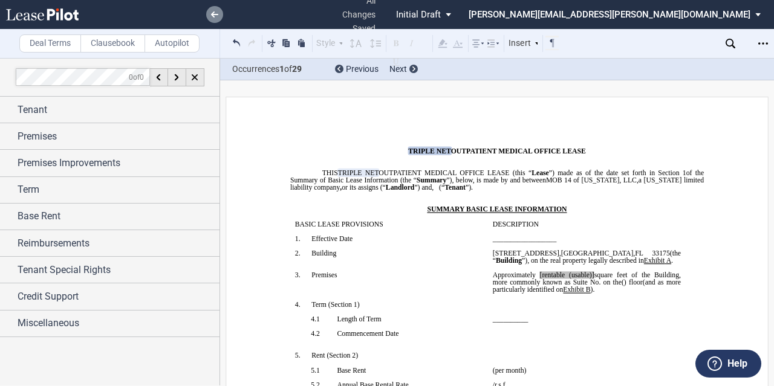
click at [212, 14] on use at bounding box center [214, 14] width 7 height 6
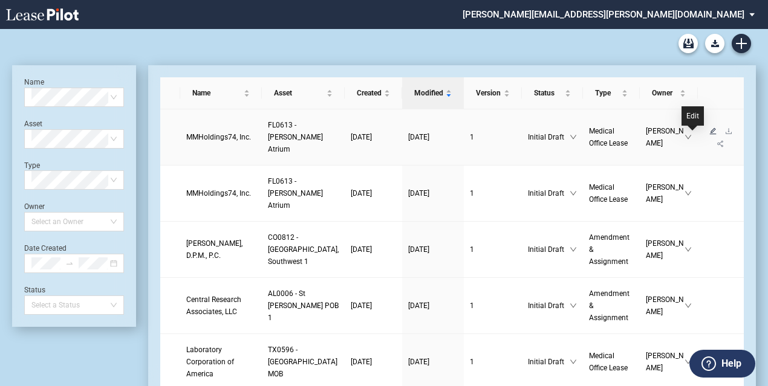
click at [709, 134] on icon "edit" at bounding box center [712, 131] width 7 height 7
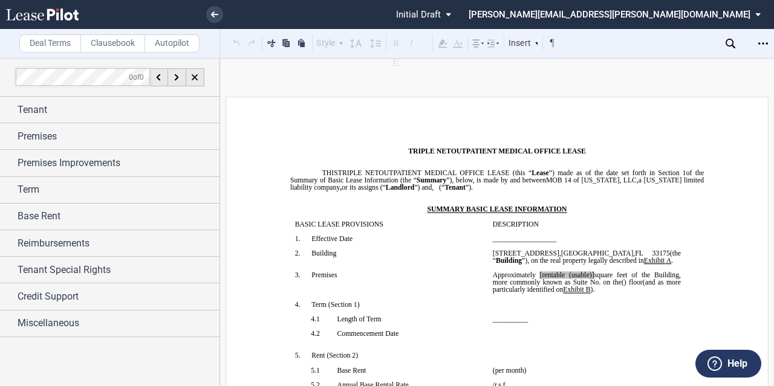
click at [766, 44] on icon "Open Lease options menu" at bounding box center [763, 44] width 10 height 10
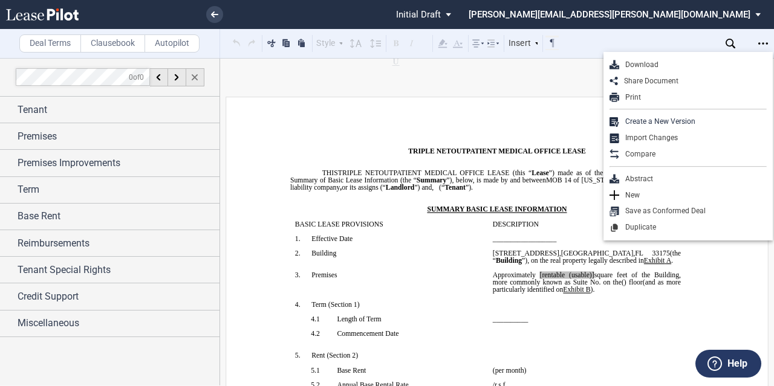
click at [200, 79] on div at bounding box center [195, 77] width 18 height 18
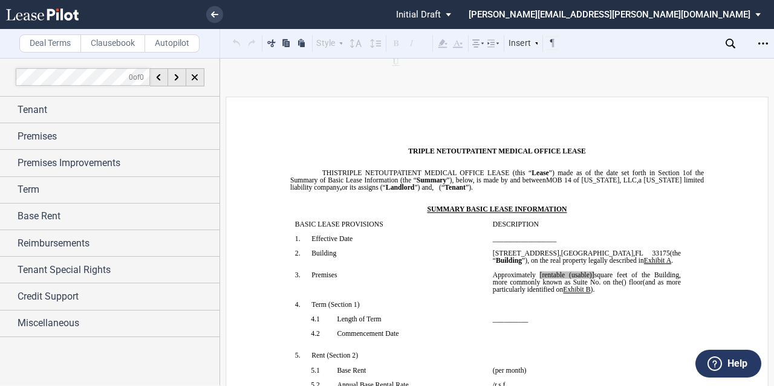
click at [660, 15] on md-select "[PERSON_NAME][EMAIL_ADDRESS][PERSON_NAME][DOMAIN_NAME] Settings Sign Out" at bounding box center [619, 13] width 304 height 27
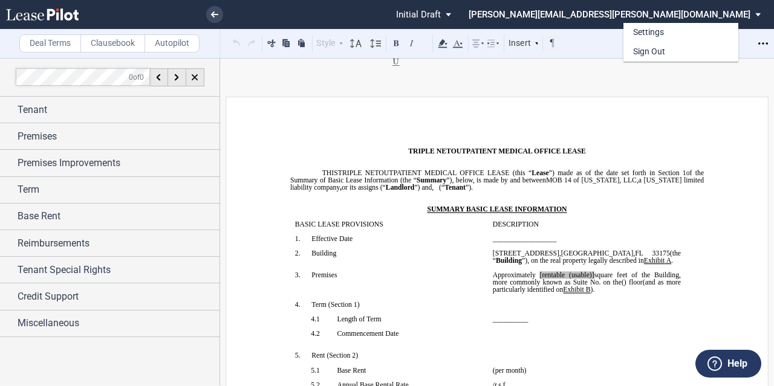
click at [602, 13] on md-backdrop at bounding box center [387, 193] width 774 height 386
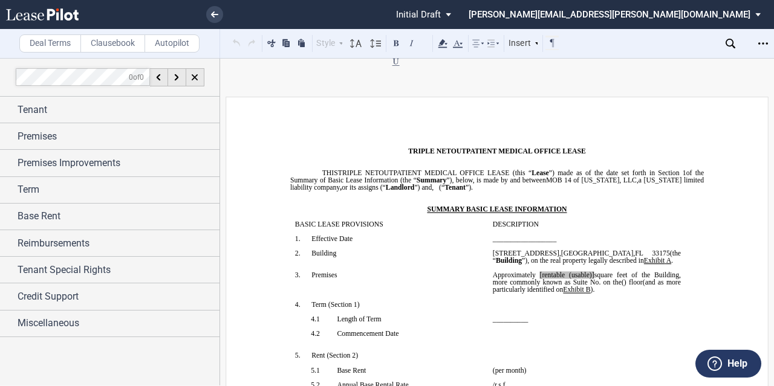
click at [441, 13] on span "Initial Draft" at bounding box center [418, 14] width 45 height 11
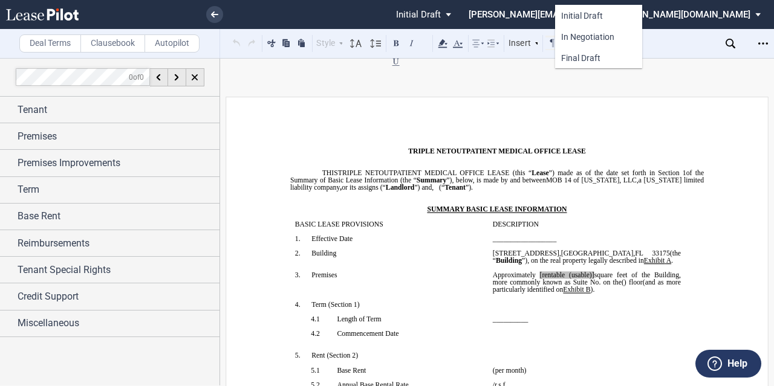
click at [525, 12] on md-backdrop at bounding box center [387, 193] width 774 height 386
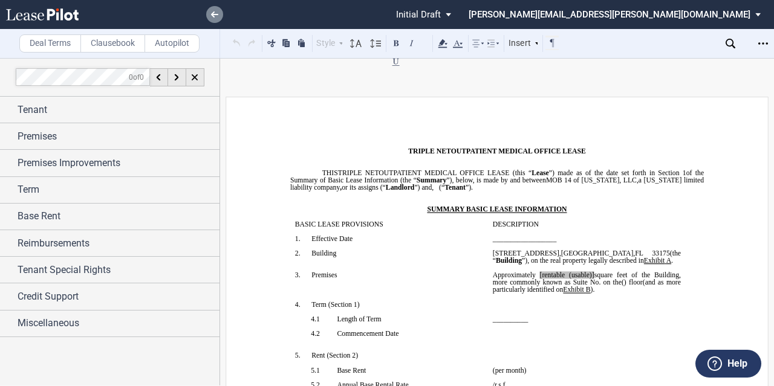
click at [214, 11] on link at bounding box center [214, 14] width 17 height 17
